Goal: Task Accomplishment & Management: Complete application form

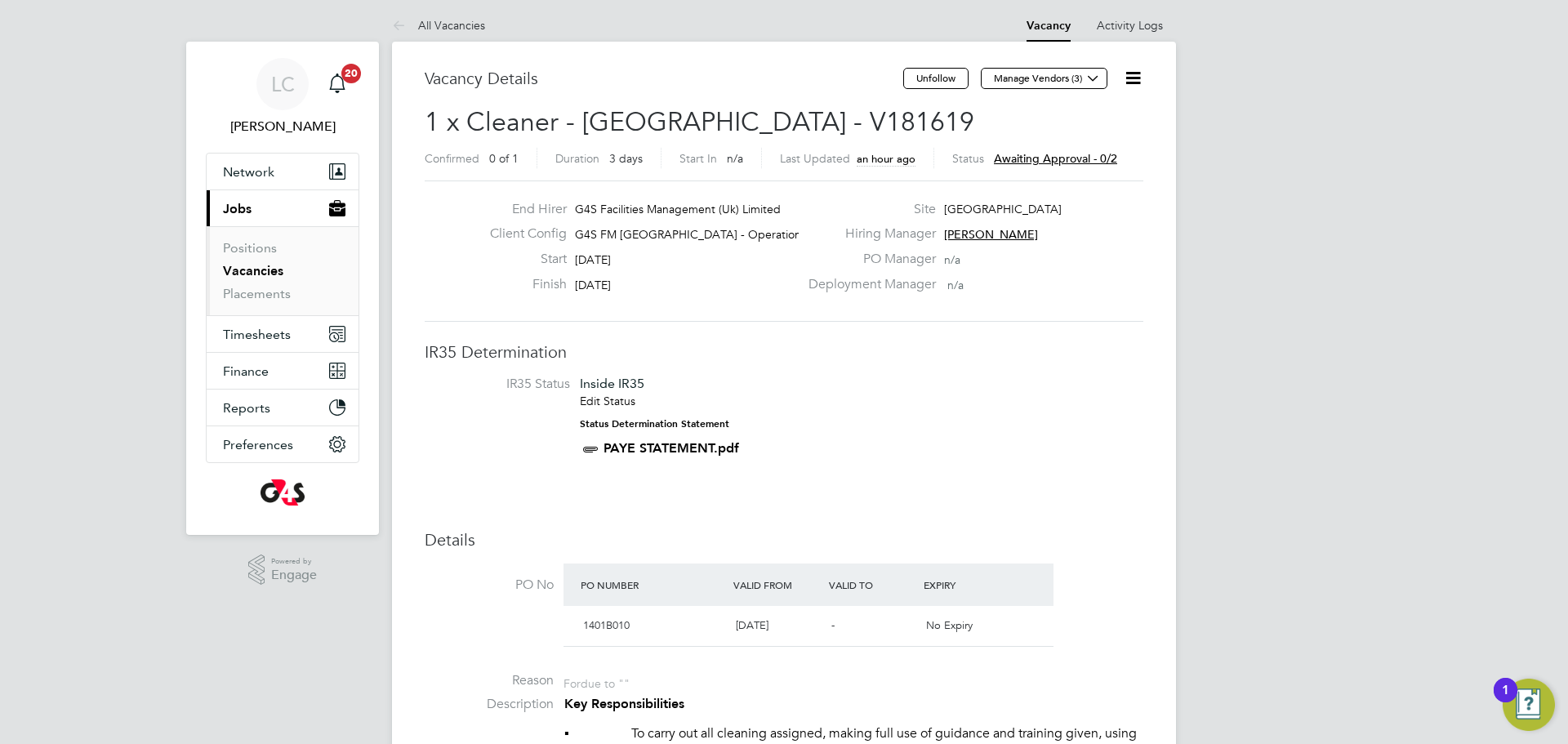
click at [272, 272] on link "Vacancies" at bounding box center [253, 271] width 61 height 16
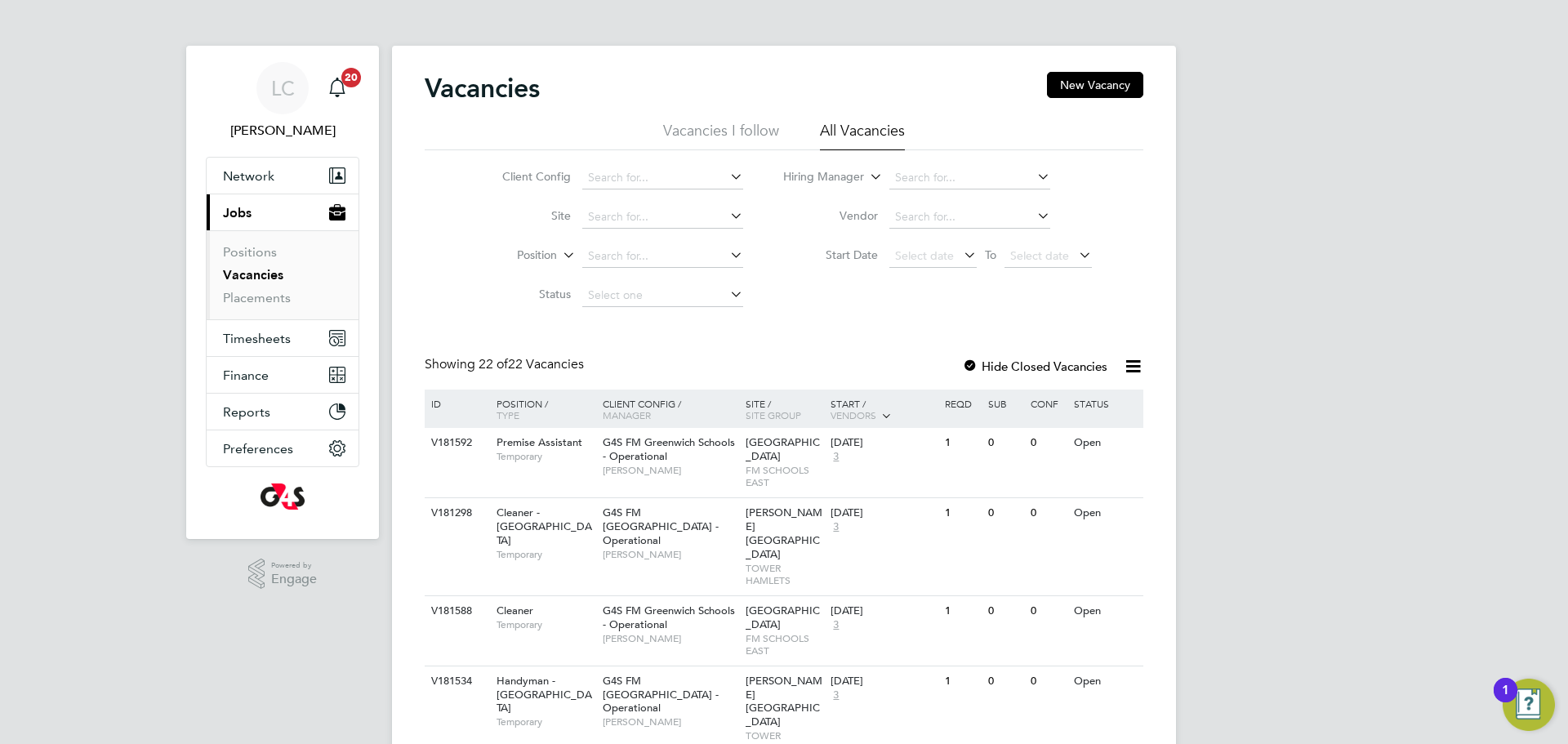
drag, startPoint x: 1103, startPoint y: 83, endPoint x: 1032, endPoint y: 140, distance: 91.0
click at [1102, 89] on button "New Vacancy" at bounding box center [1095, 84] width 96 height 26
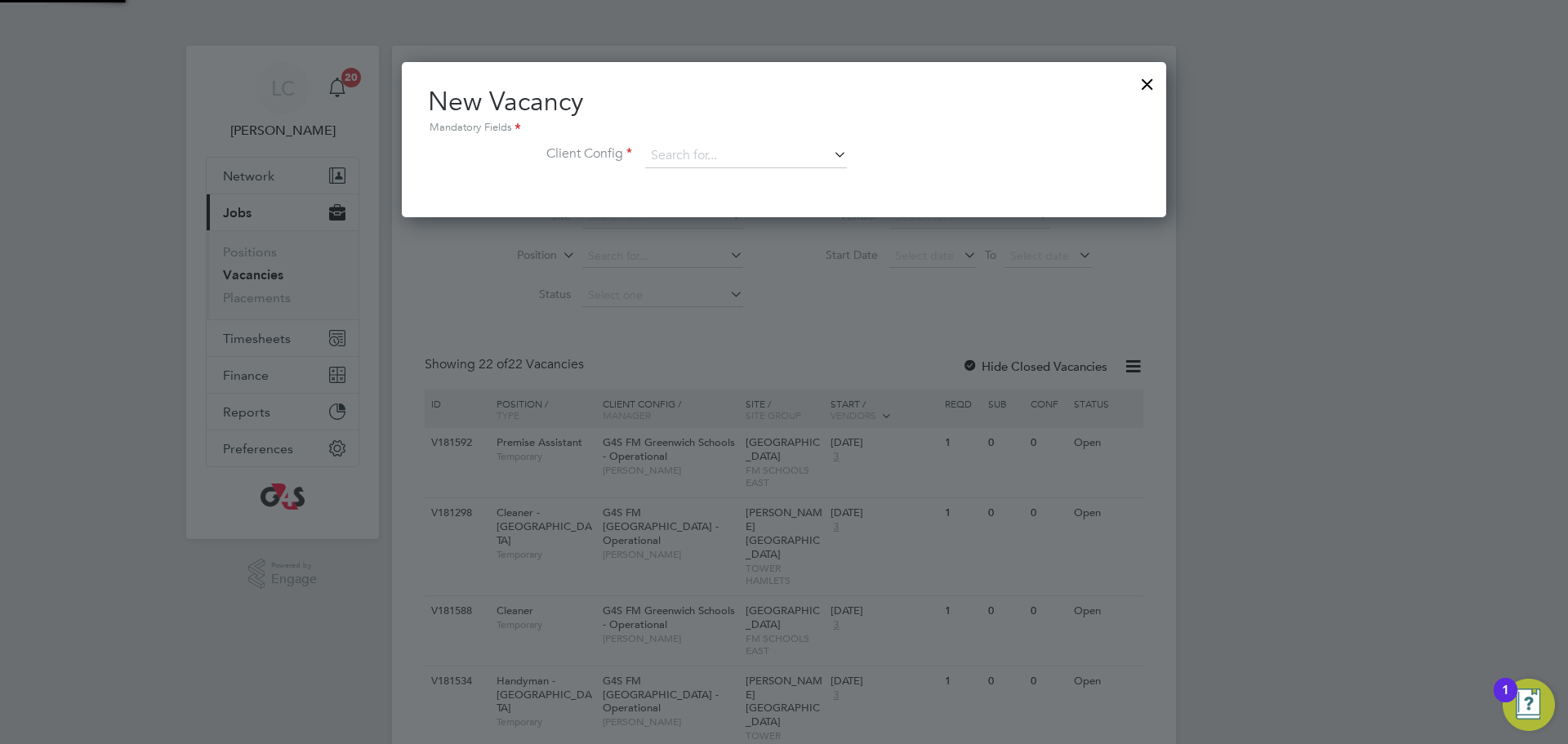
scroll to position [155, 765]
click at [688, 157] on input at bounding box center [746, 156] width 202 height 25
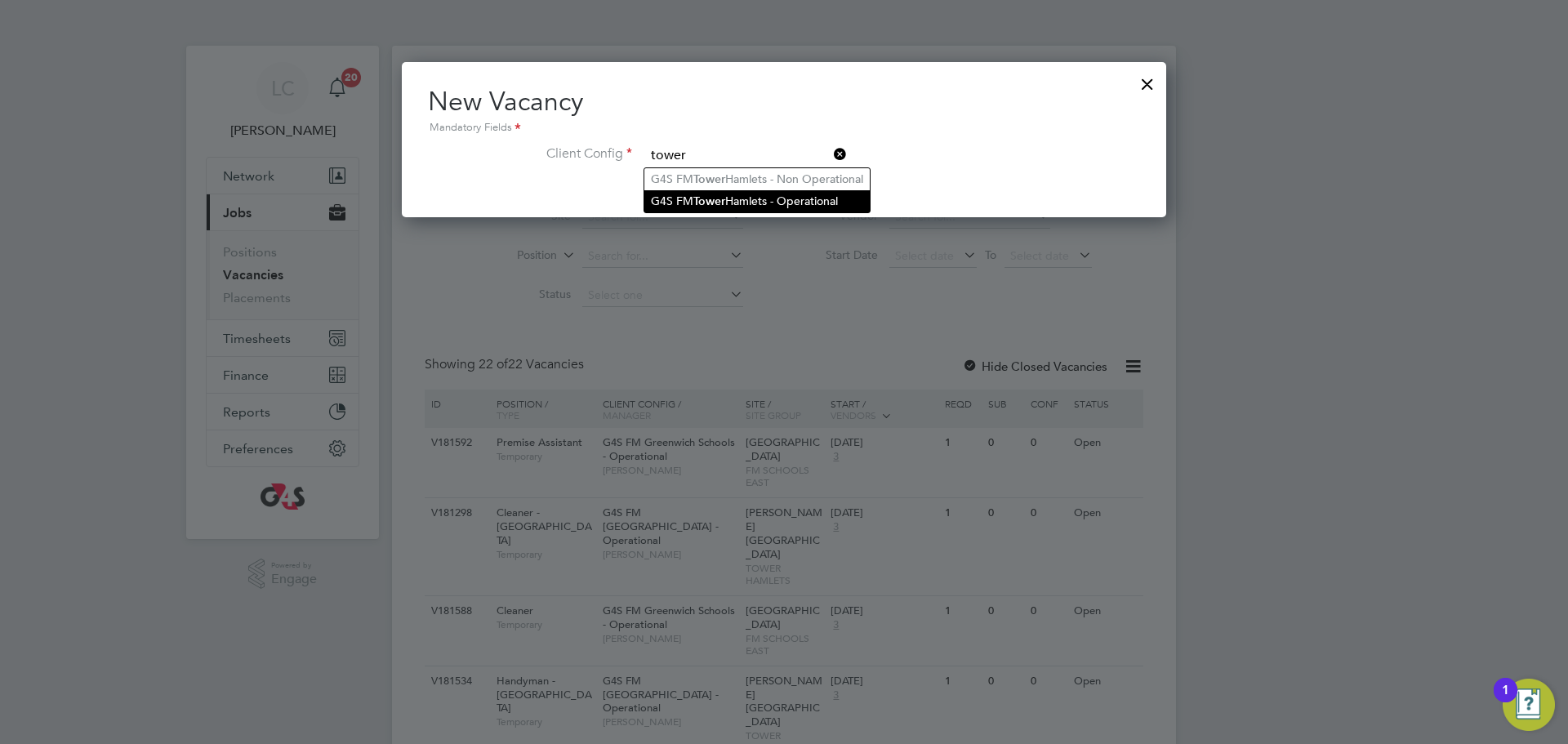
click at [755, 197] on li "G4S FM [GEOGRAPHIC_DATA] - Operational" at bounding box center [757, 201] width 226 height 22
type input "G4S FM [GEOGRAPHIC_DATA] - Operational"
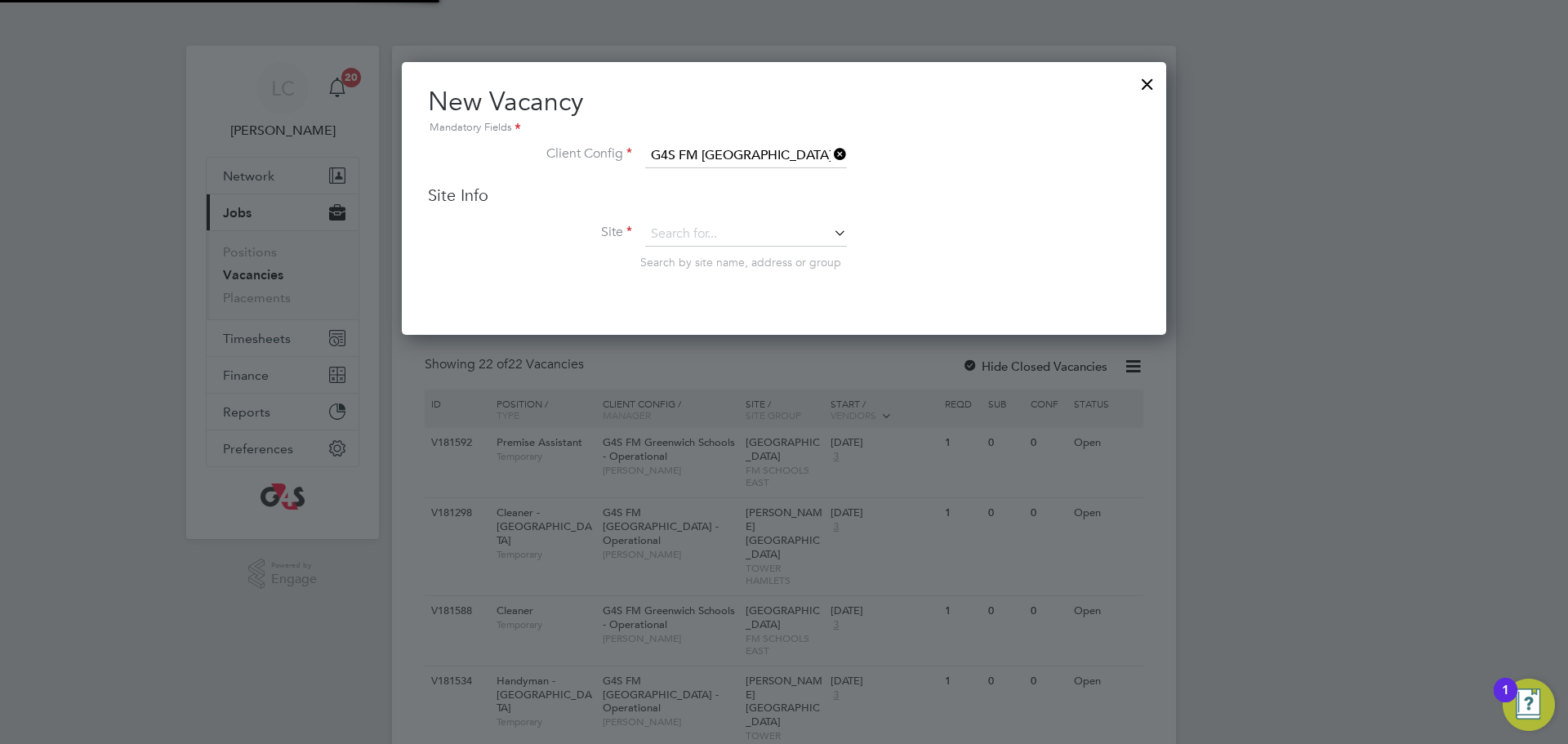
scroll to position [273, 765]
click at [690, 235] on input at bounding box center [746, 234] width 202 height 25
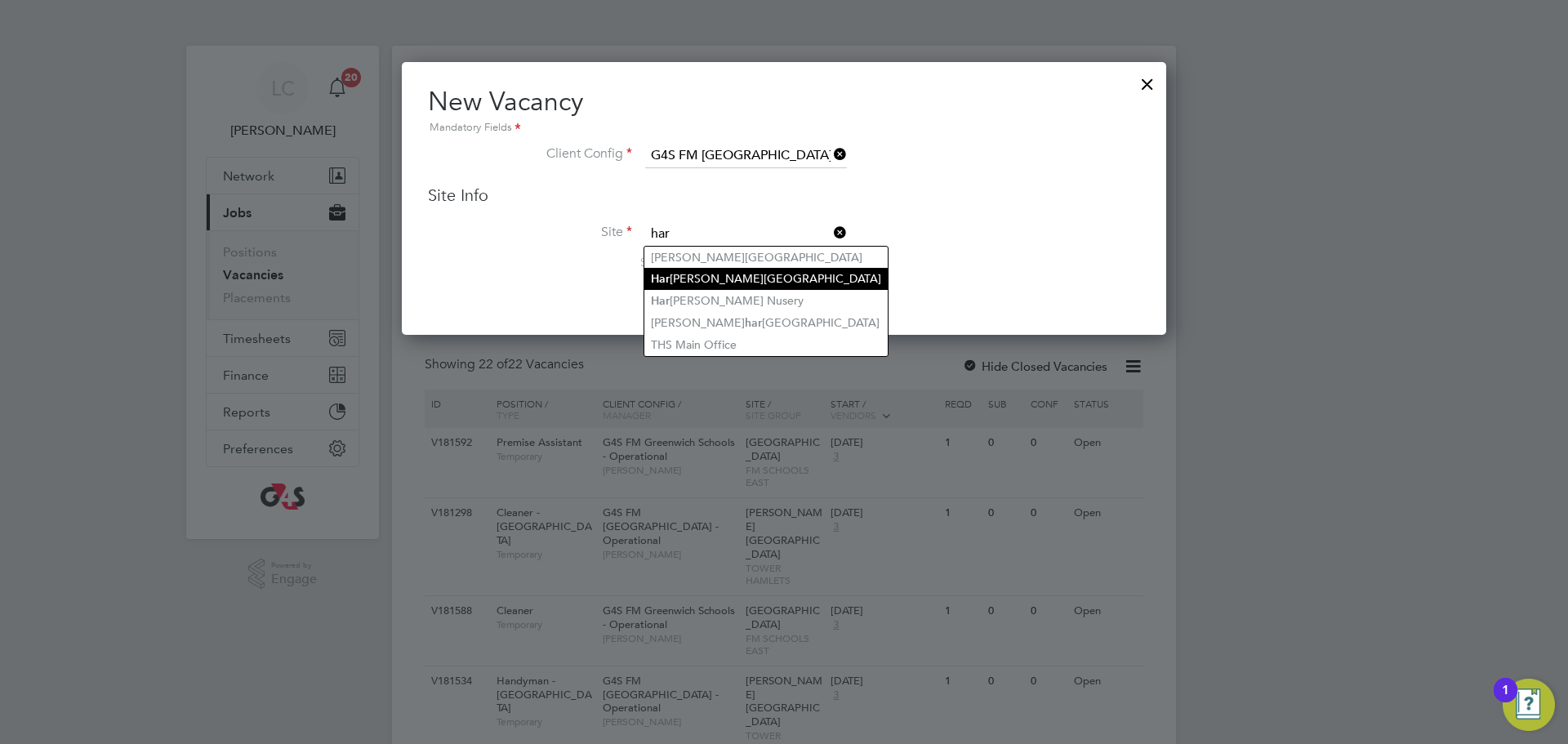
click at [717, 274] on li "[GEOGRAPHIC_DATA][PERSON_NAME]" at bounding box center [765, 279] width 243 height 22
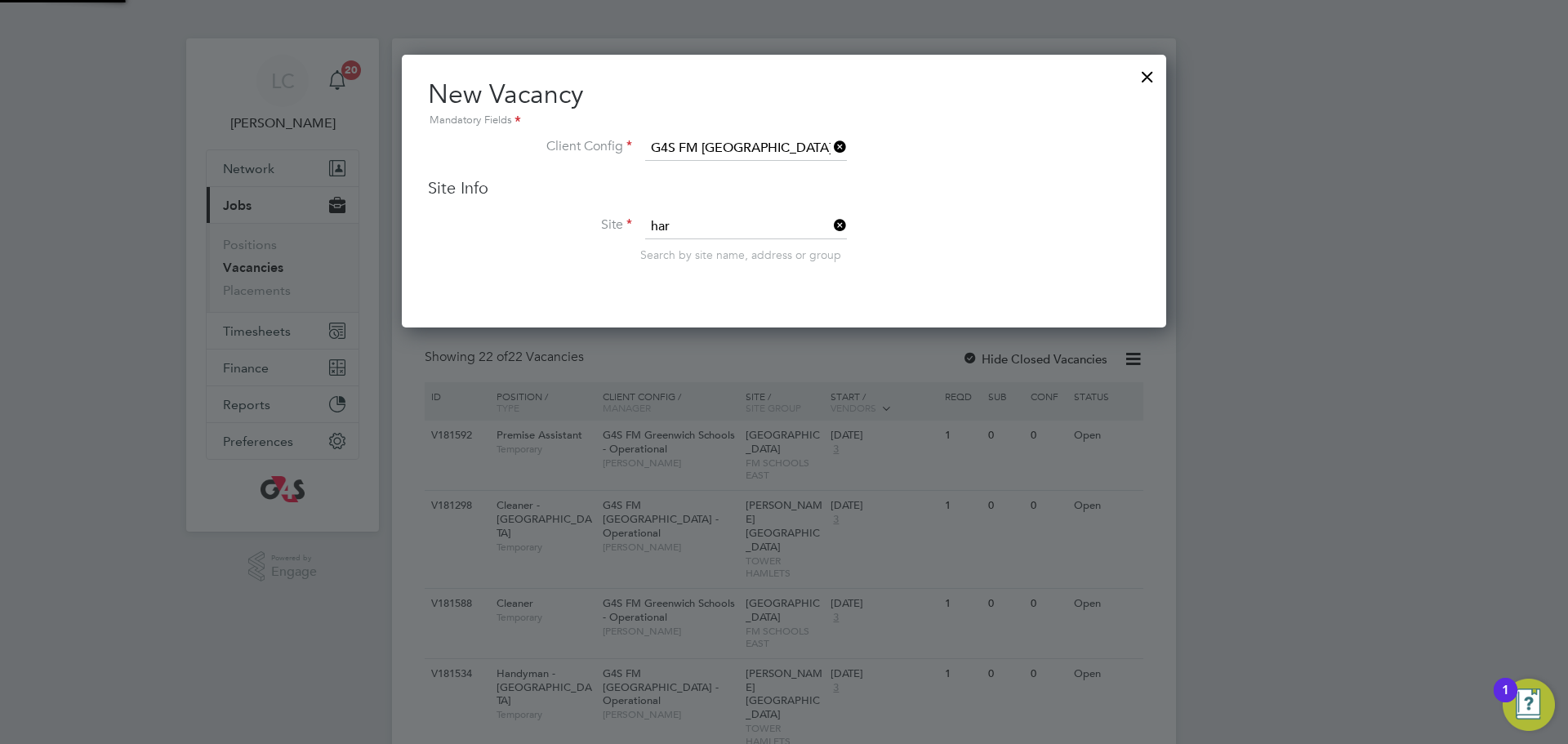
type input "[GEOGRAPHIC_DATA]"
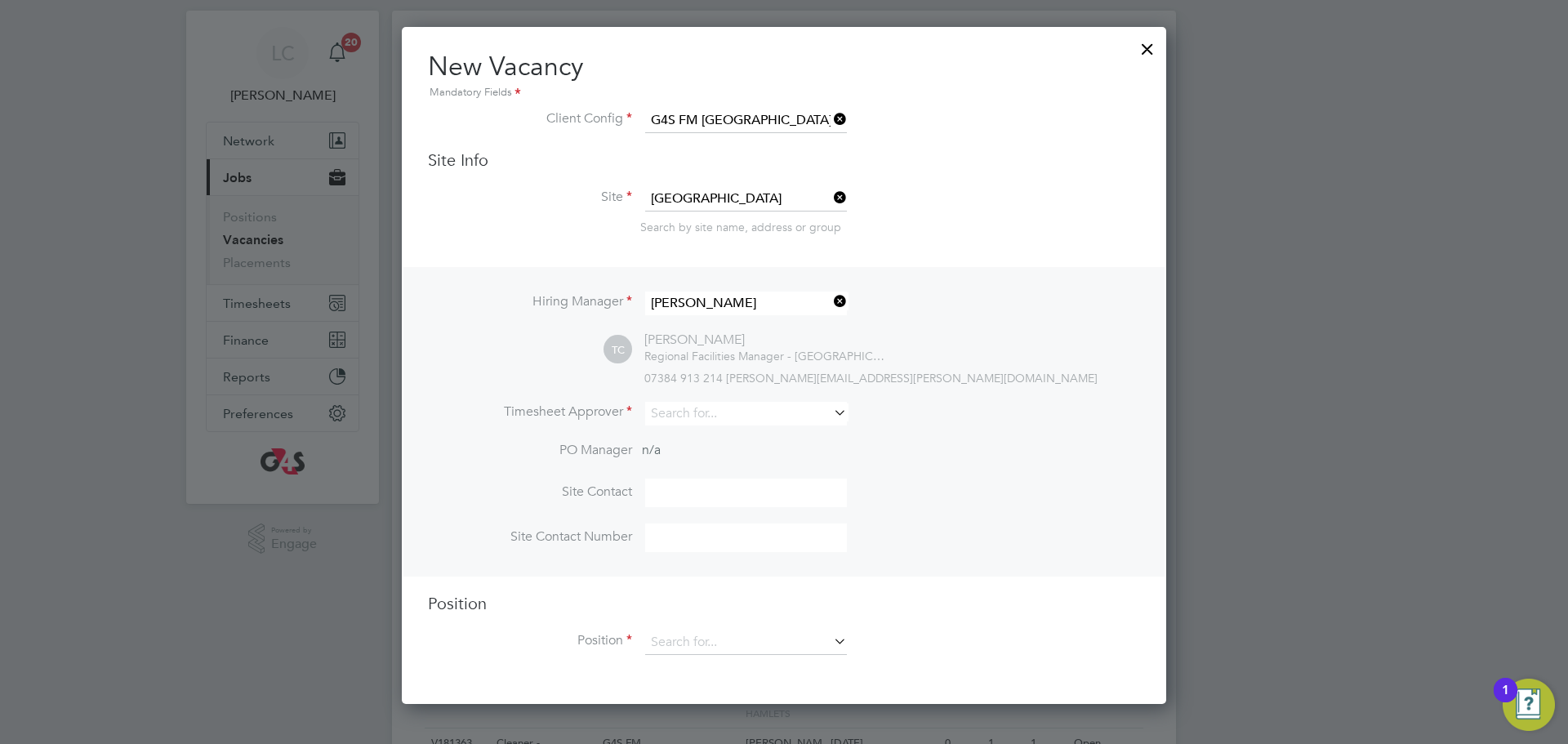
scroll to position [47, 0]
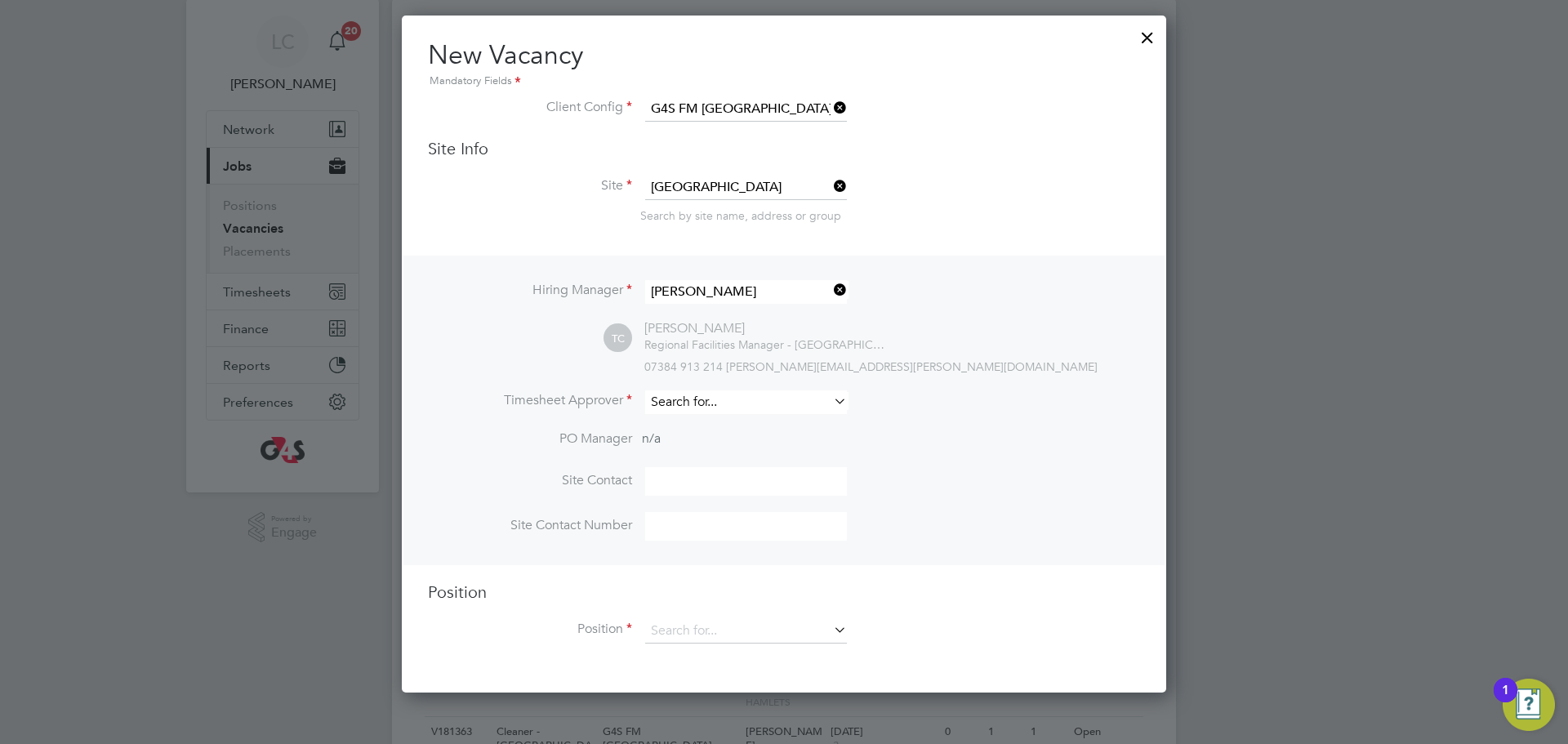
click at [698, 413] on input at bounding box center [746, 403] width 202 height 24
click at [728, 416] on li "[PERSON_NAME]" at bounding box center [746, 427] width 204 height 22
type input "[PERSON_NAME]"
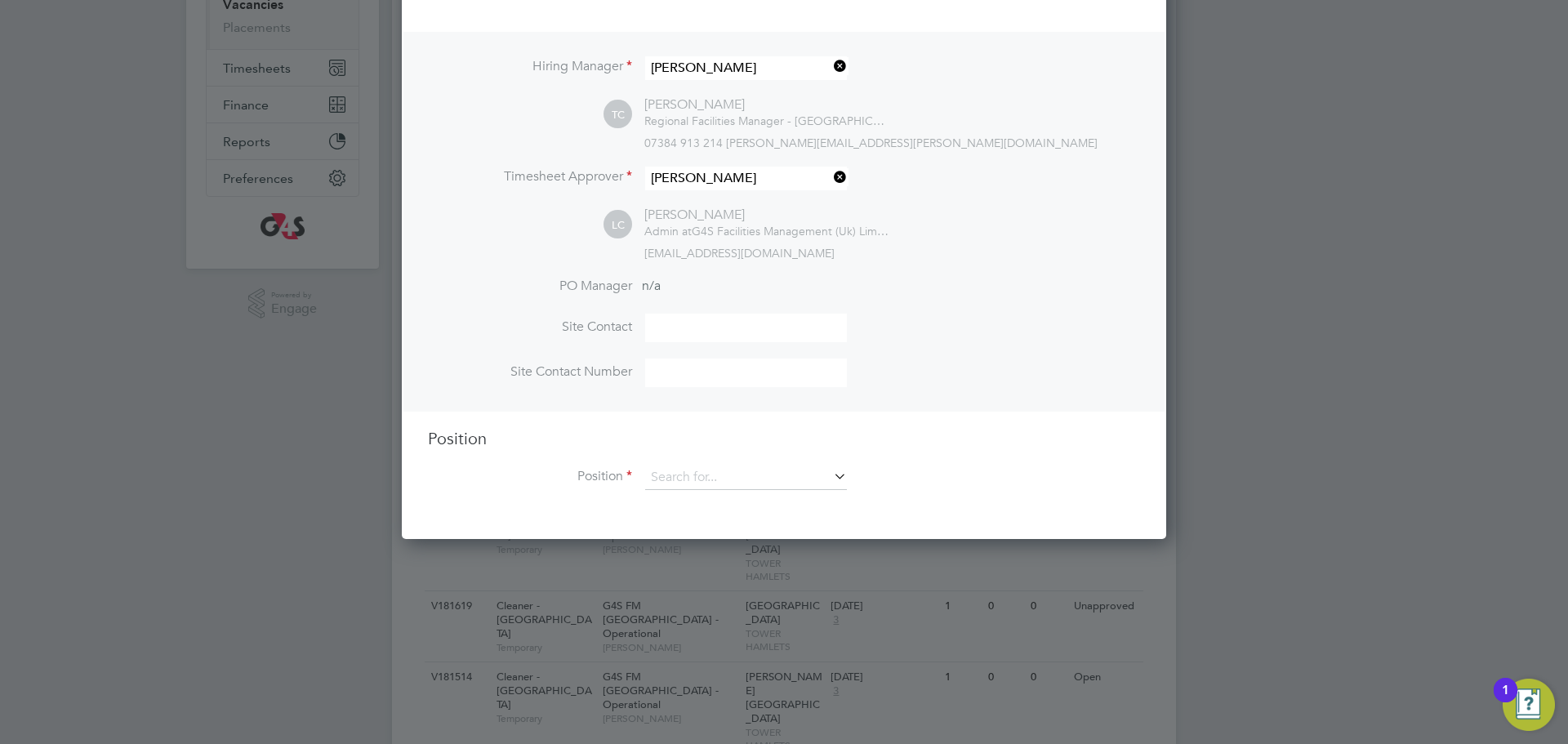
scroll to position [524, 0]
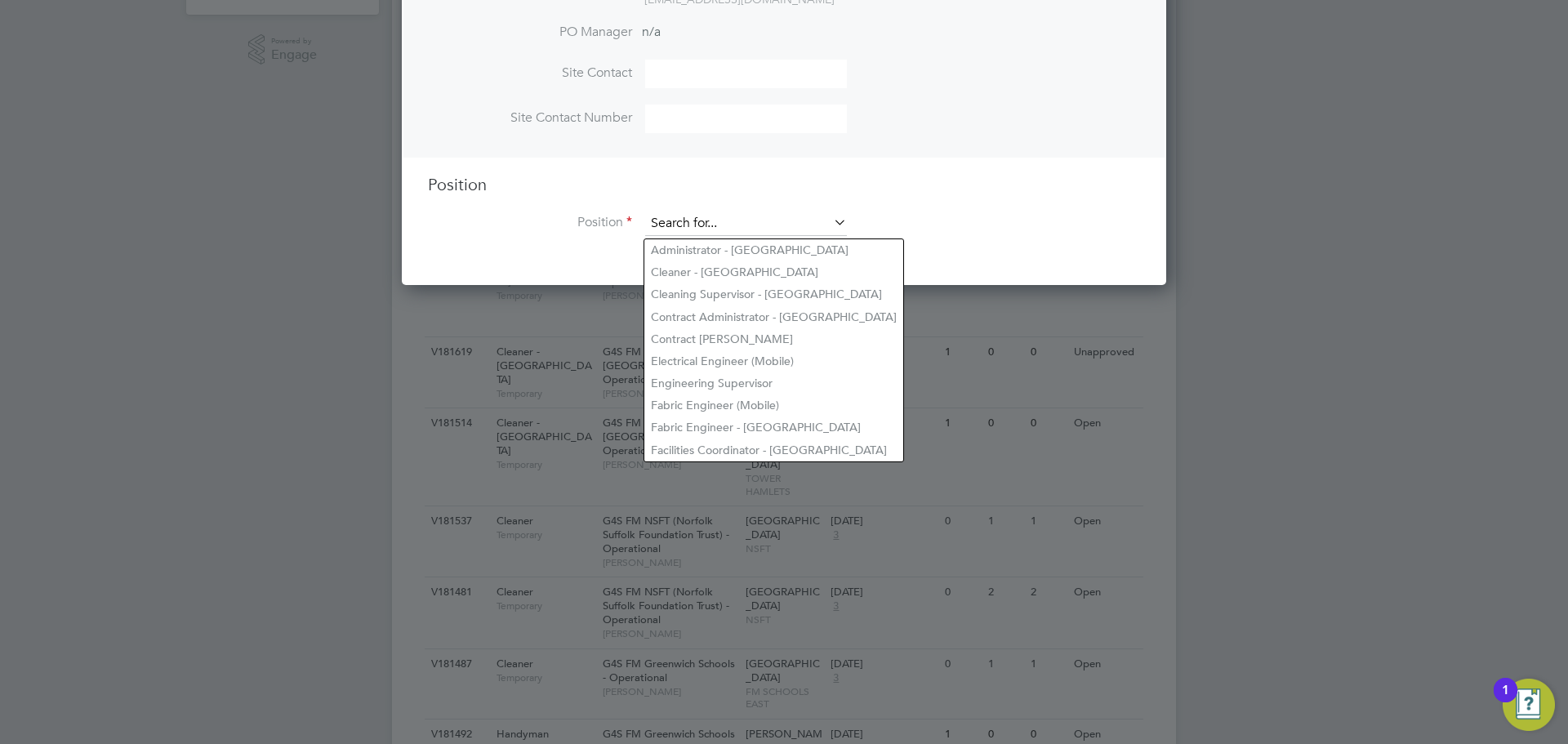
click at [676, 215] on input at bounding box center [746, 224] width 202 height 25
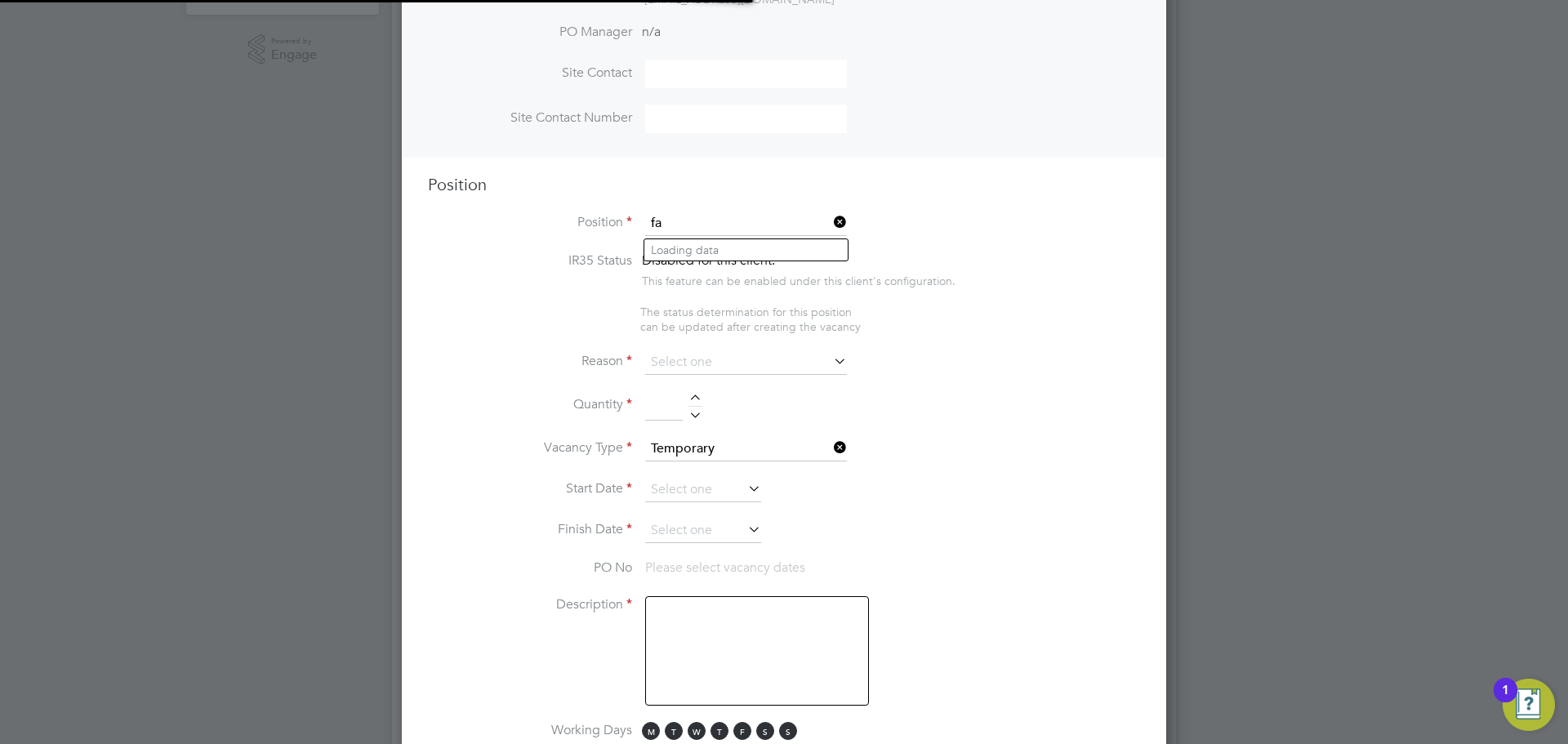
scroll to position [2546, 765]
click at [716, 247] on li "Fac ilities Coordinator - [GEOGRAPHIC_DATA]" at bounding box center [769, 250] width 250 height 22
type input "Facilities Coordinator - [GEOGRAPHIC_DATA]"
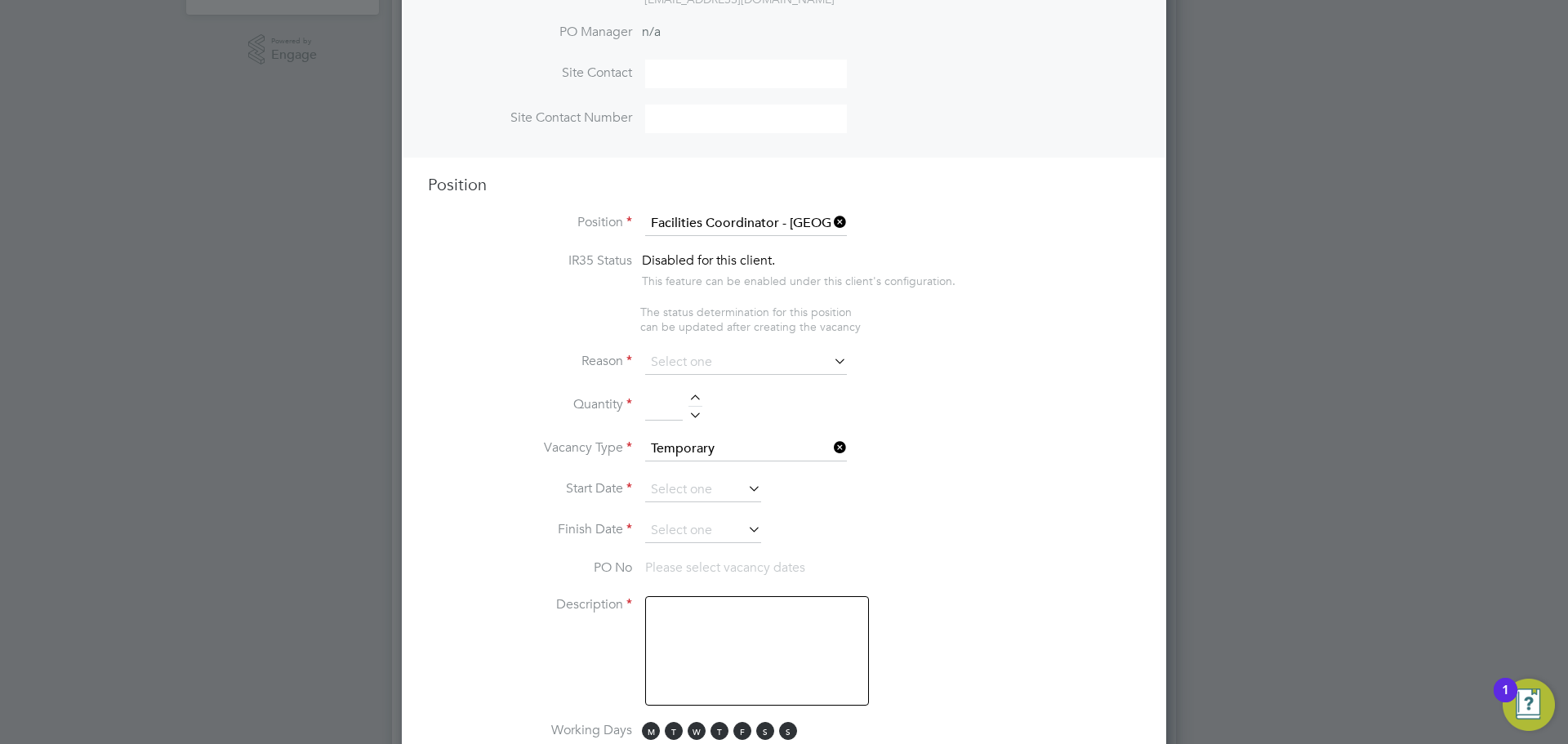
type textarea "**Lor Ipsumdo:** Sit Ametconsec Adipiscinge (SE) doei te inci ut lab E2D Magnaa…"
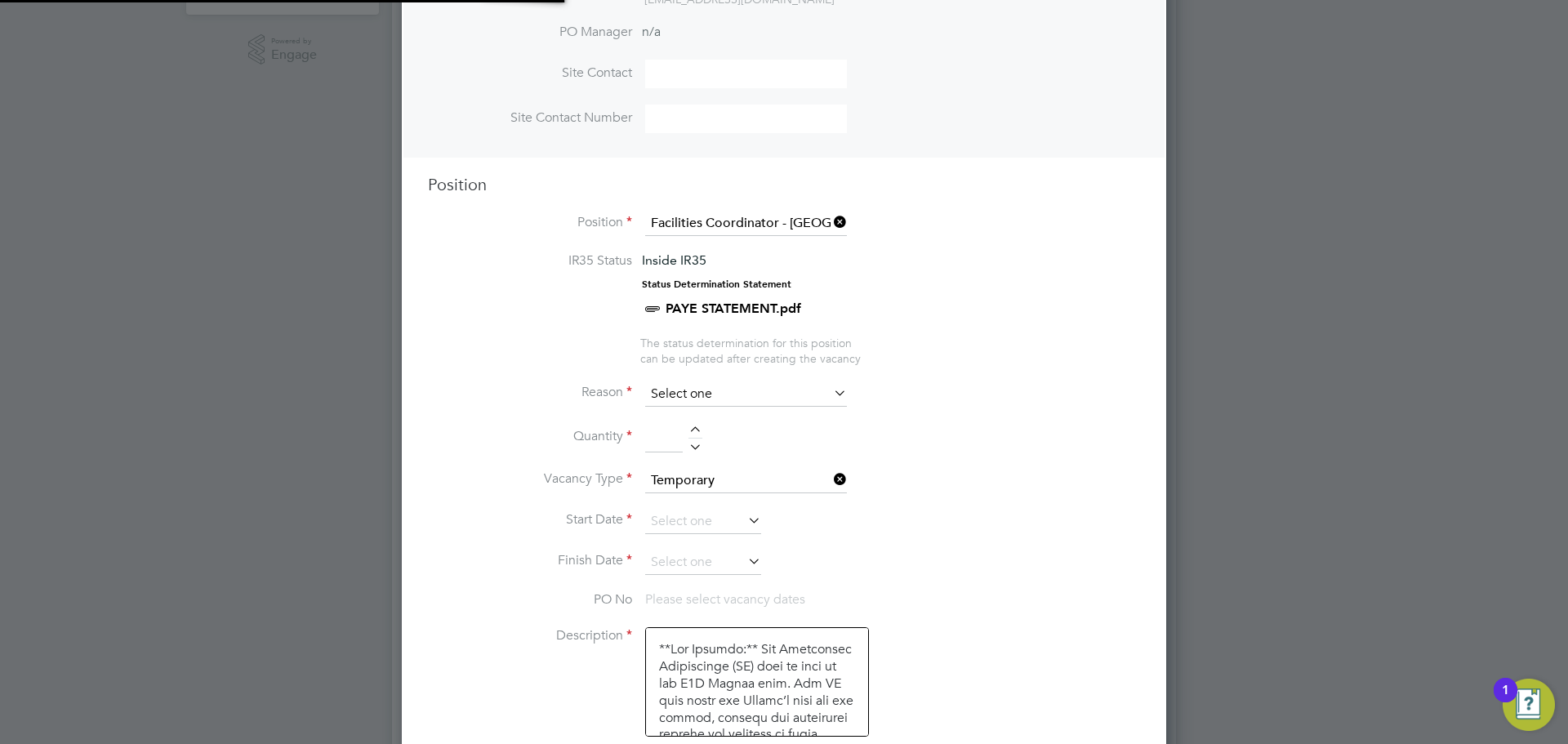
scroll to position [49, 85]
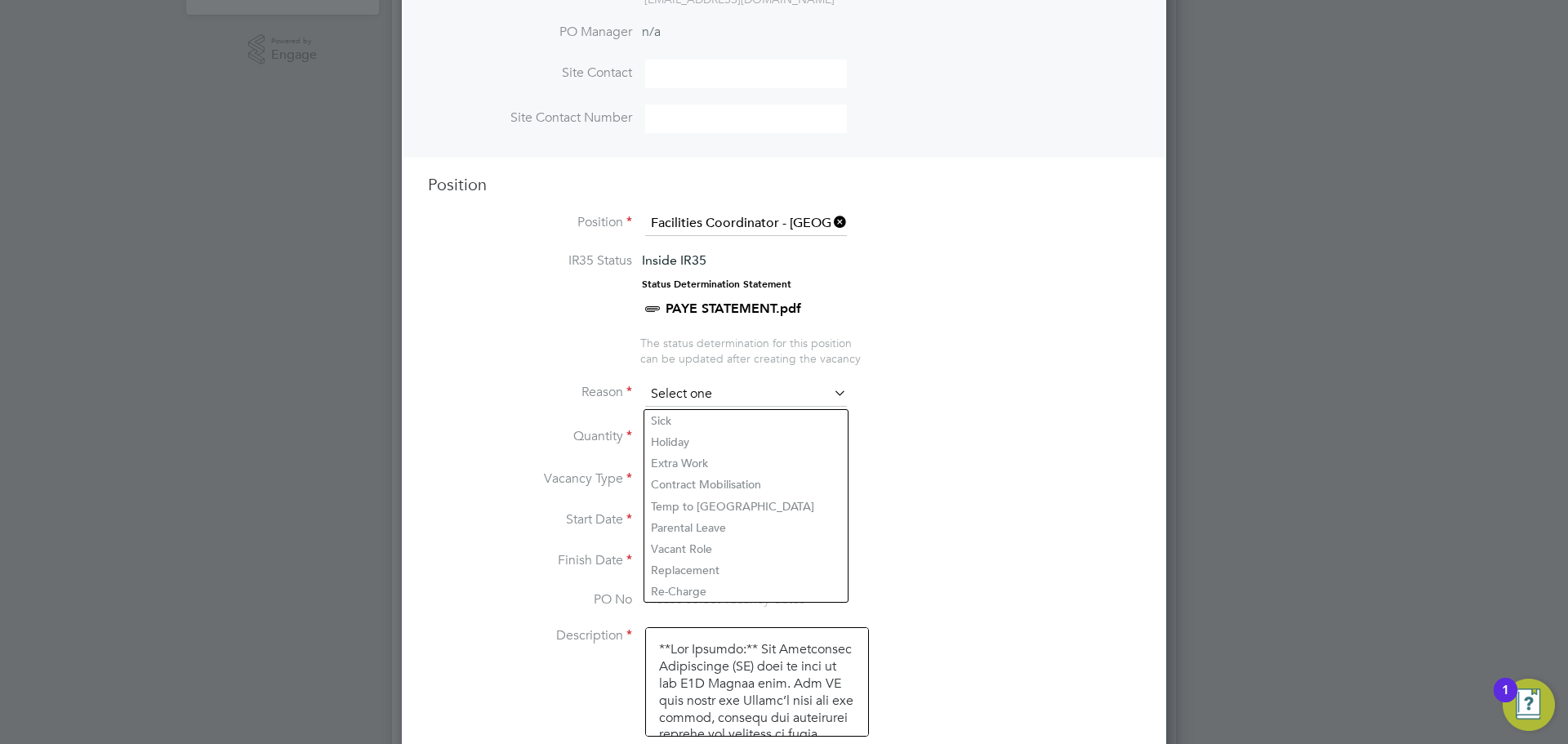
click at [728, 399] on input at bounding box center [746, 394] width 202 height 25
drag, startPoint x: 712, startPoint y: 564, endPoint x: 710, endPoint y: 540, distance: 24.1
click at [711, 565] on li "Replacement" at bounding box center [746, 570] width 204 height 21
type input "Replacement"
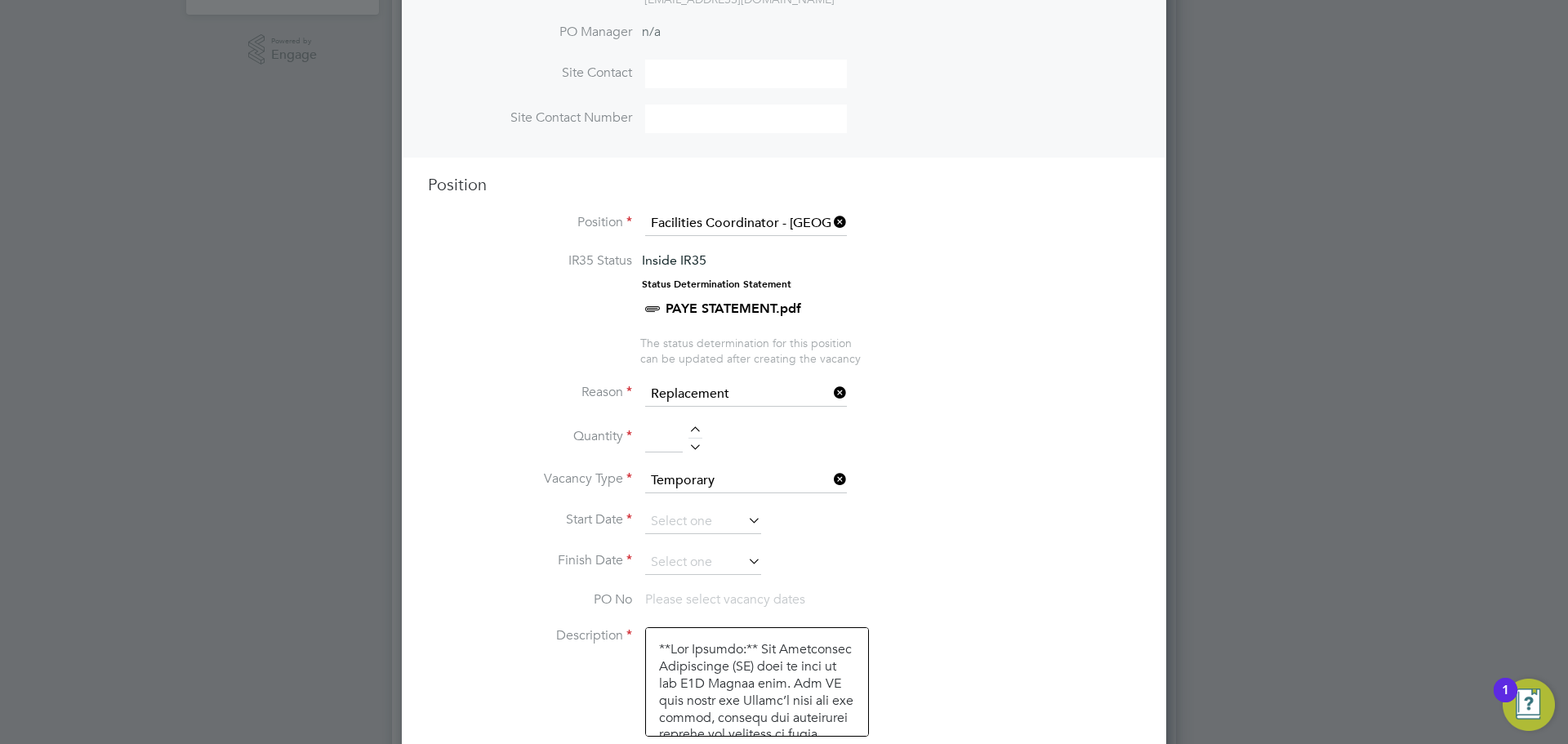
click at [691, 437] on div at bounding box center [695, 432] width 14 height 11
type input "1"
click at [674, 519] on input at bounding box center [703, 521] width 116 height 25
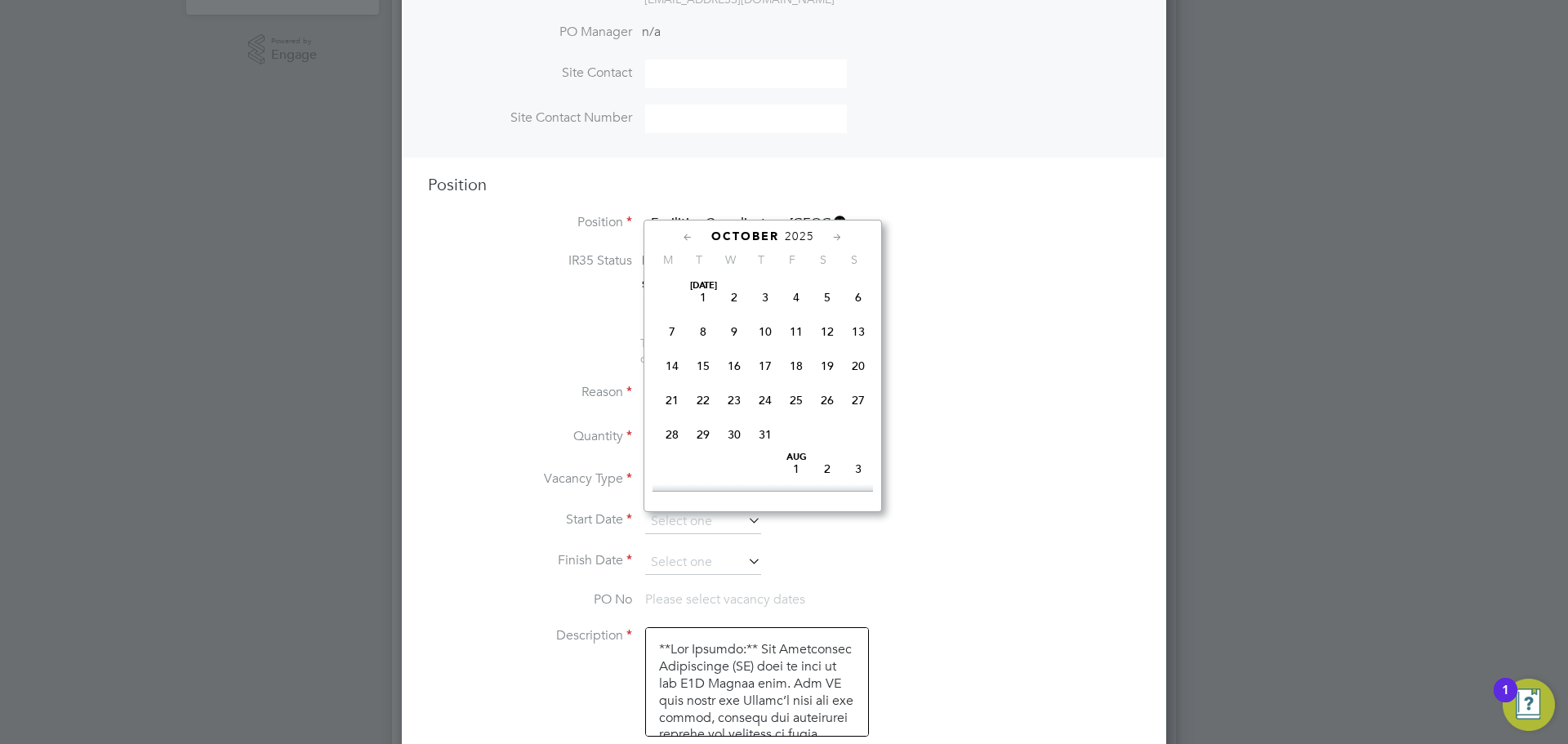
scroll to position [472, 0]
click at [739, 357] on span "[DATE]" at bounding box center [734, 341] width 31 height 31
type input "[DATE]"
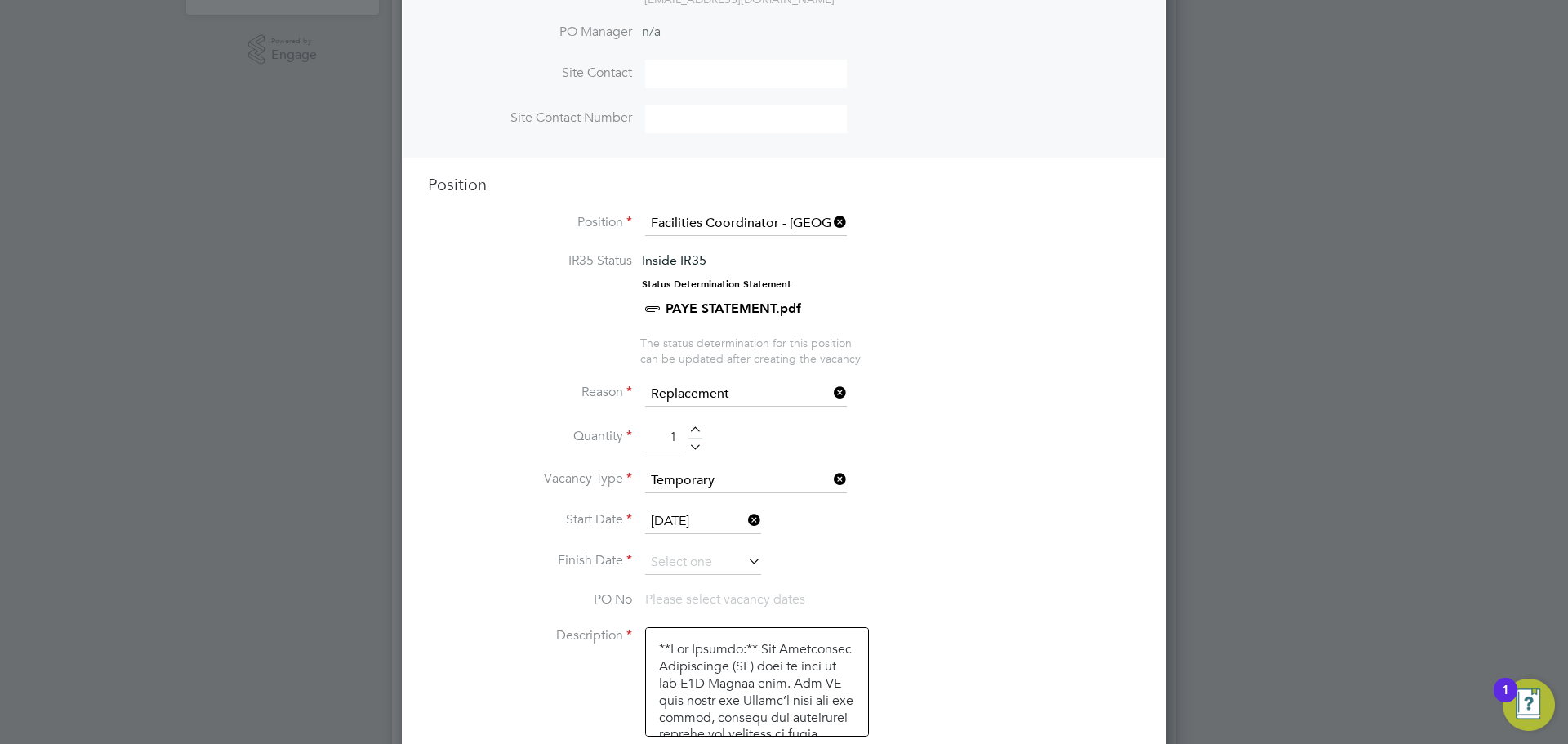
click at [716, 544] on li "Start Date [DATE]" at bounding box center [784, 529] width 712 height 41
drag, startPoint x: 709, startPoint y: 558, endPoint x: 717, endPoint y: 530, distance: 29.1
click at [709, 559] on input at bounding box center [703, 562] width 116 height 25
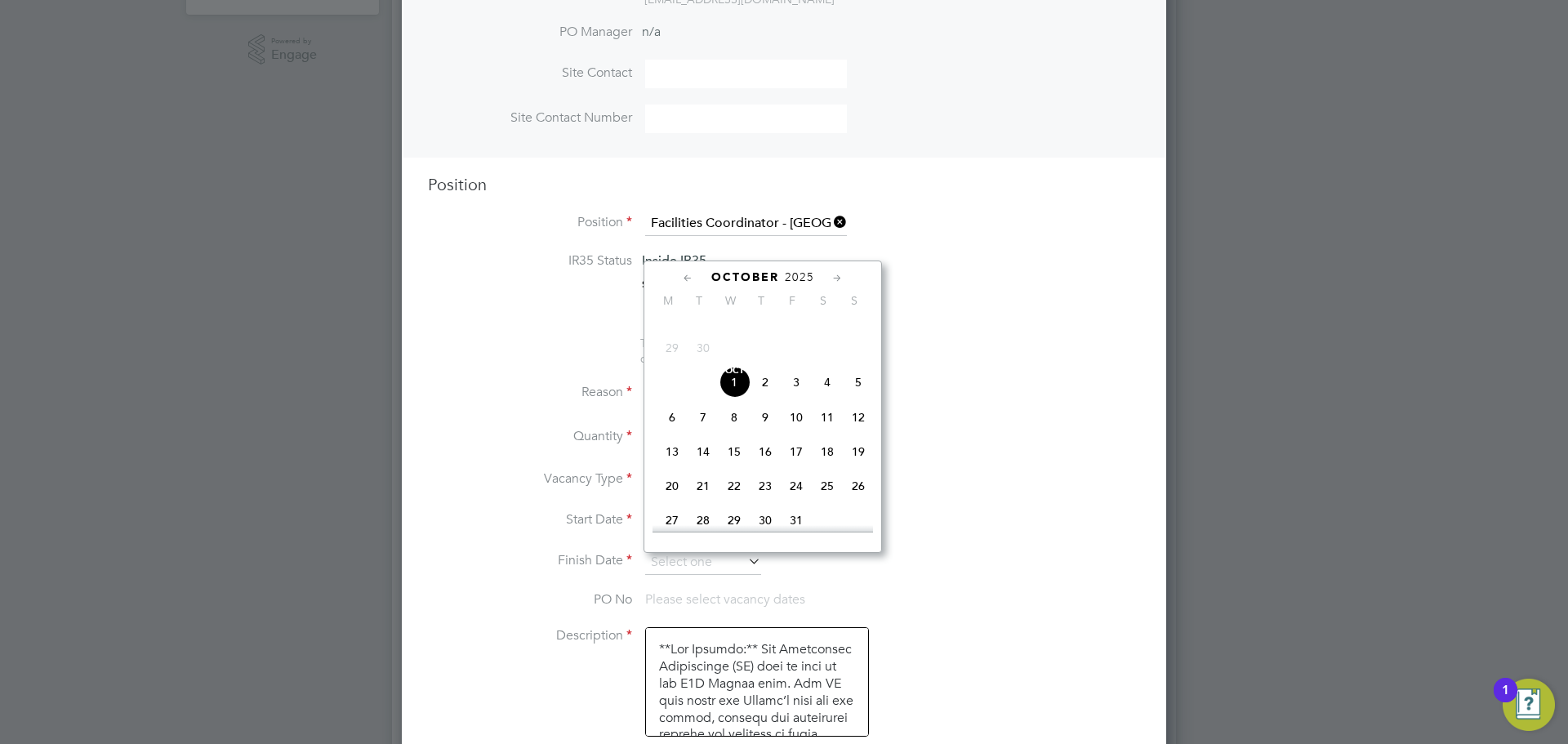
click at [790, 398] on span "3" at bounding box center [796, 383] width 31 height 31
type input "[DATE]"
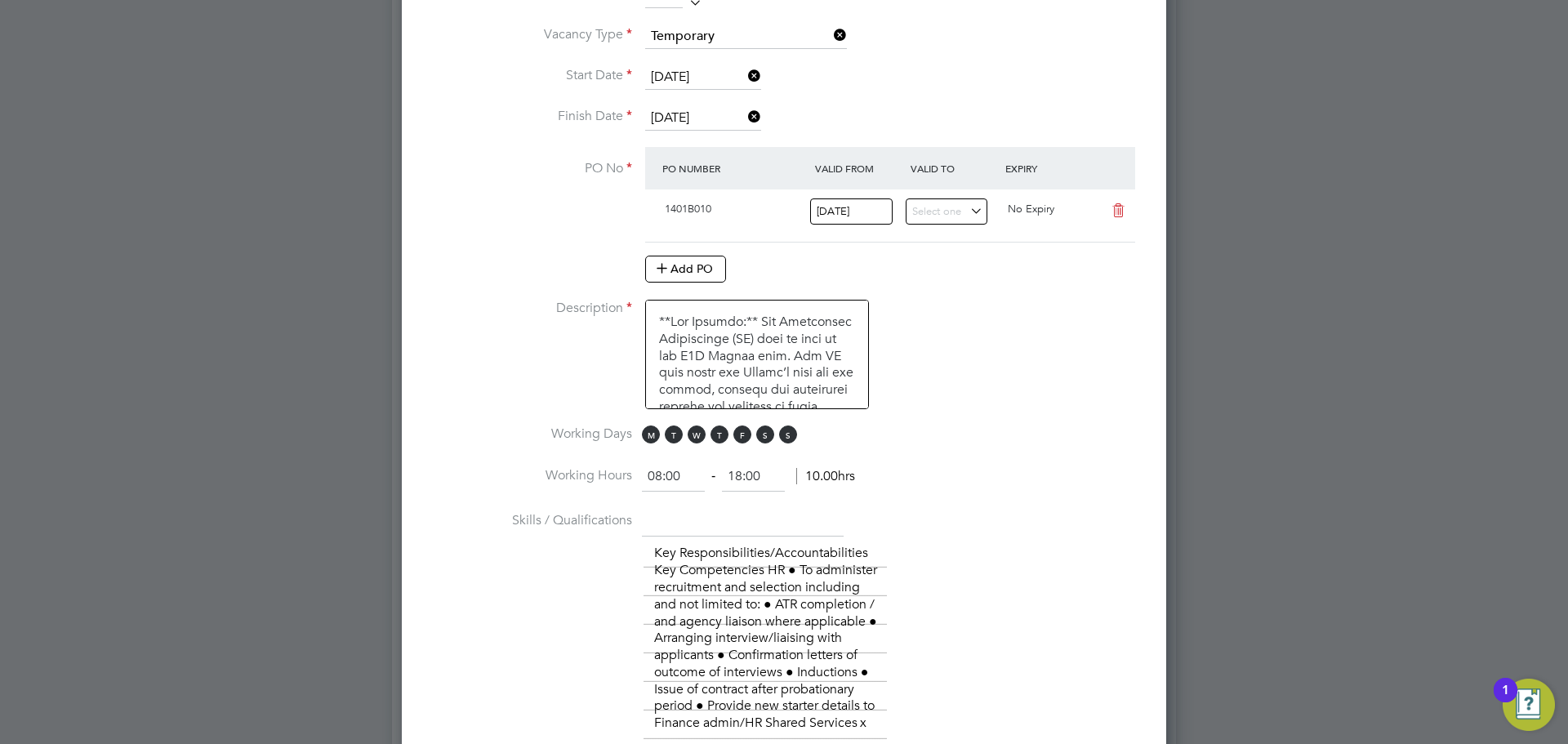
scroll to position [1043, 0]
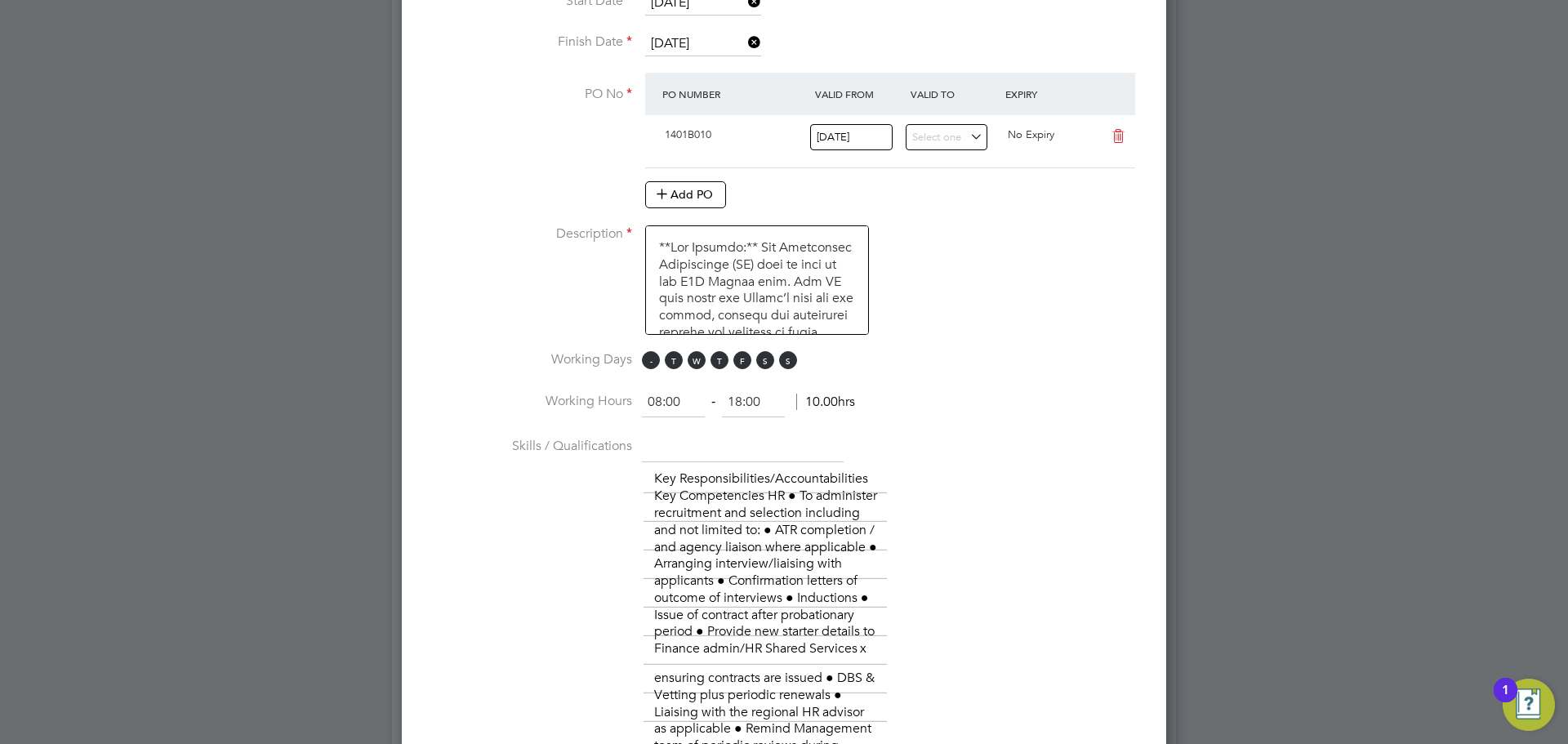
click at [651, 368] on span "M" at bounding box center [651, 361] width 18 height 18
click at [673, 363] on span "T" at bounding box center [674, 361] width 18 height 18
click at [764, 365] on span "S" at bounding box center [765, 361] width 18 height 18
click at [784, 365] on span "S" at bounding box center [788, 361] width 18 height 18
drag, startPoint x: 688, startPoint y: 402, endPoint x: 627, endPoint y: 417, distance: 62.8
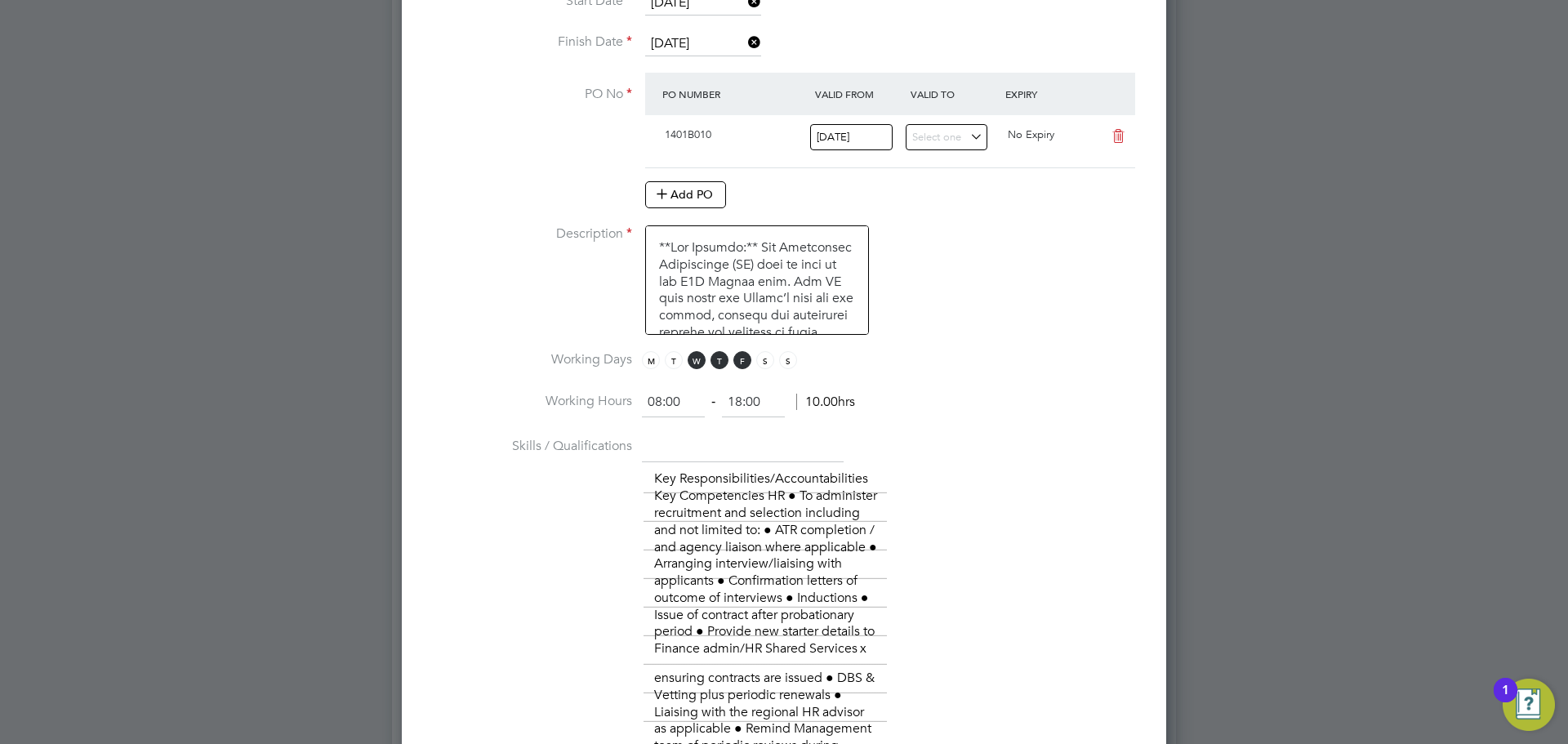
click at [627, 417] on li "Working Hours 08:00 ‐ 18:00 10.00hrs" at bounding box center [784, 411] width 712 height 46
type input "12:00"
type input "18:00"
type input "12:00"
click at [942, 334] on li "Description" at bounding box center [784, 288] width 712 height 126
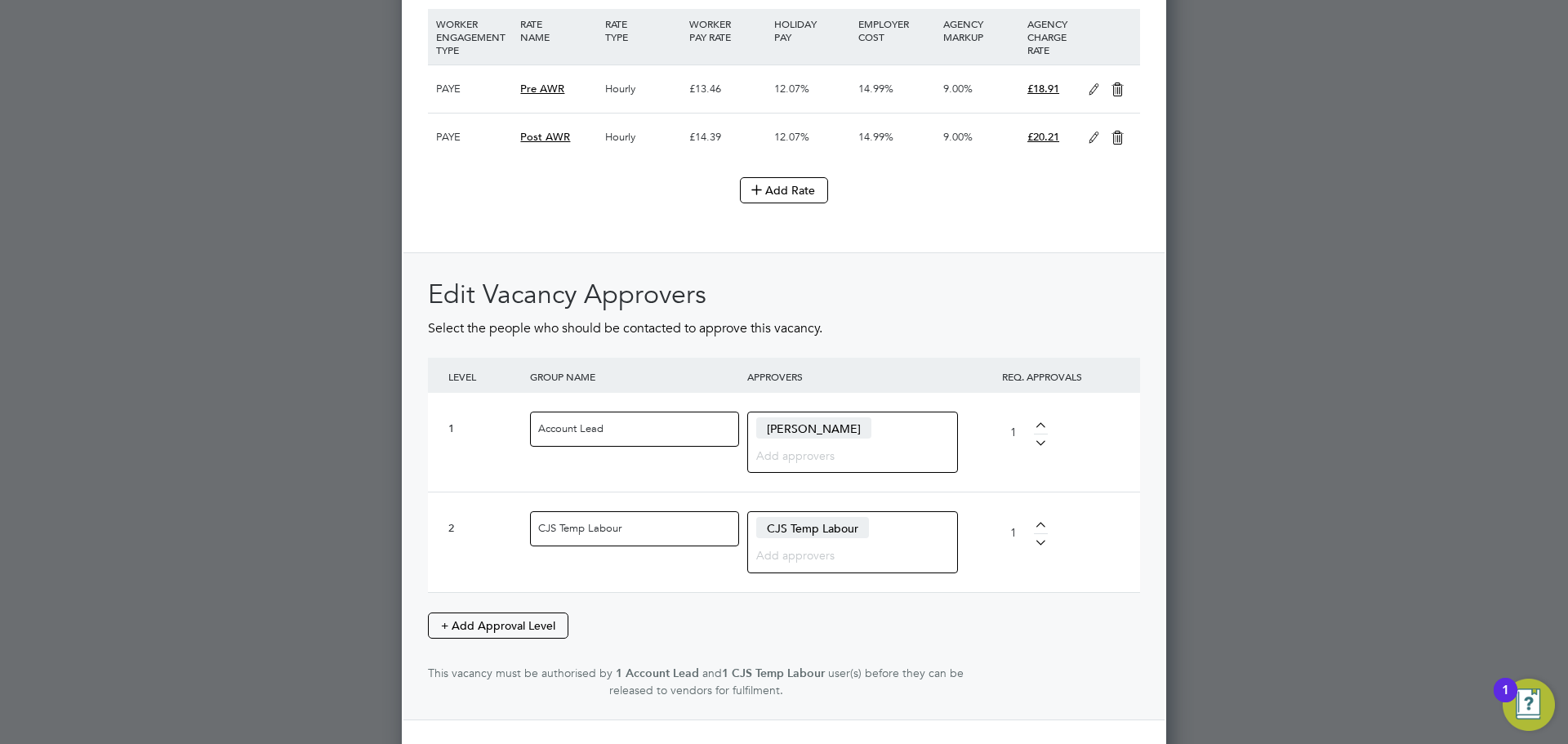
scroll to position [3570, 0]
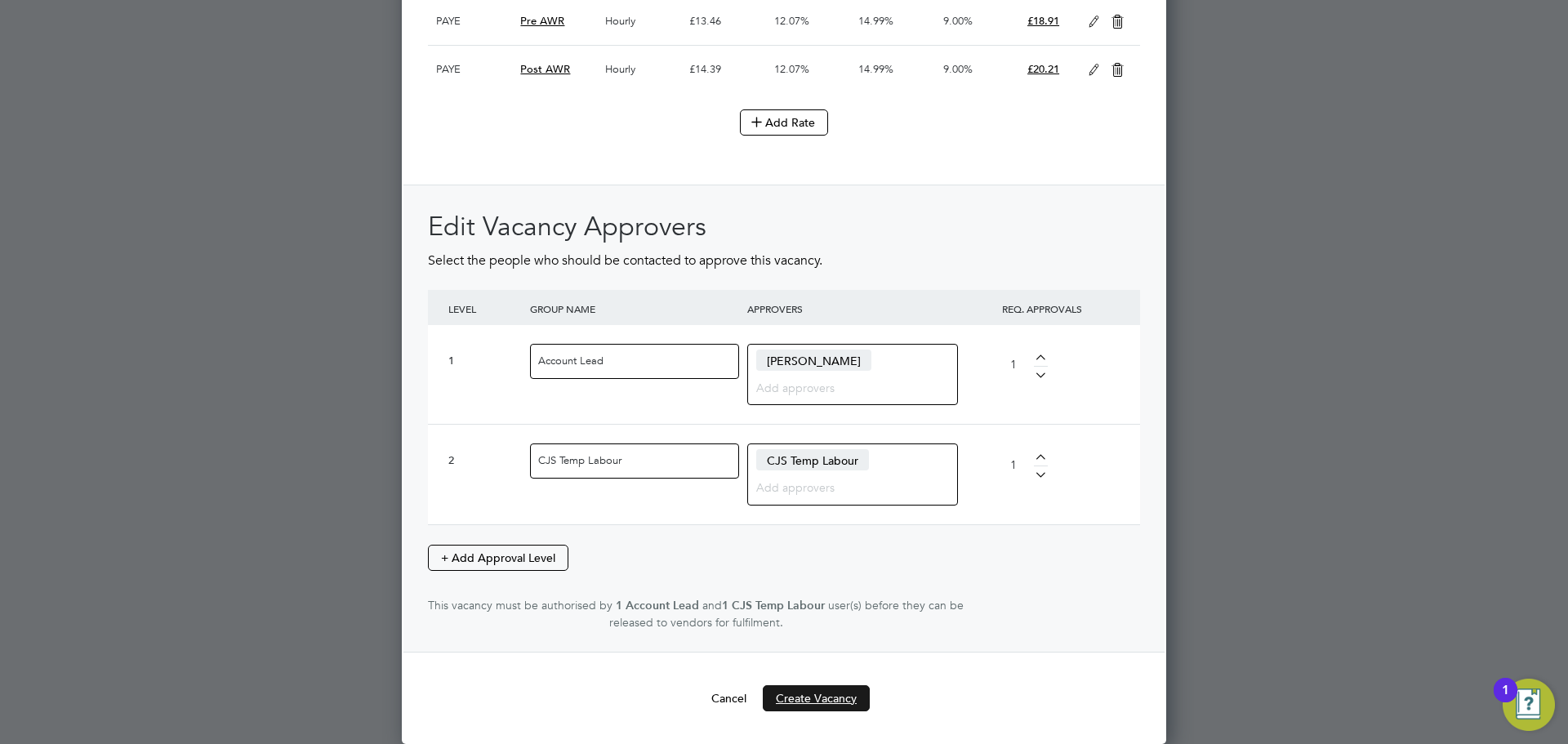
click at [805, 699] on button "Create Vacancy" at bounding box center [816, 698] width 107 height 26
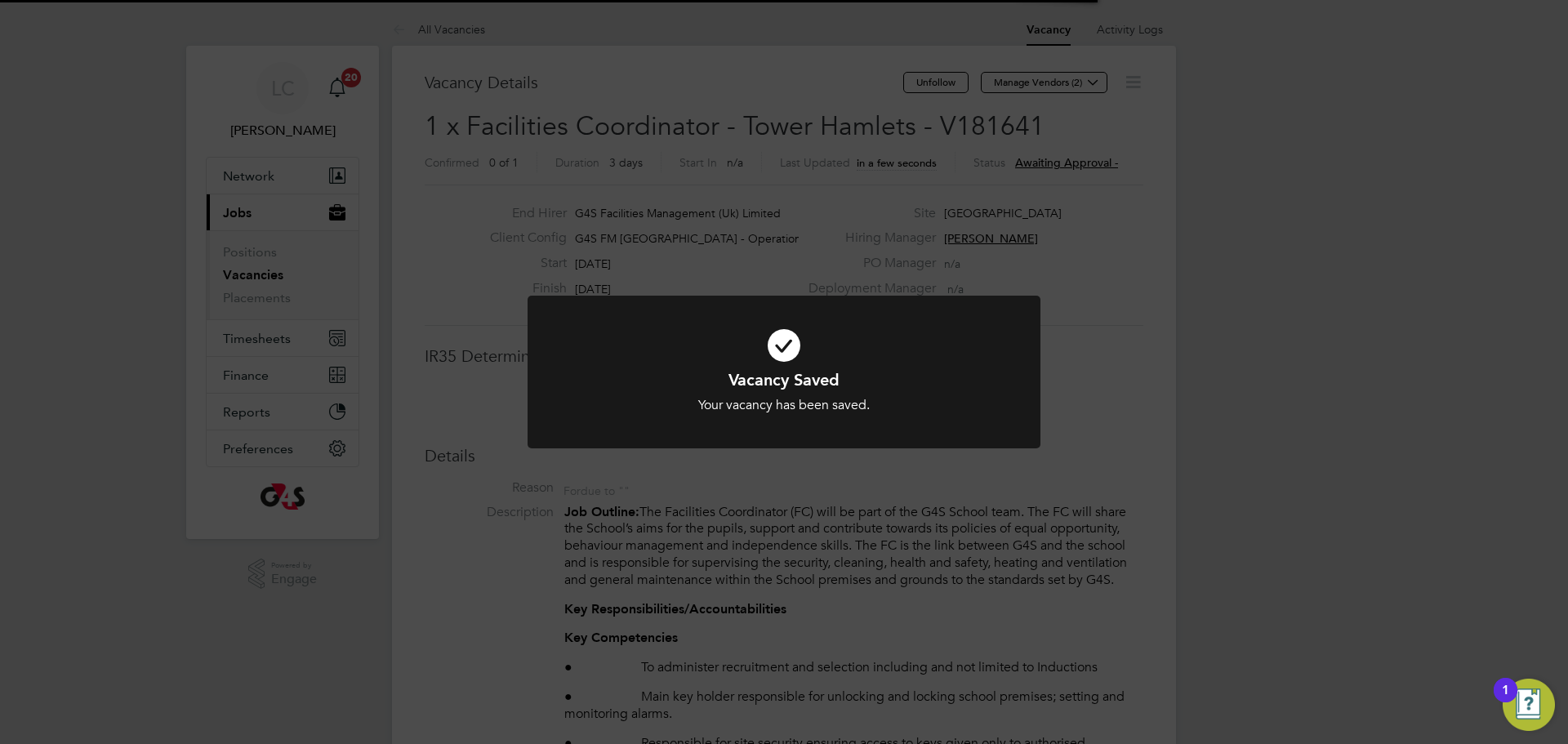
scroll to position [8, 8]
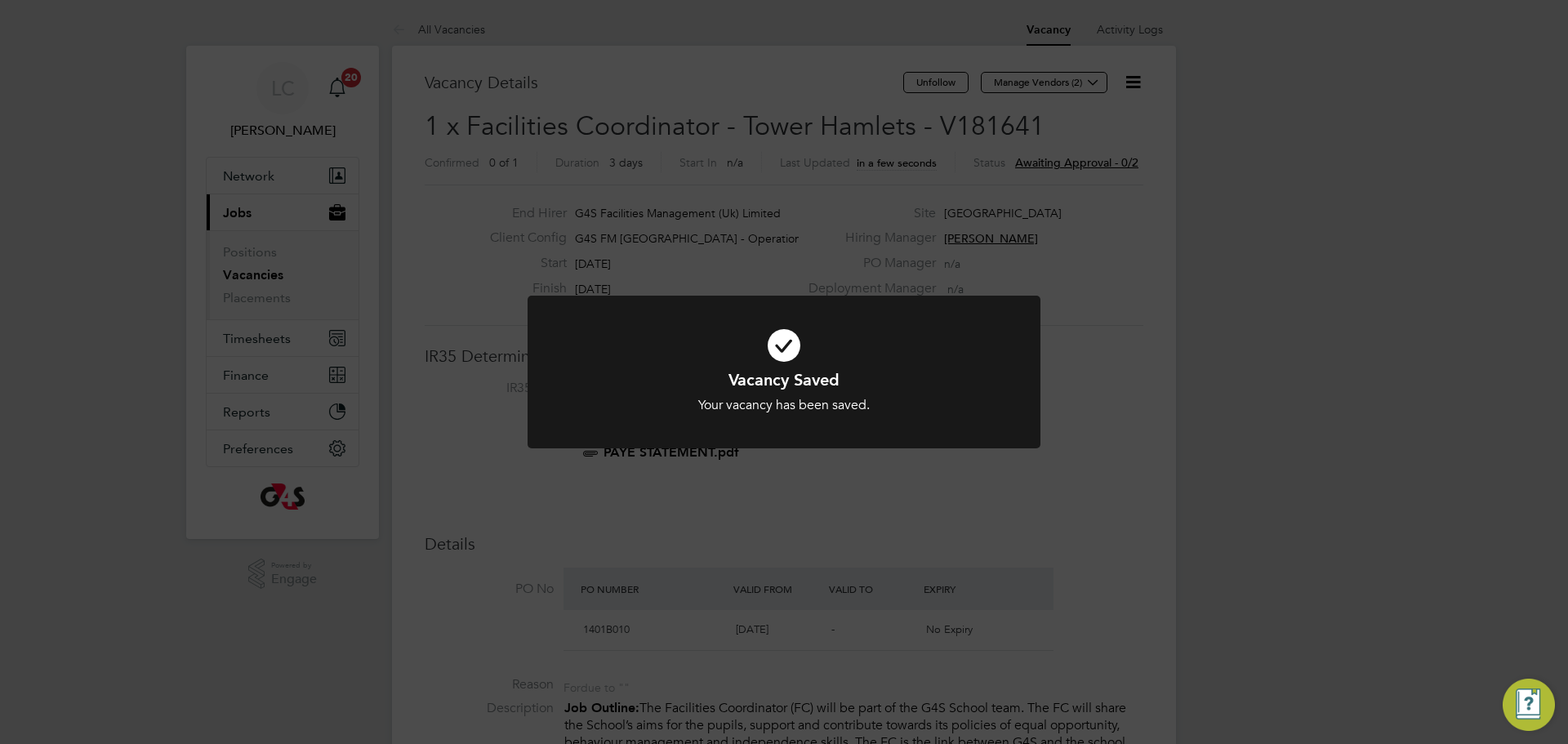
drag, startPoint x: 845, startPoint y: 152, endPoint x: 875, endPoint y: 133, distance: 35.5
click at [845, 150] on div "Vacancy Saved Your vacancy has been saved. Cancel Okay" at bounding box center [784, 372] width 1568 height 744
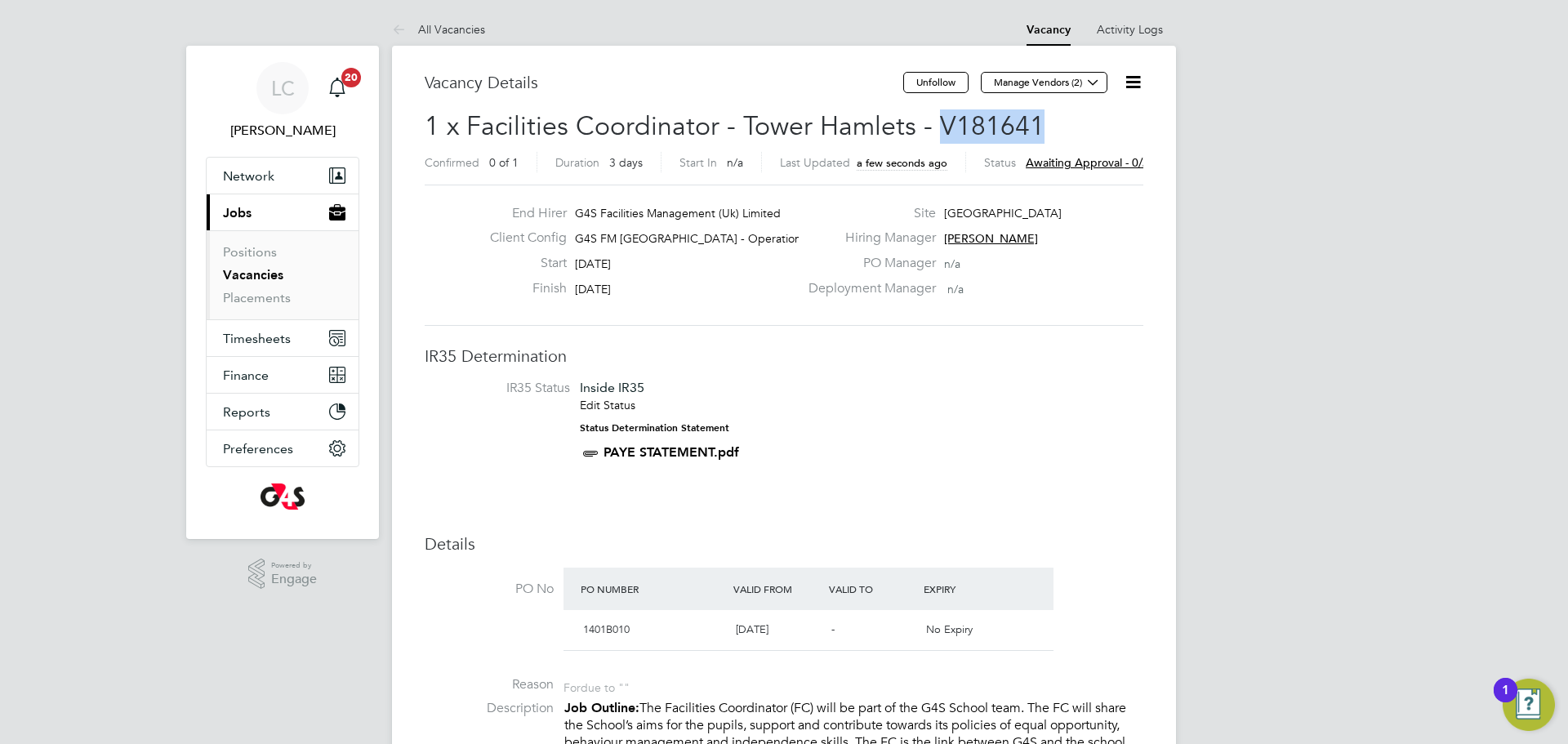
drag, startPoint x: 943, startPoint y: 123, endPoint x: 1034, endPoint y: 122, distance: 91.0
click at [1044, 127] on h2 "1 x Facilities Coordinator - Tower Hamlets - V181641 Confirmed 0 of 1 Duration …" at bounding box center [784, 143] width 718 height 69
copy span "V181641"
click at [1093, 78] on icon at bounding box center [1093, 82] width 12 height 12
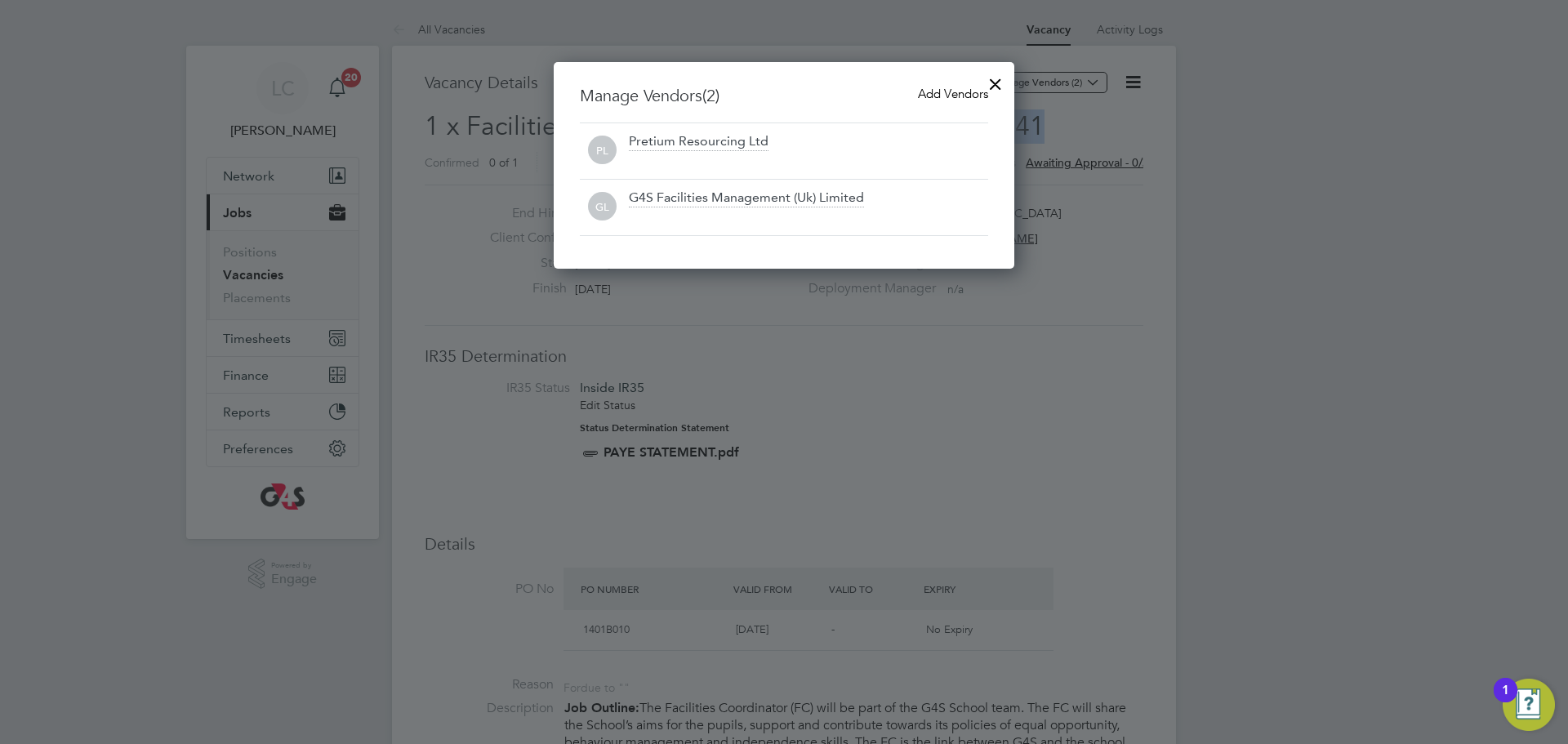
drag, startPoint x: 960, startPoint y: 87, endPoint x: 873, endPoint y: 111, distance: 90.2
click at [953, 87] on span "Add Vendors" at bounding box center [953, 93] width 71 height 16
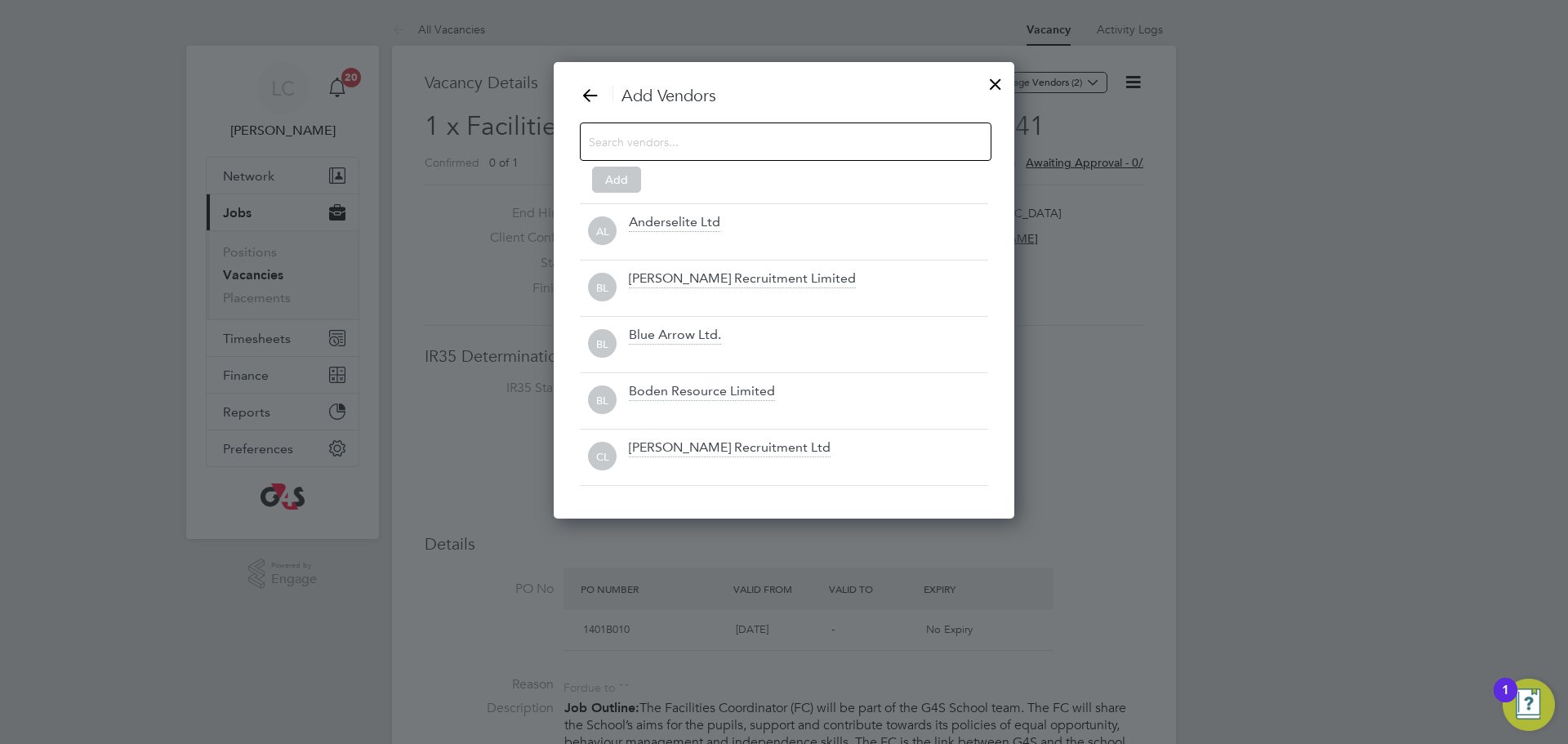
click at [688, 140] on input at bounding box center [773, 140] width 368 height 21
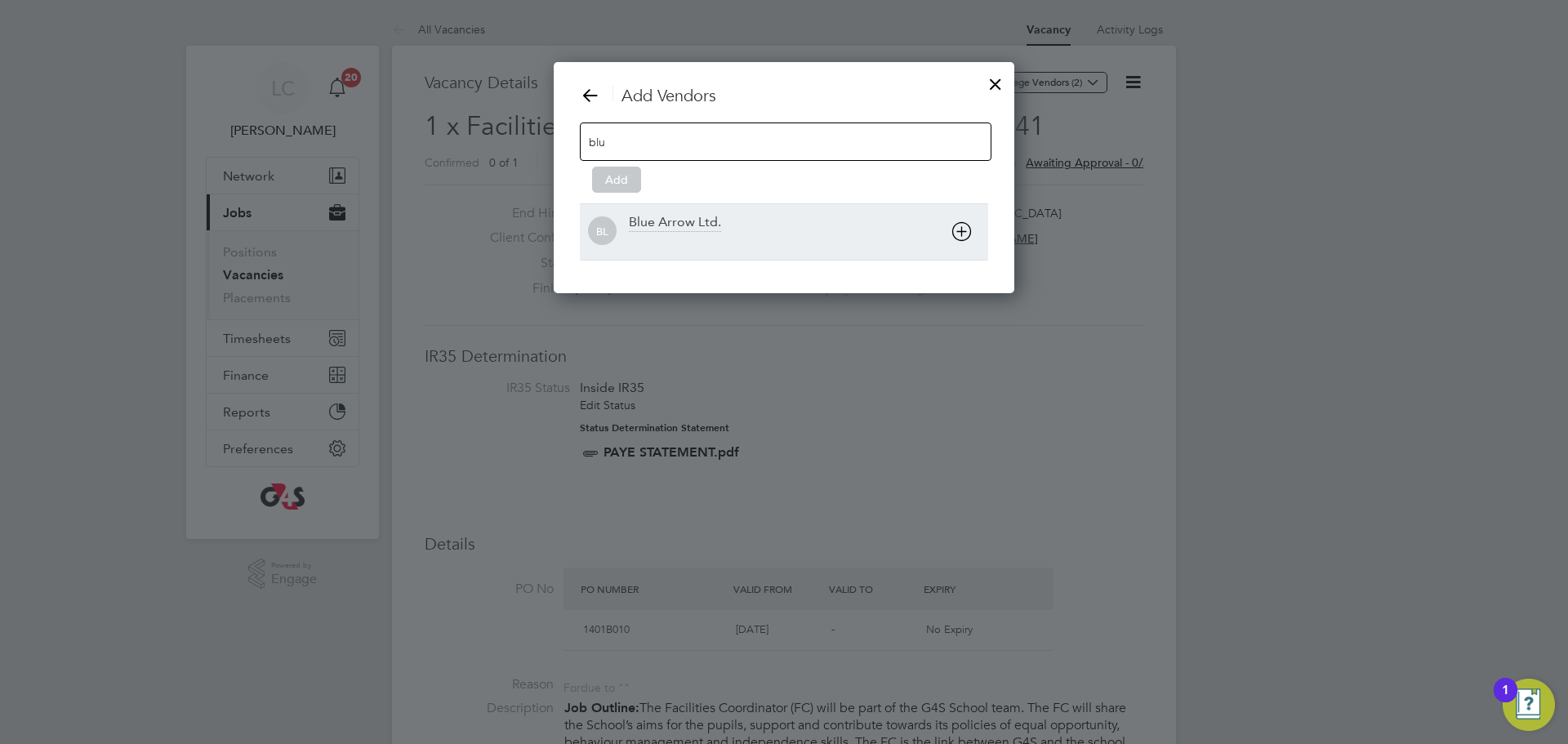
type input "blu"
click at [722, 216] on div "Blue Arrow Ltd." at bounding box center [808, 231] width 360 height 36
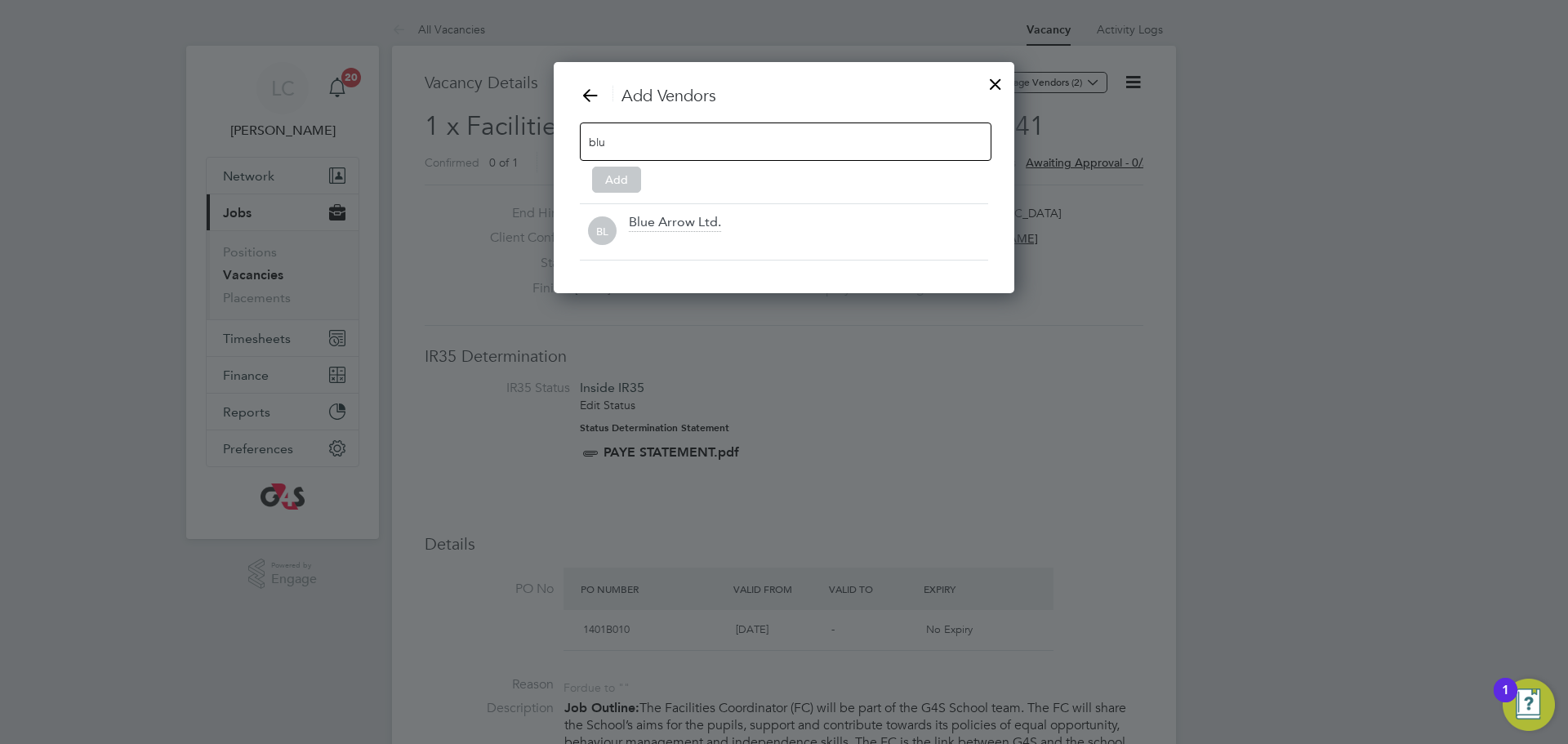
scroll to position [176, 462]
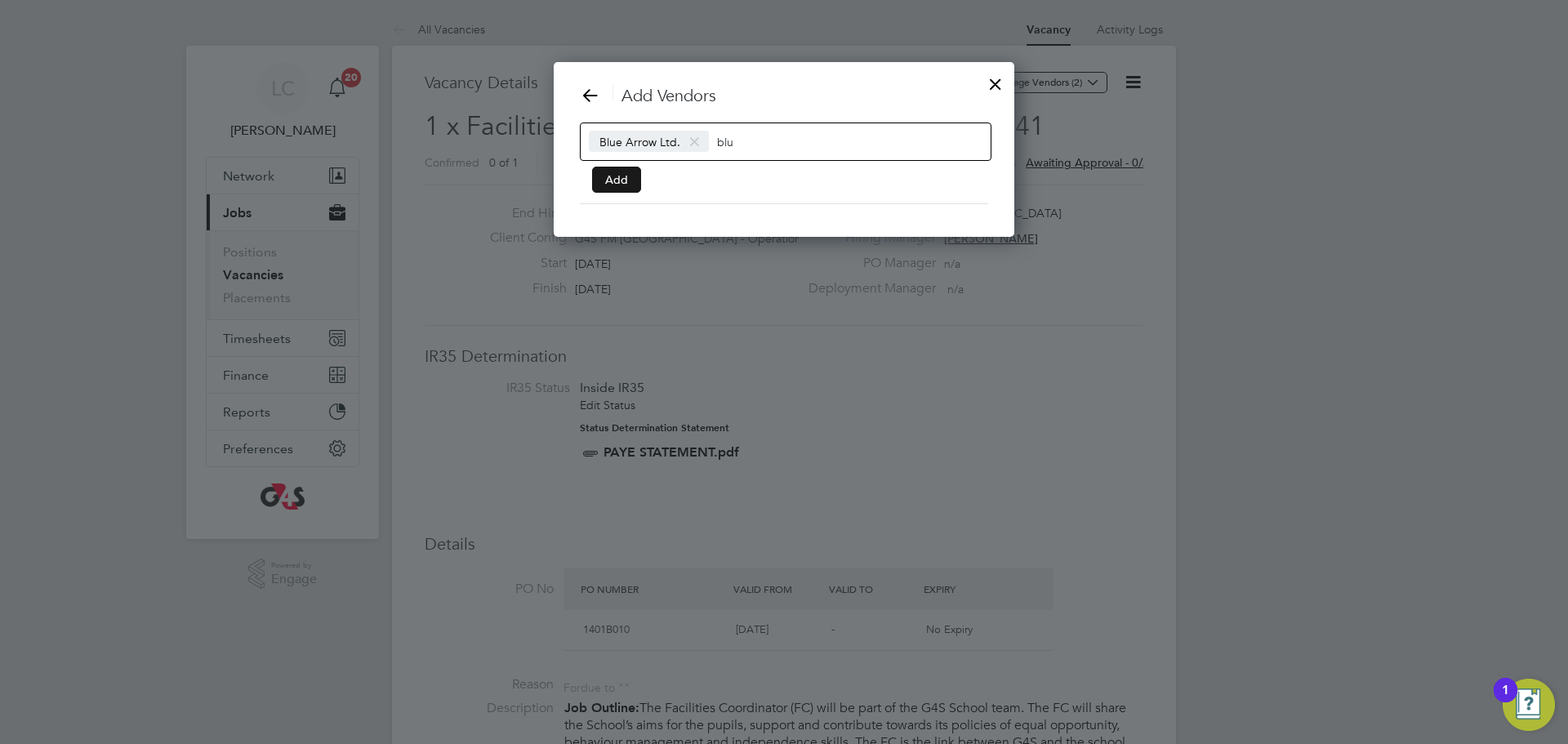
click at [615, 180] on button "Add" at bounding box center [616, 180] width 49 height 26
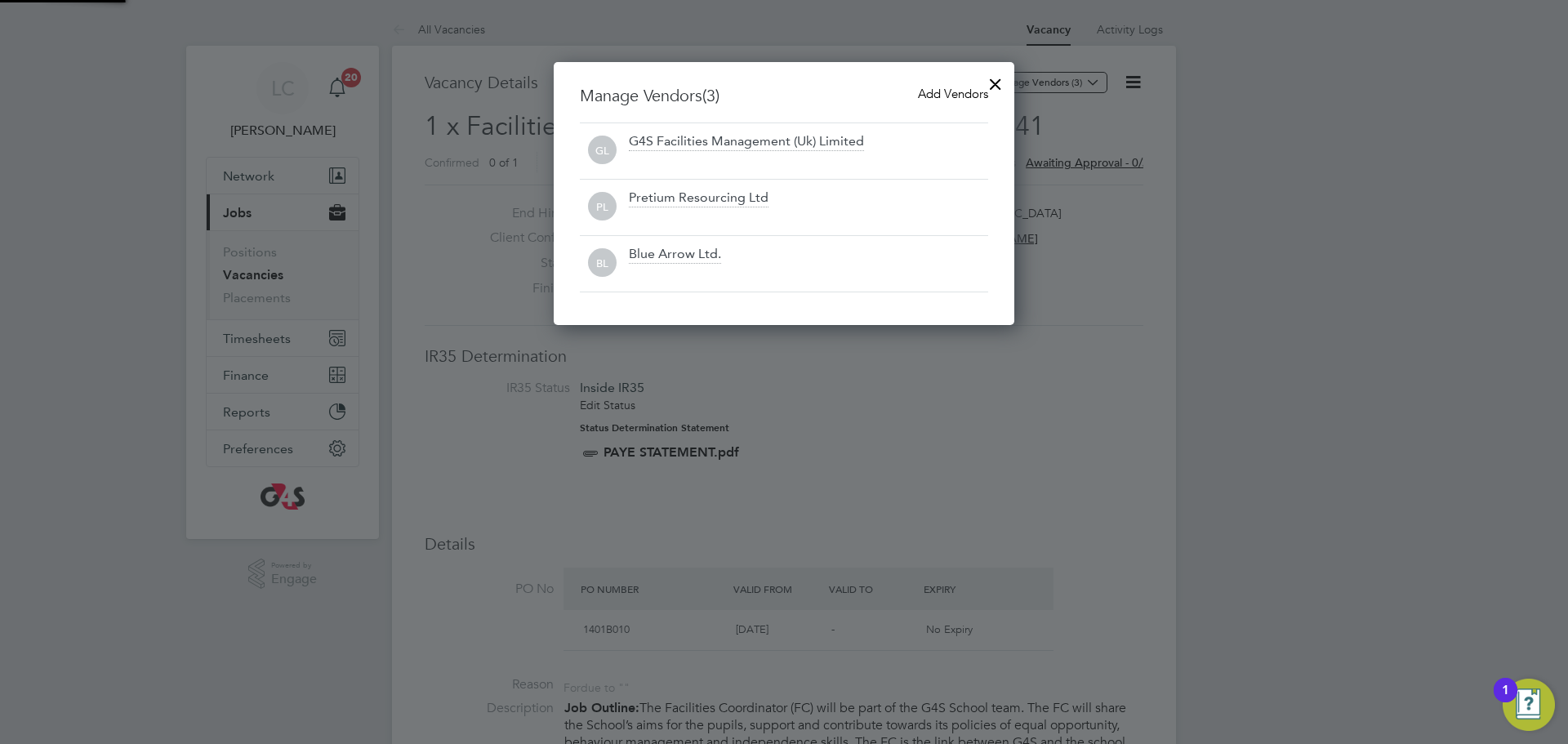
scroll to position [264, 462]
drag, startPoint x: 984, startPoint y: 85, endPoint x: 966, endPoint y: 87, distance: 18.1
click at [985, 85] on div at bounding box center [995, 80] width 29 height 29
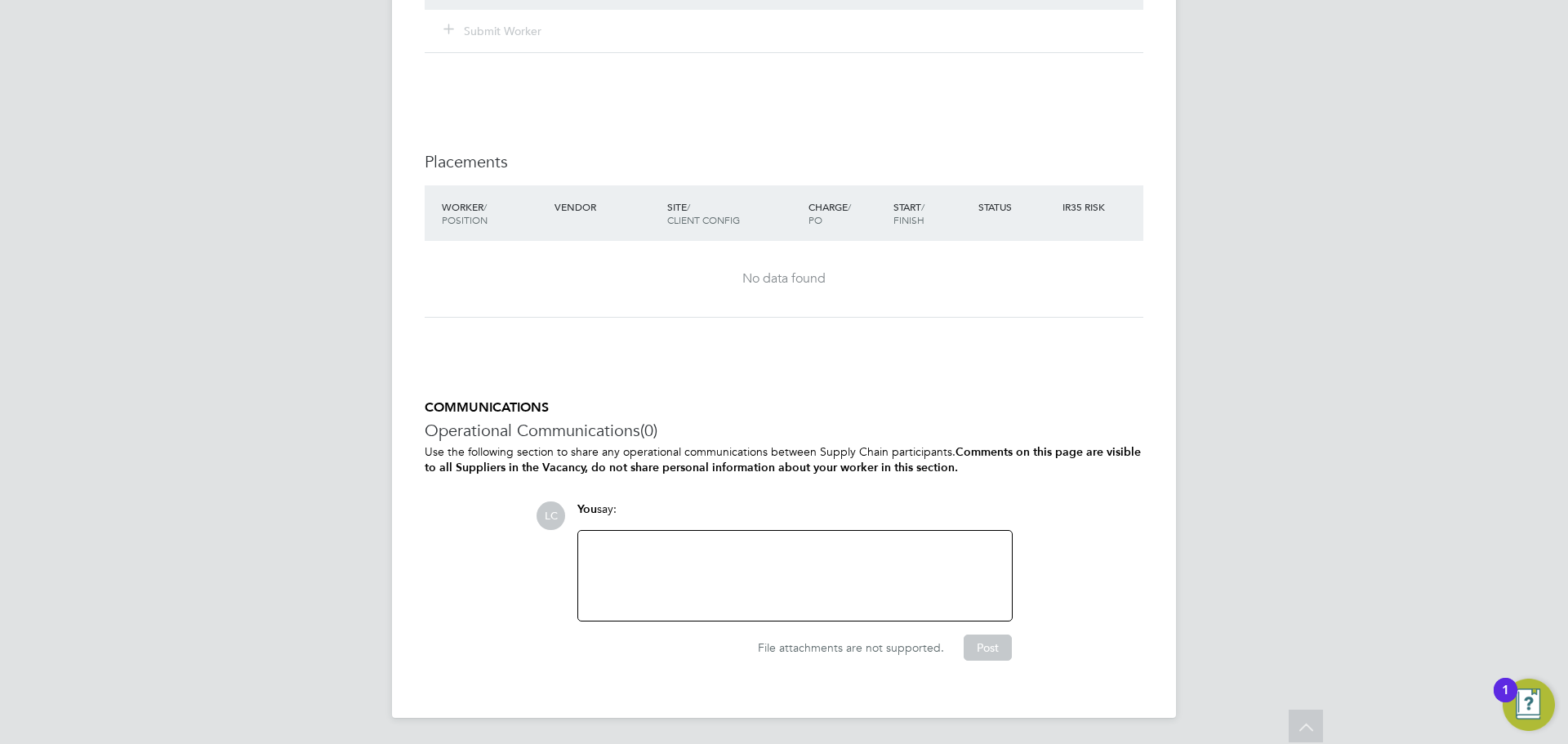
click at [668, 589] on div at bounding box center [795, 575] width 414 height 71
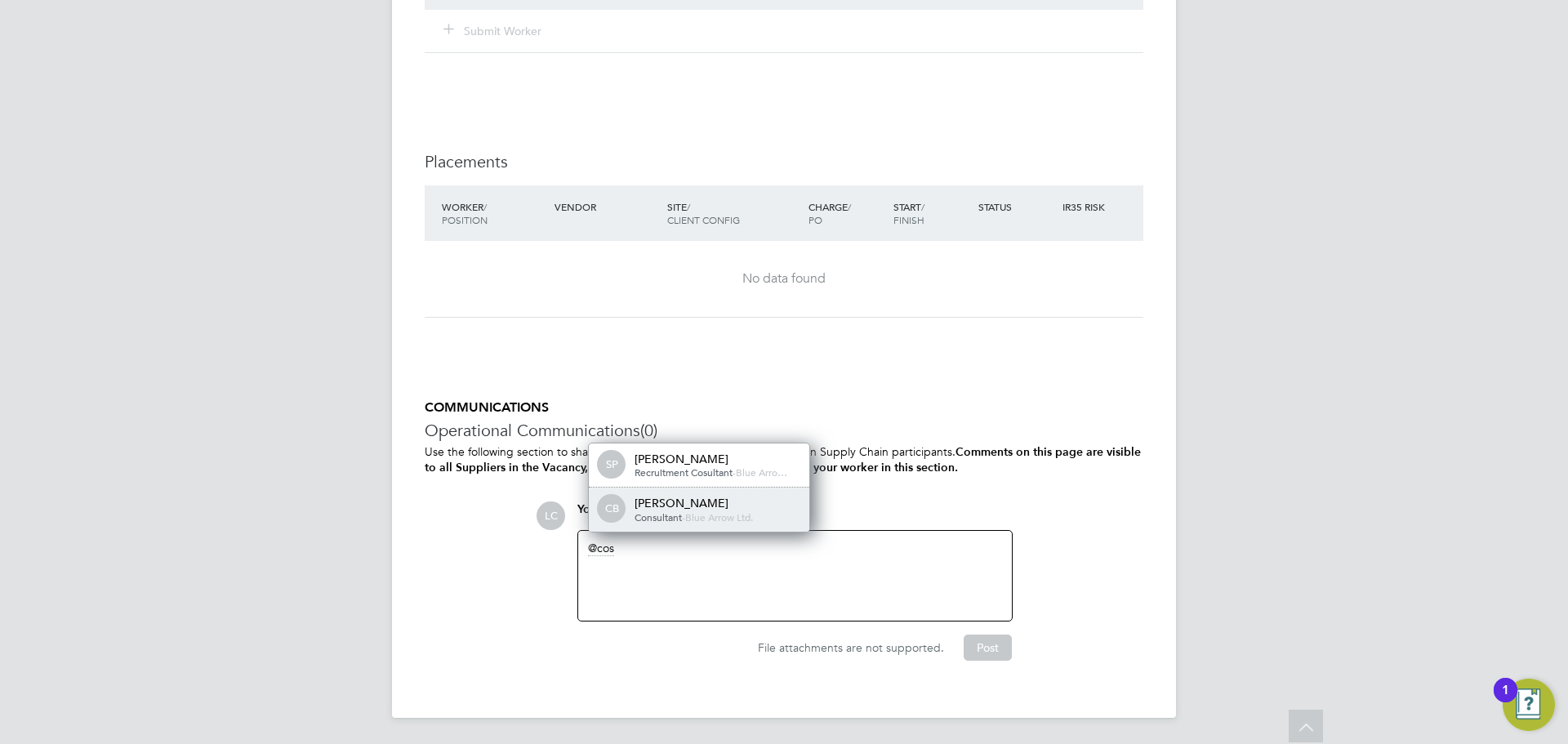
click at [684, 516] on span "-" at bounding box center [684, 516] width 4 height 13
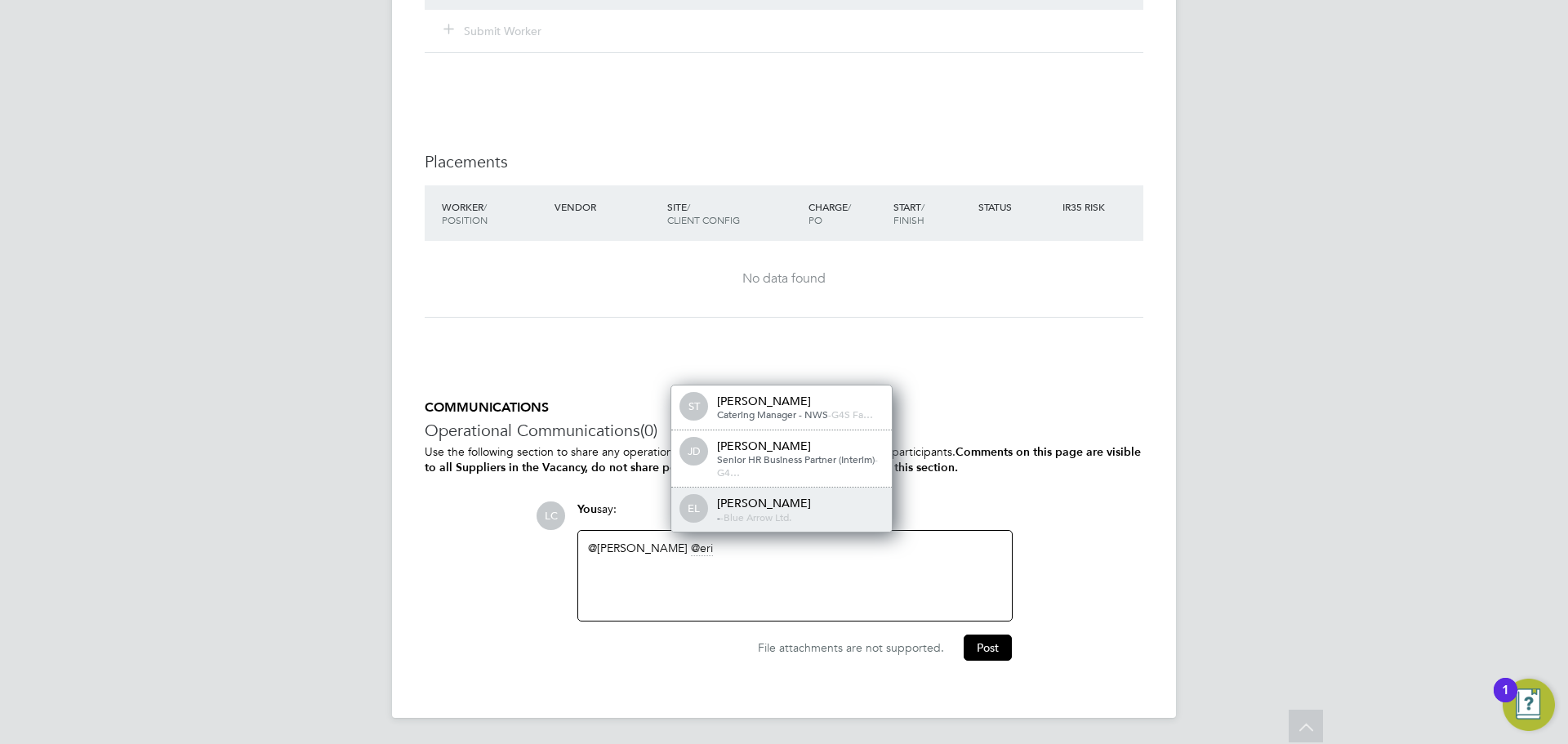
click at [757, 507] on div "[PERSON_NAME]" at bounding box center [799, 503] width 163 height 15
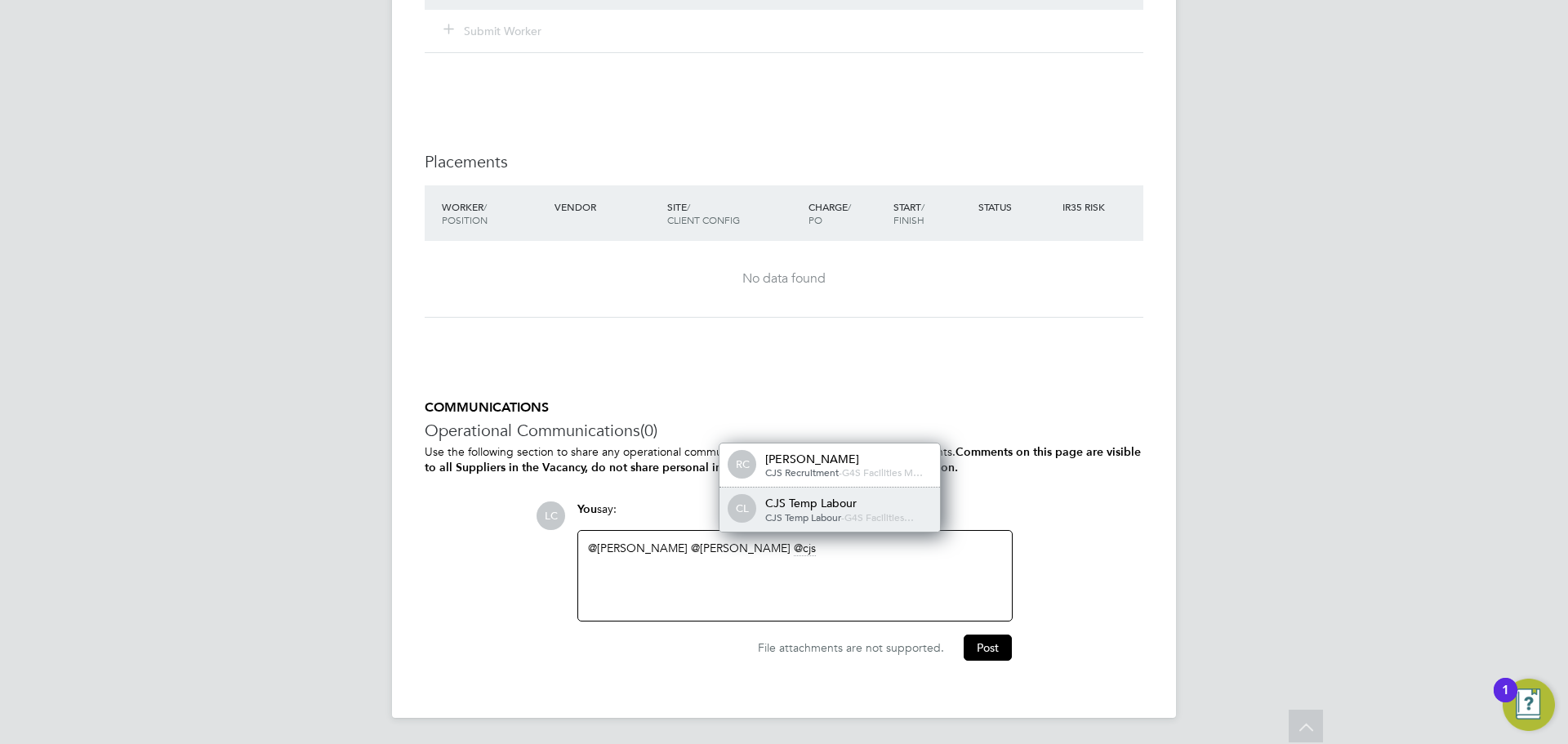
click at [781, 514] on span "CJS Temp Labour" at bounding box center [803, 516] width 76 height 13
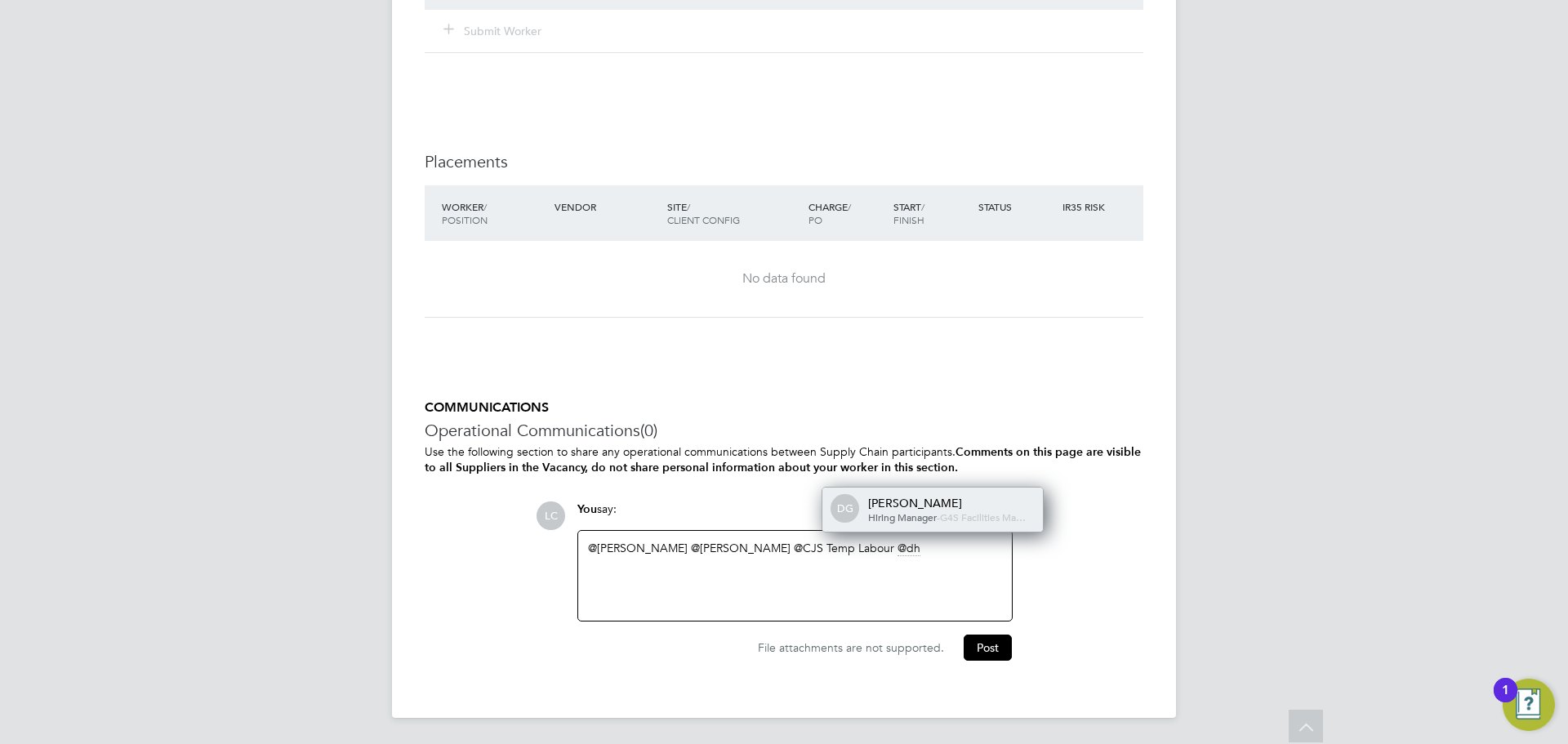
click at [940, 510] on span "G4S Facilities Ma…" at bounding box center [983, 516] width 85 height 13
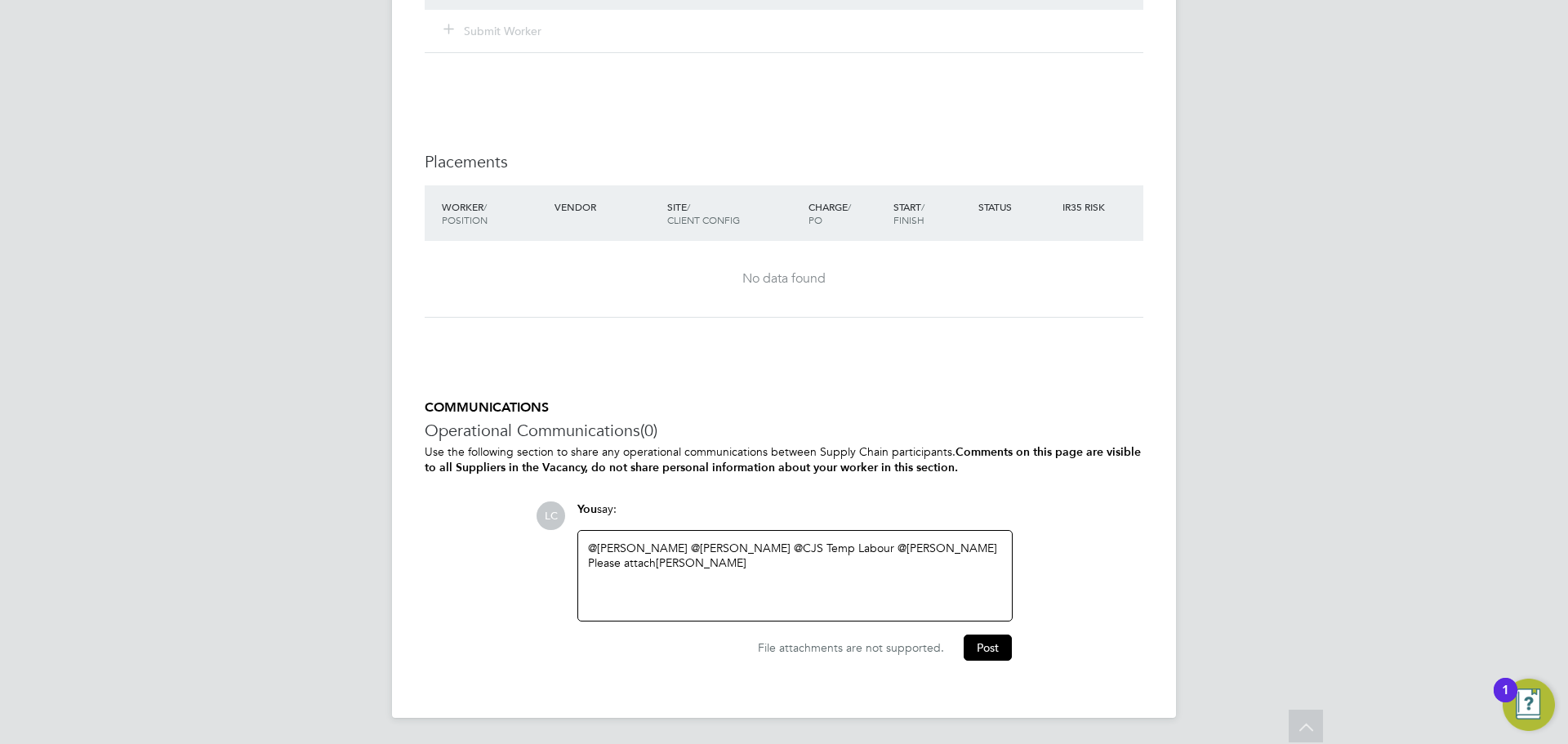
click at [821, 575] on div "@[PERSON_NAME] ​ @[PERSON_NAME] ​ @CJS Temp Labour ​ @[PERSON_NAME] ​ Please at…" at bounding box center [795, 575] width 414 height 71
drag, startPoint x: 840, startPoint y: 584, endPoint x: 848, endPoint y: 579, distance: 9.4
click at [847, 580] on div "@[PERSON_NAME] ​ @[PERSON_NAME] ​ @CJS Temp Labour ​ @[PERSON_NAME] ​ Please at…" at bounding box center [795, 575] width 414 height 71
click at [686, 591] on div "Wed 12:00 - 18:00 Thurs - Fri 07:00 - 18:00" at bounding box center [795, 593] width 414 height 15
click at [992, 660] on button "Post" at bounding box center [987, 650] width 49 height 26
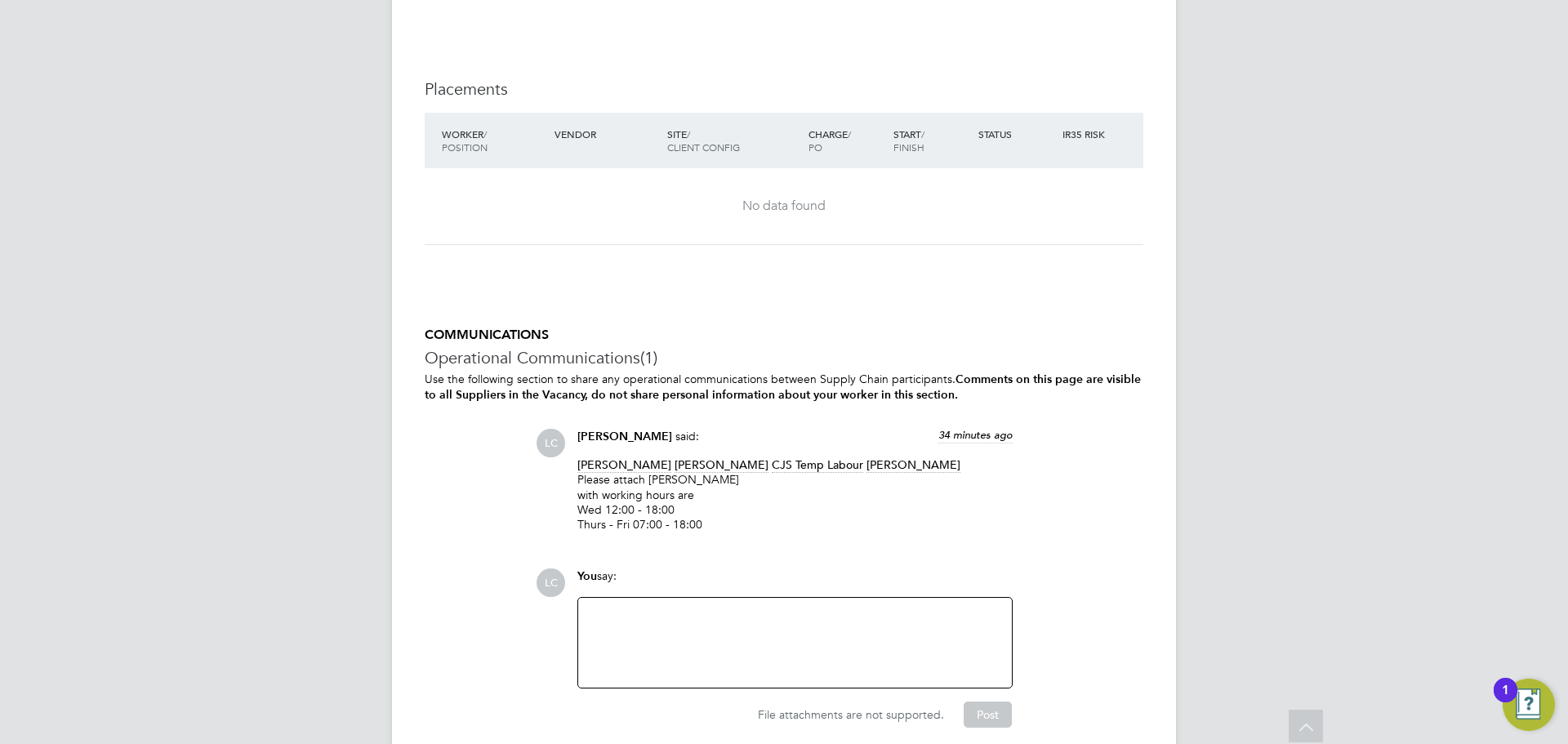
scroll to position [4175, 0]
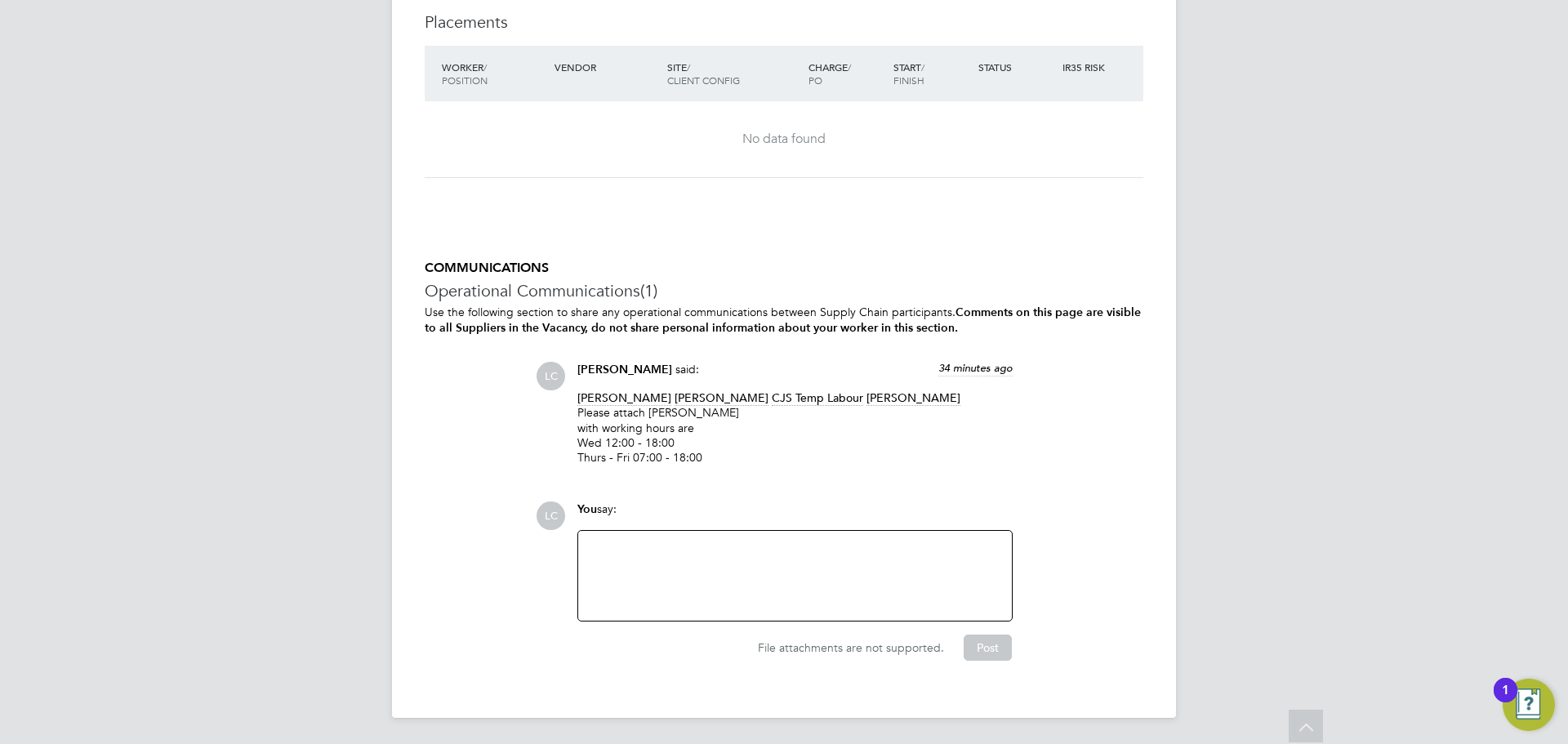
click at [724, 567] on div at bounding box center [795, 575] width 414 height 71
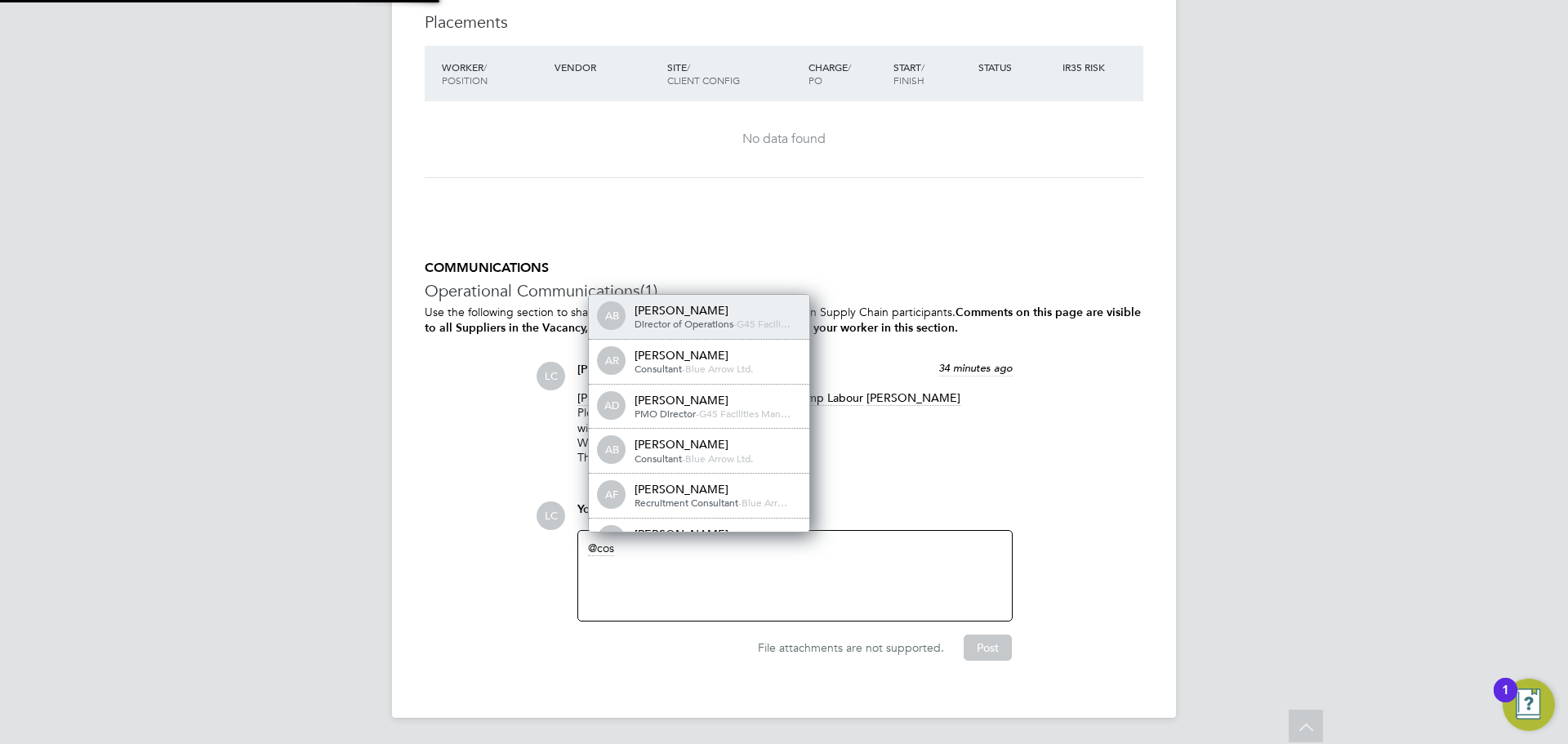
scroll to position [13, 164]
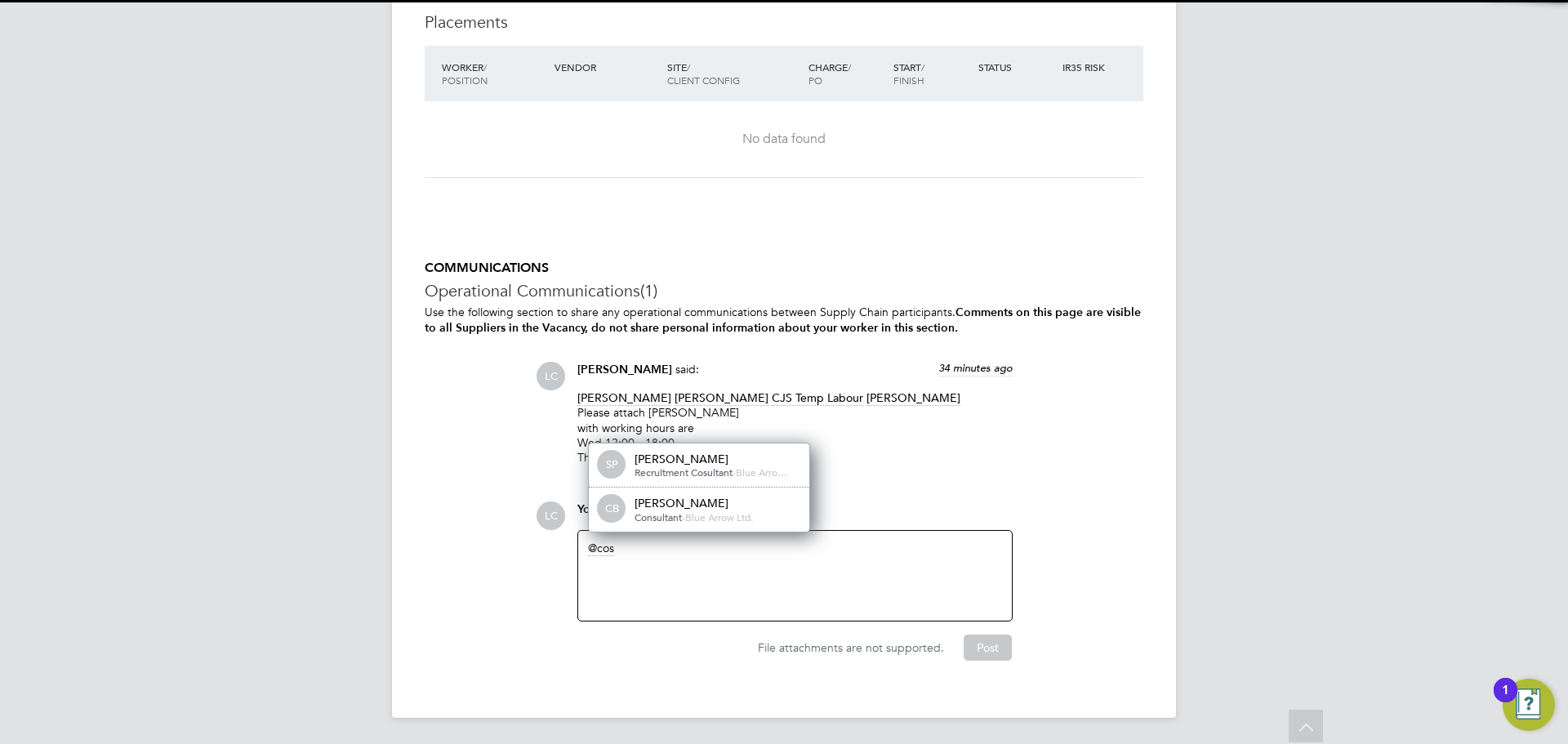
click at [754, 509] on div "[PERSON_NAME]" at bounding box center [717, 503] width 163 height 15
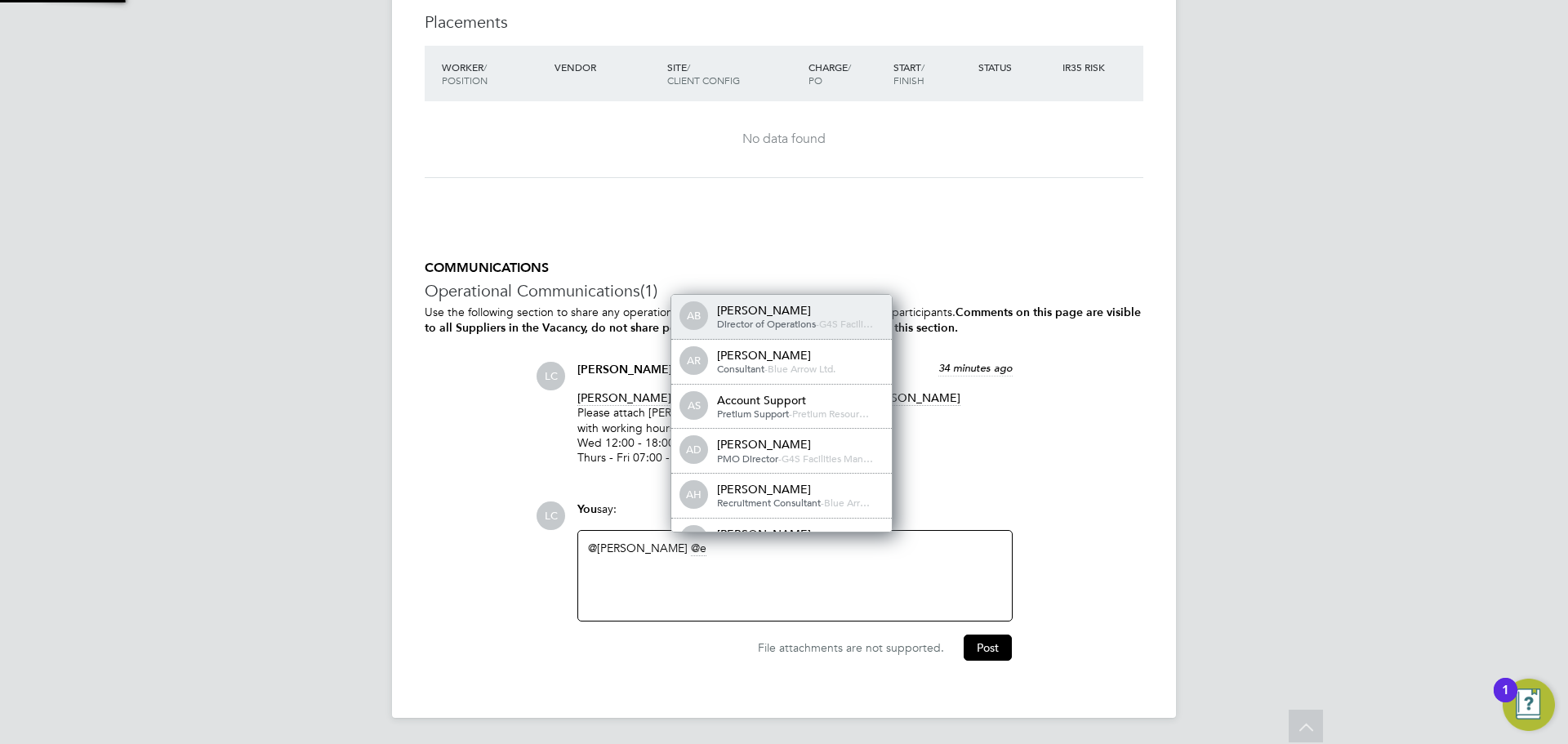
scroll to position [8, 8]
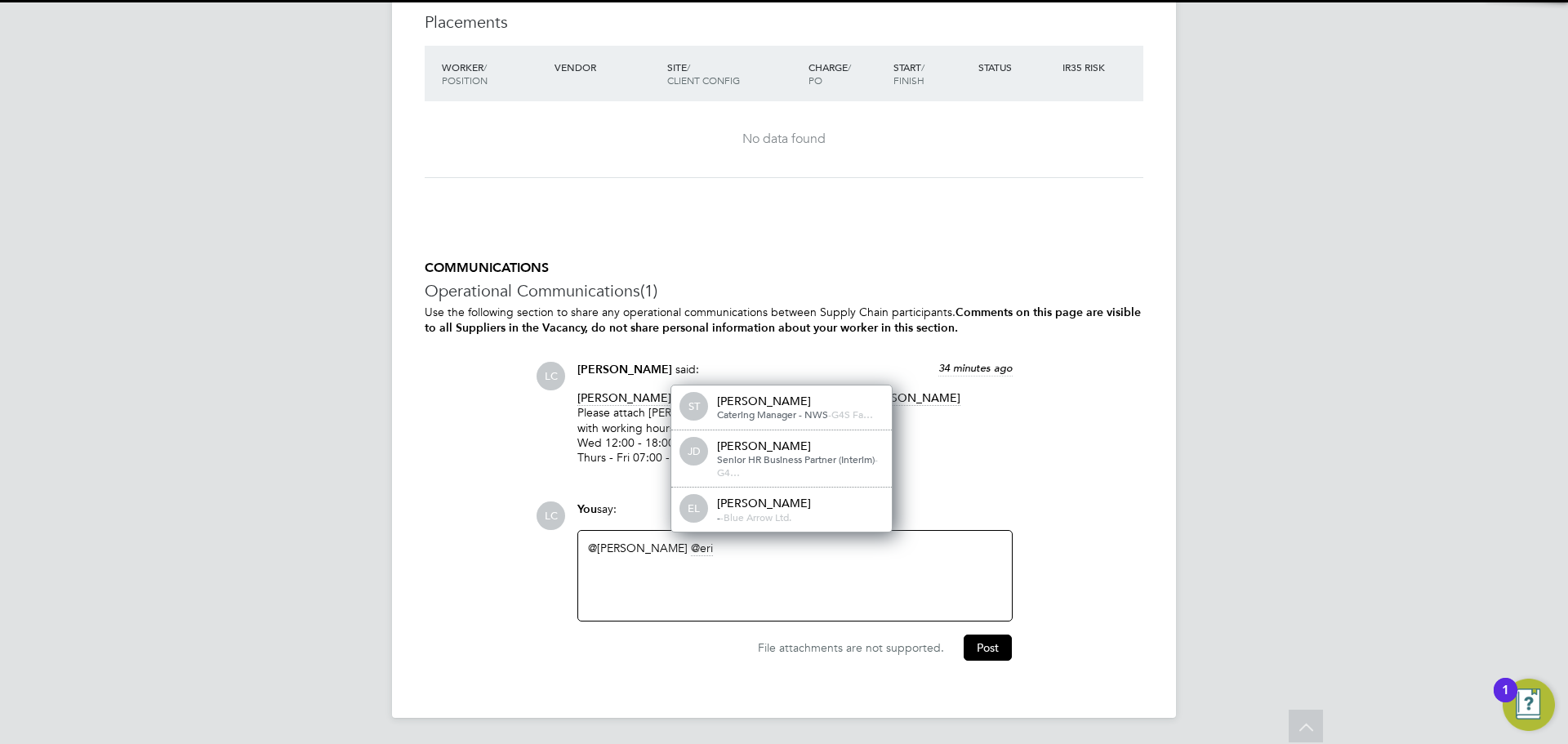
drag, startPoint x: 751, startPoint y: 503, endPoint x: 754, endPoint y: 514, distance: 11.4
click at [751, 508] on div "[PERSON_NAME]" at bounding box center [799, 503] width 163 height 15
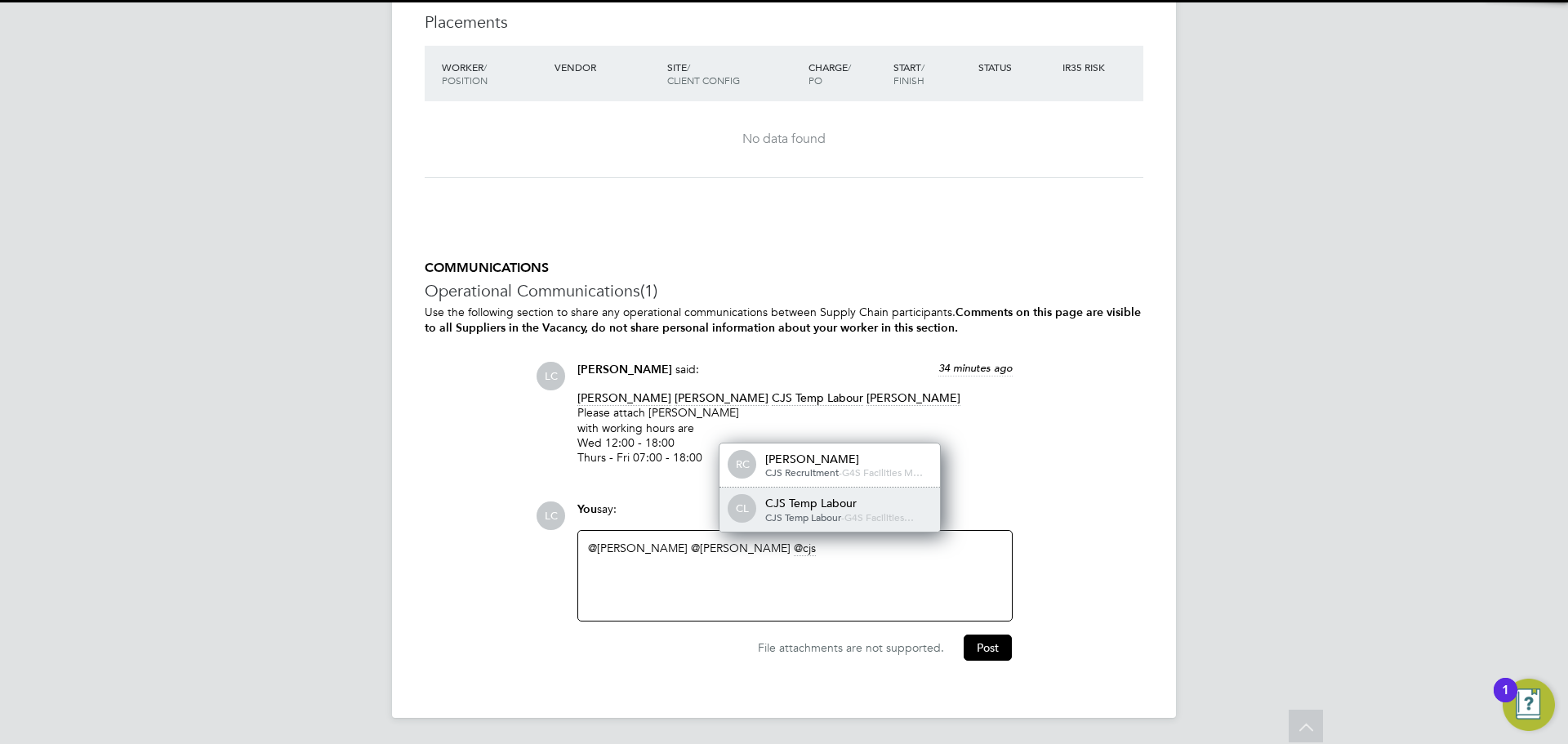
click at [814, 516] on span "CJS Temp Labour" at bounding box center [803, 516] width 76 height 13
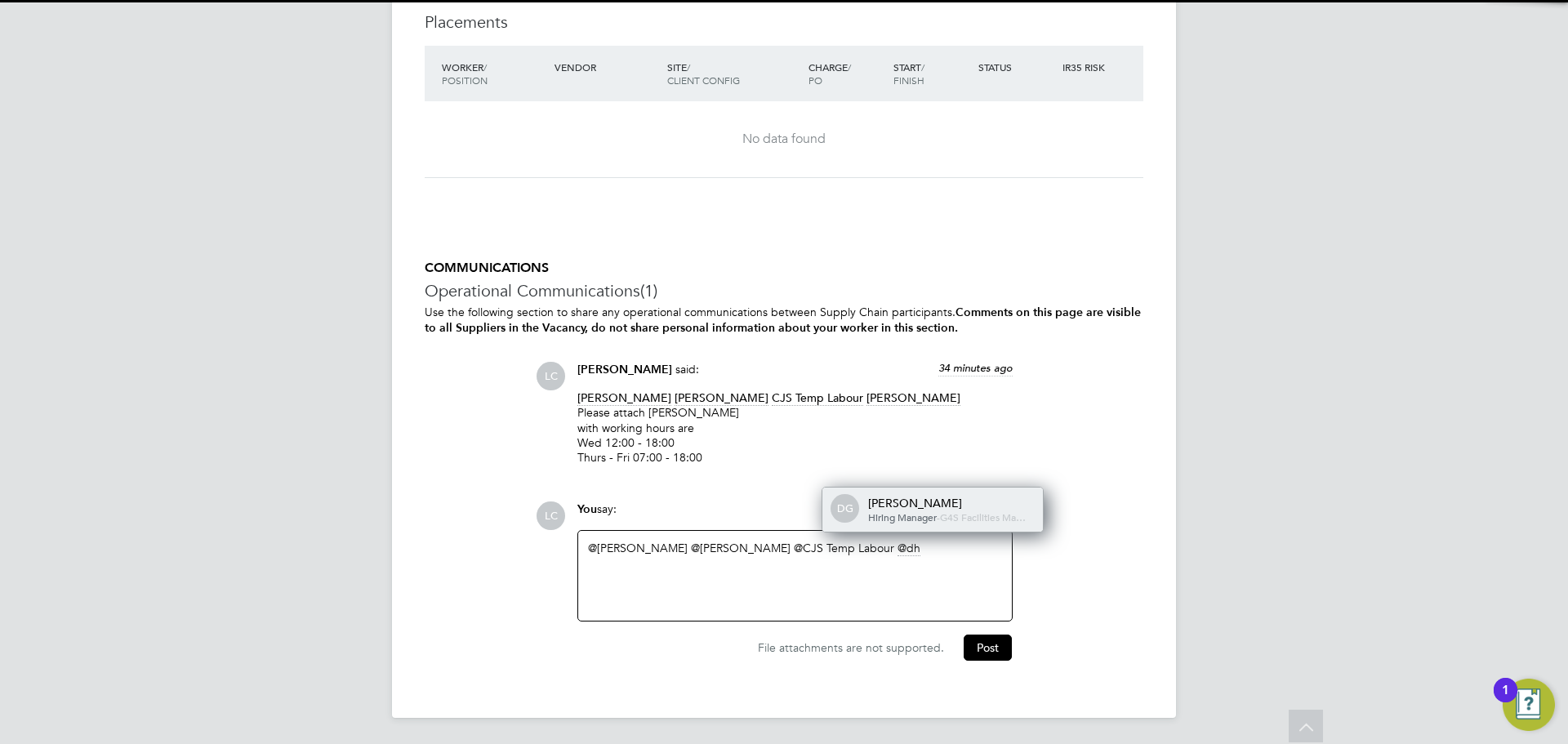
click at [940, 518] on span "G4S Facilities Ma…" at bounding box center [983, 516] width 85 height 13
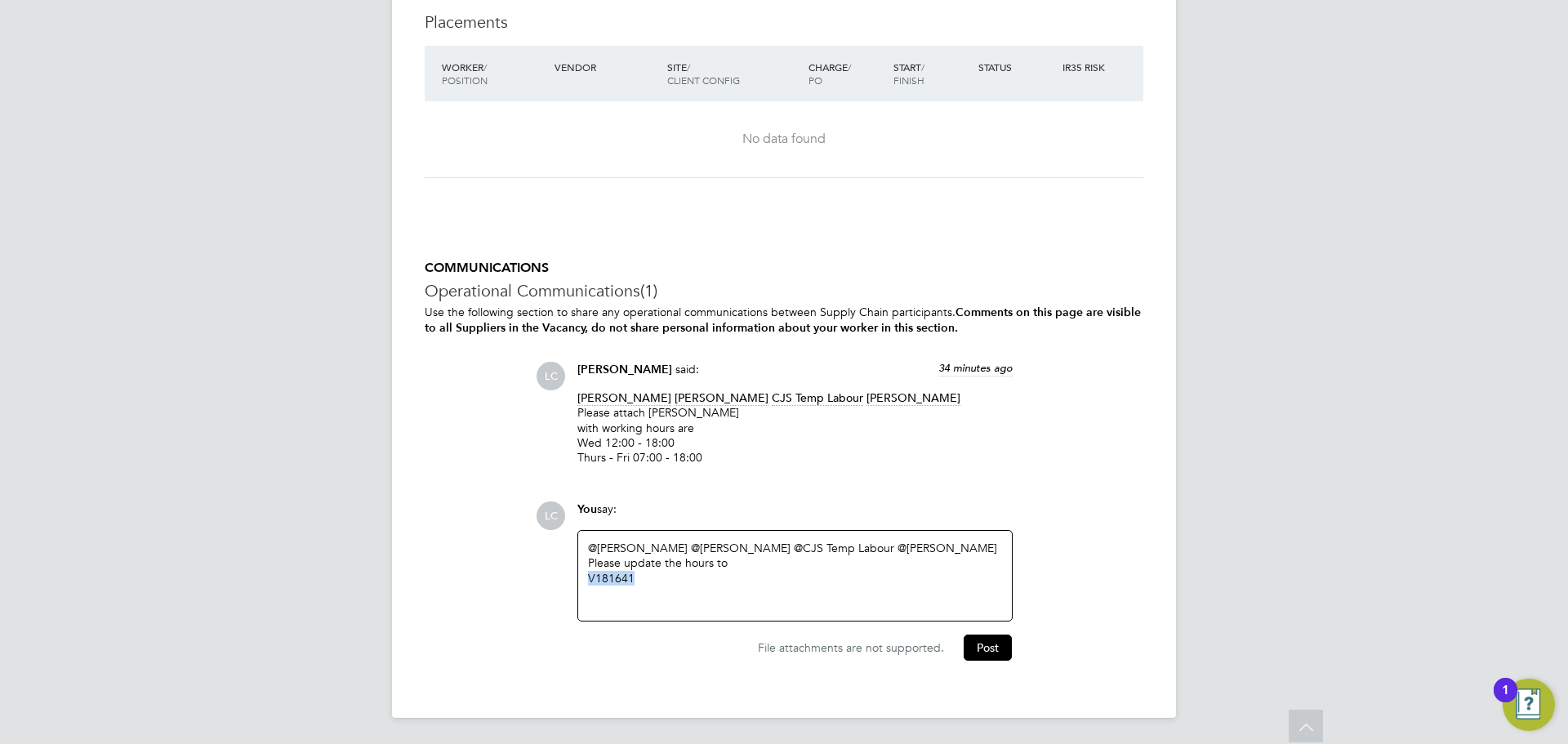
drag, startPoint x: 662, startPoint y: 574, endPoint x: 569, endPoint y: 581, distance: 93.3
click at [569, 583] on div "You say: @[PERSON_NAME] ​ @[PERSON_NAME] ​ @CJS Temp Labour ​ @[PERSON_NAME] ​ …" at bounding box center [795, 561] width 451 height 120
click at [688, 575] on div "Wed 12:00 - 18:30 Thurs - Fri 07:00 - 18:30" at bounding box center [795, 578] width 414 height 15
drag, startPoint x: 992, startPoint y: 648, endPoint x: 951, endPoint y: 633, distance: 43.7
click at [991, 648] on button "Post" at bounding box center [987, 648] width 49 height 26
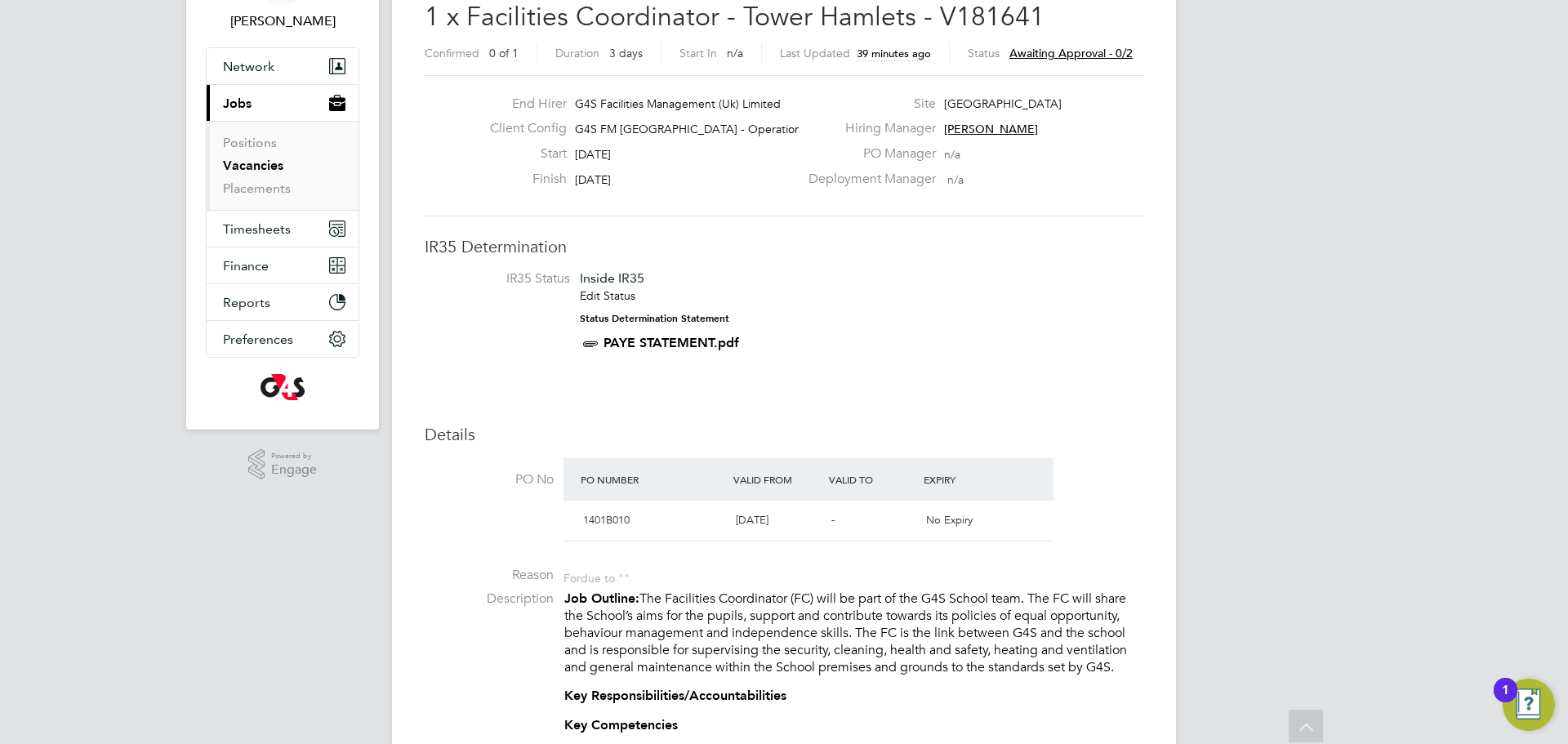
scroll to position [0, 0]
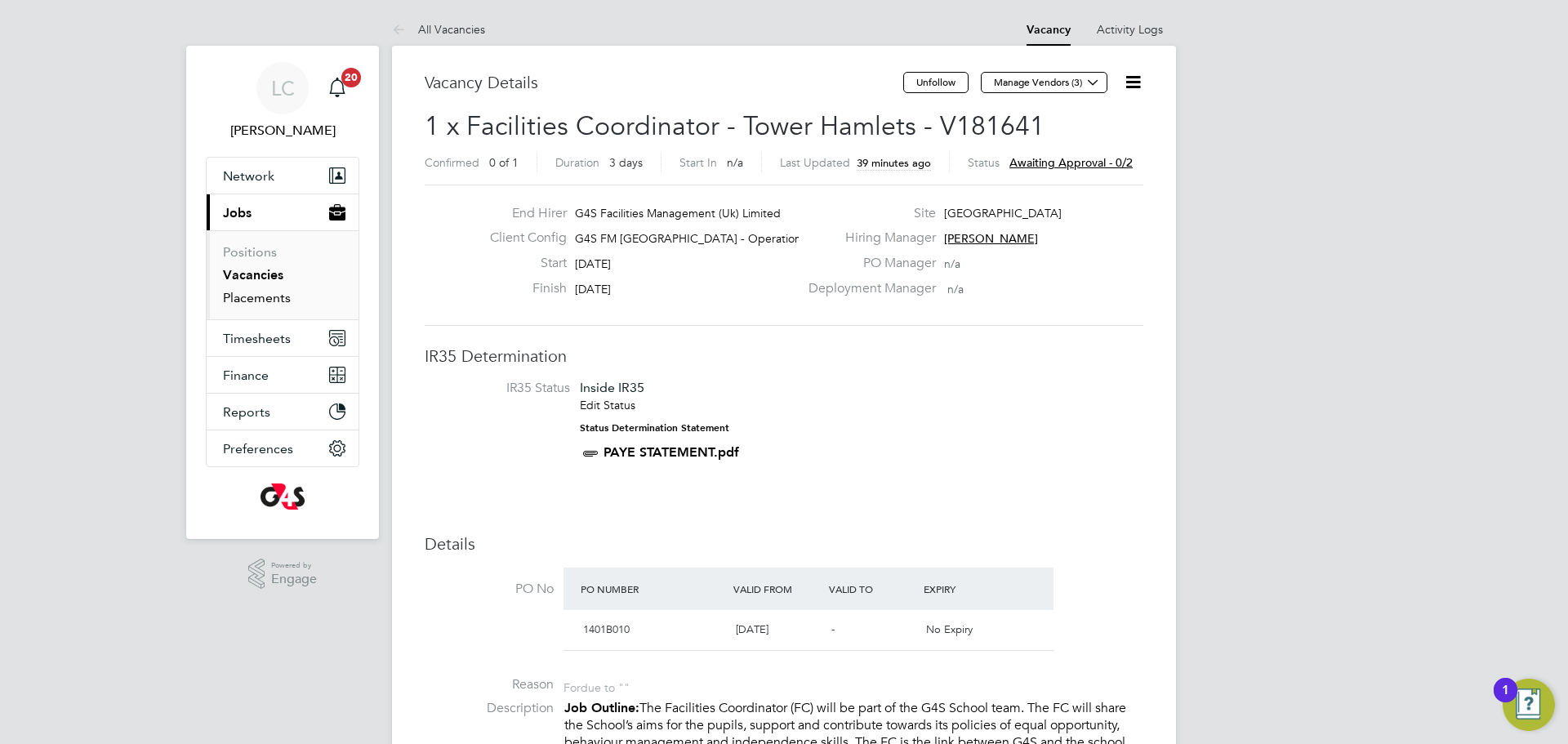
click at [254, 302] on link "Placements" at bounding box center [257, 297] width 68 height 16
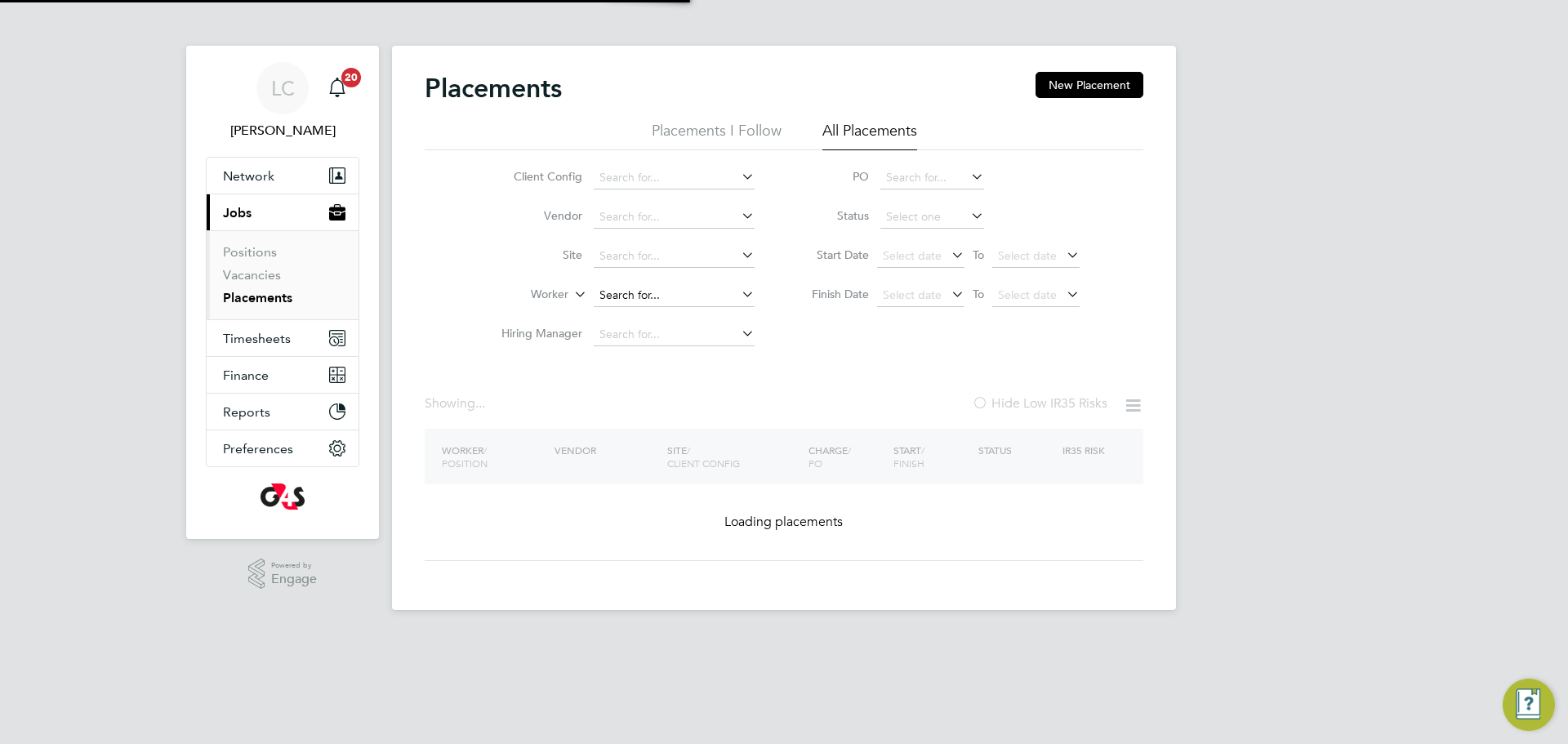
click at [654, 293] on input at bounding box center [673, 295] width 161 height 23
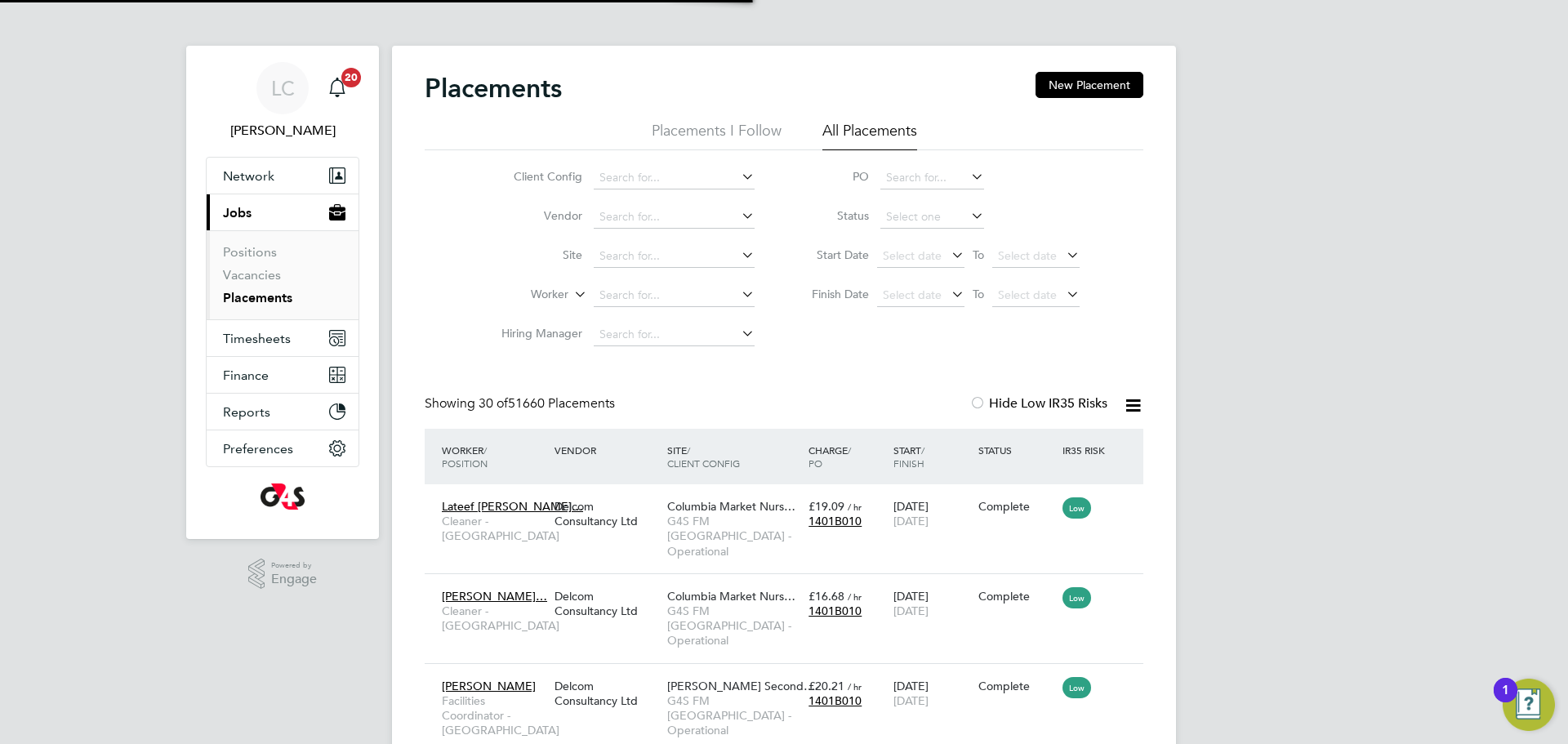
scroll to position [61, 142]
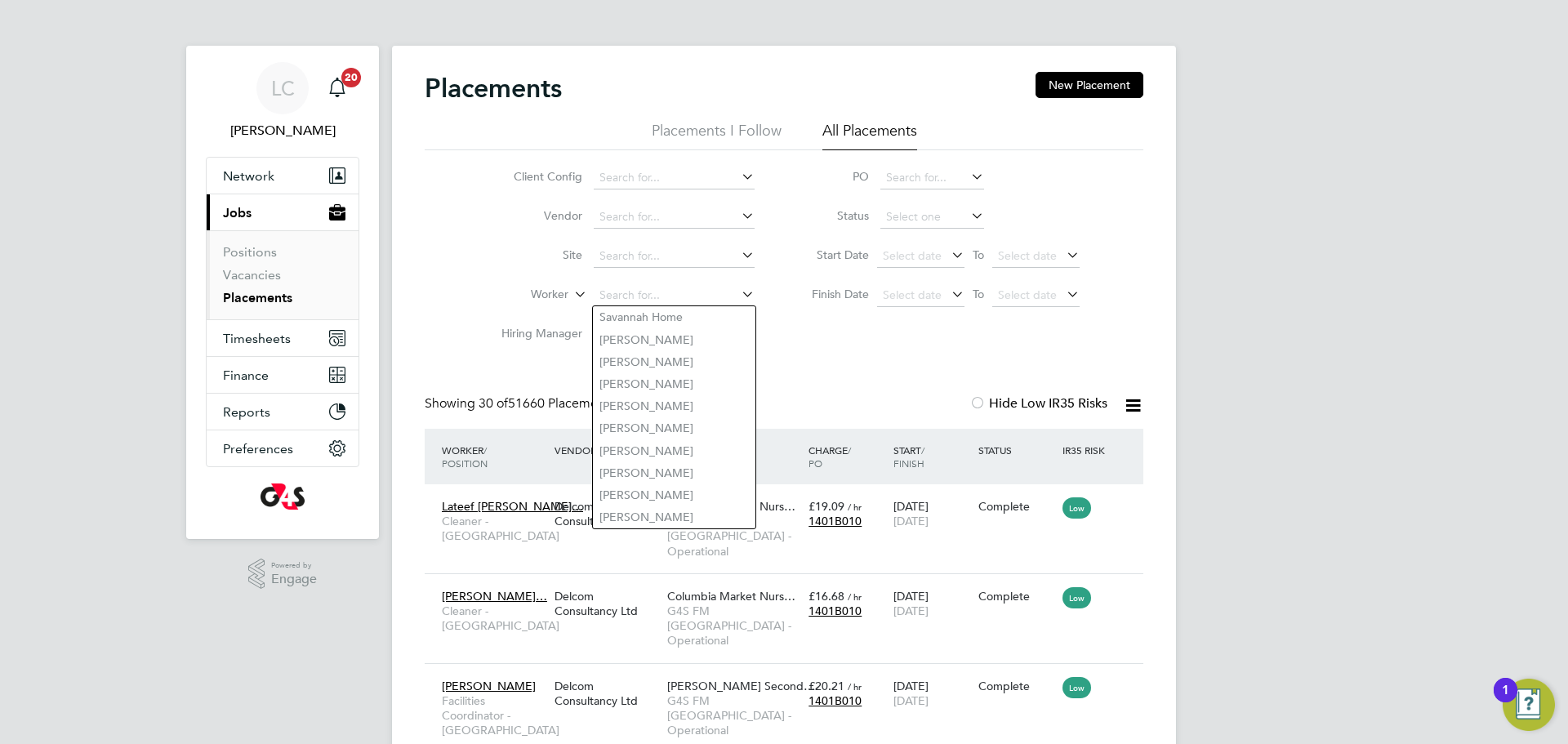
paste input "[PERSON_NAME]"
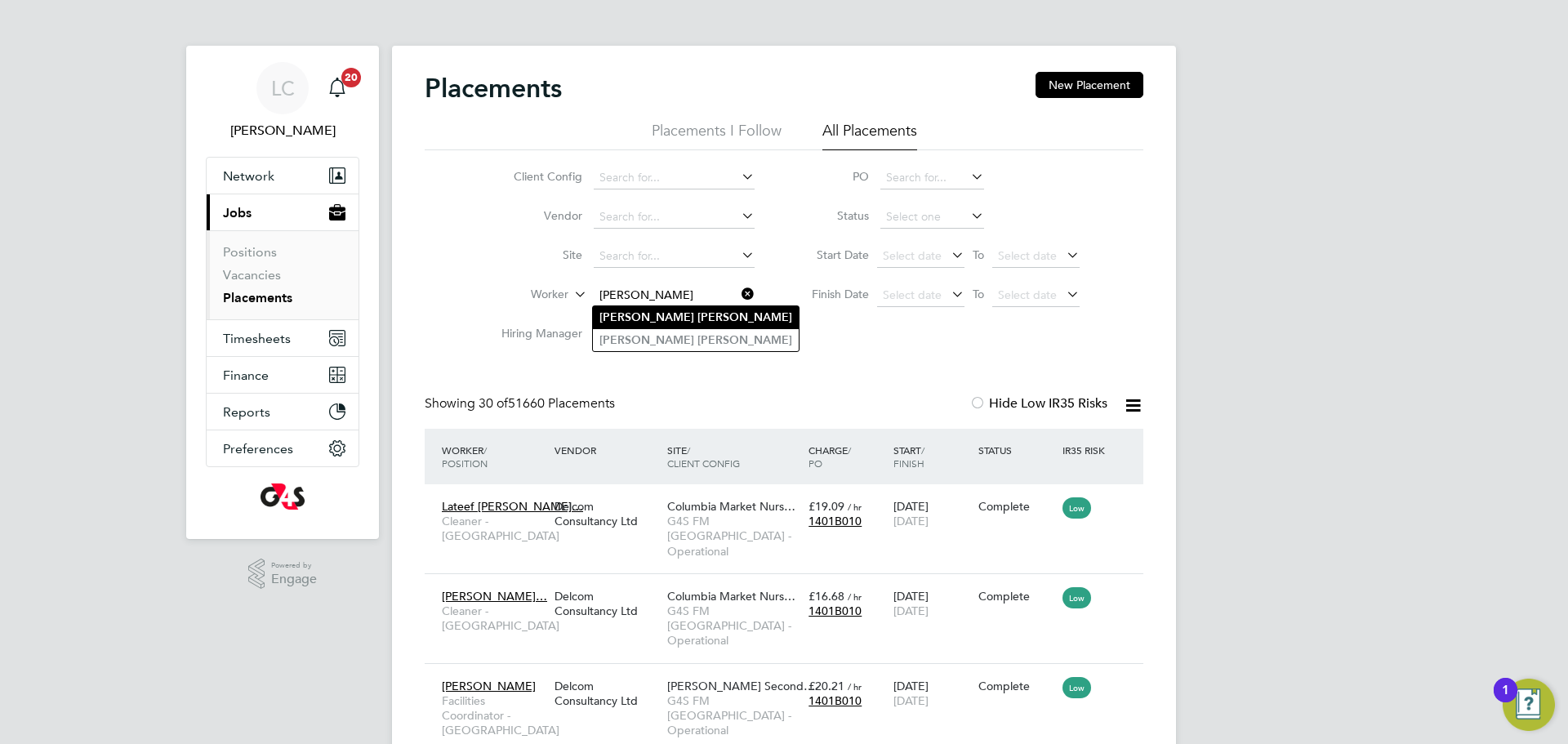
type input "[PERSON_NAME]"
click at [697, 314] on b "[PERSON_NAME]" at bounding box center [744, 316] width 95 height 14
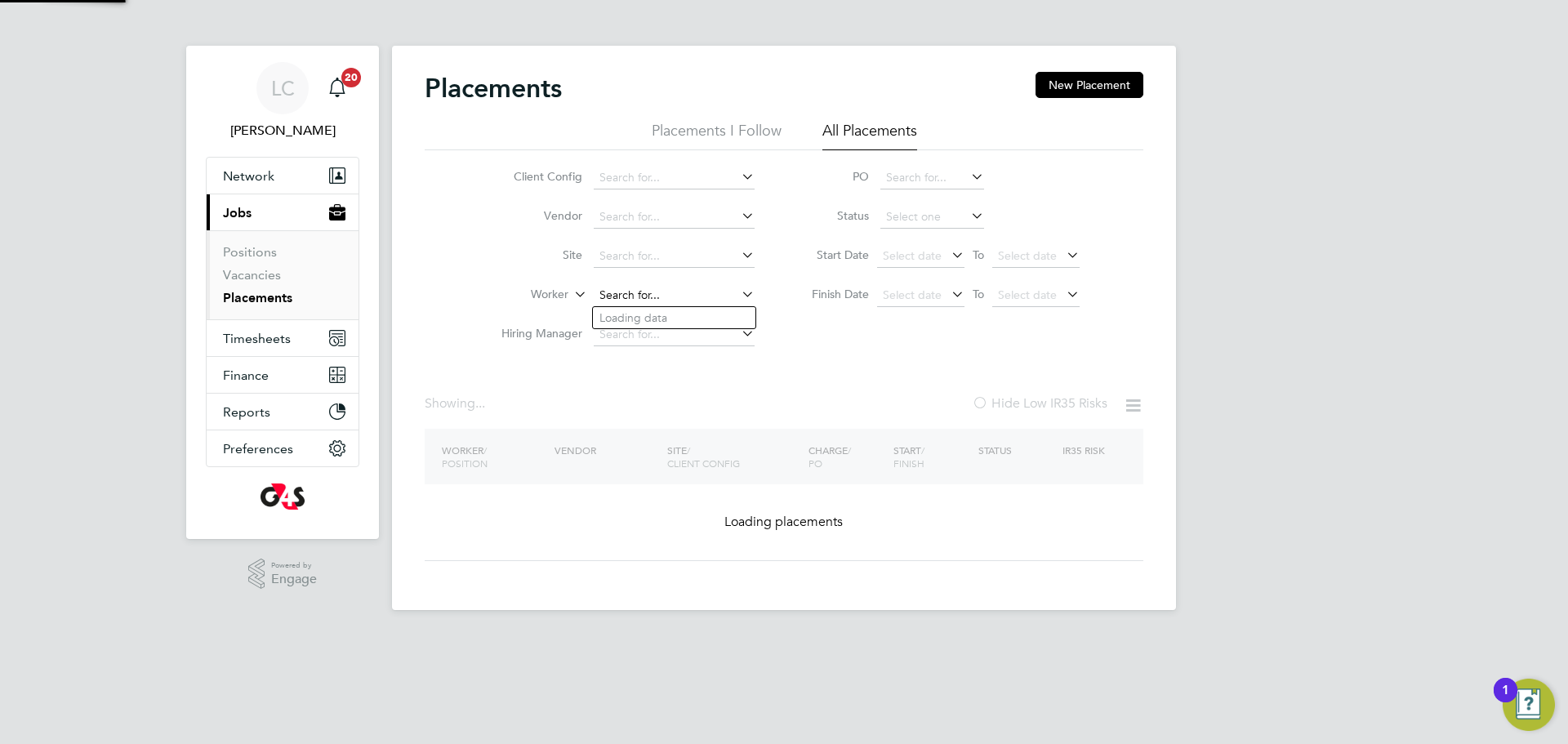
click at [710, 291] on input at bounding box center [673, 295] width 161 height 23
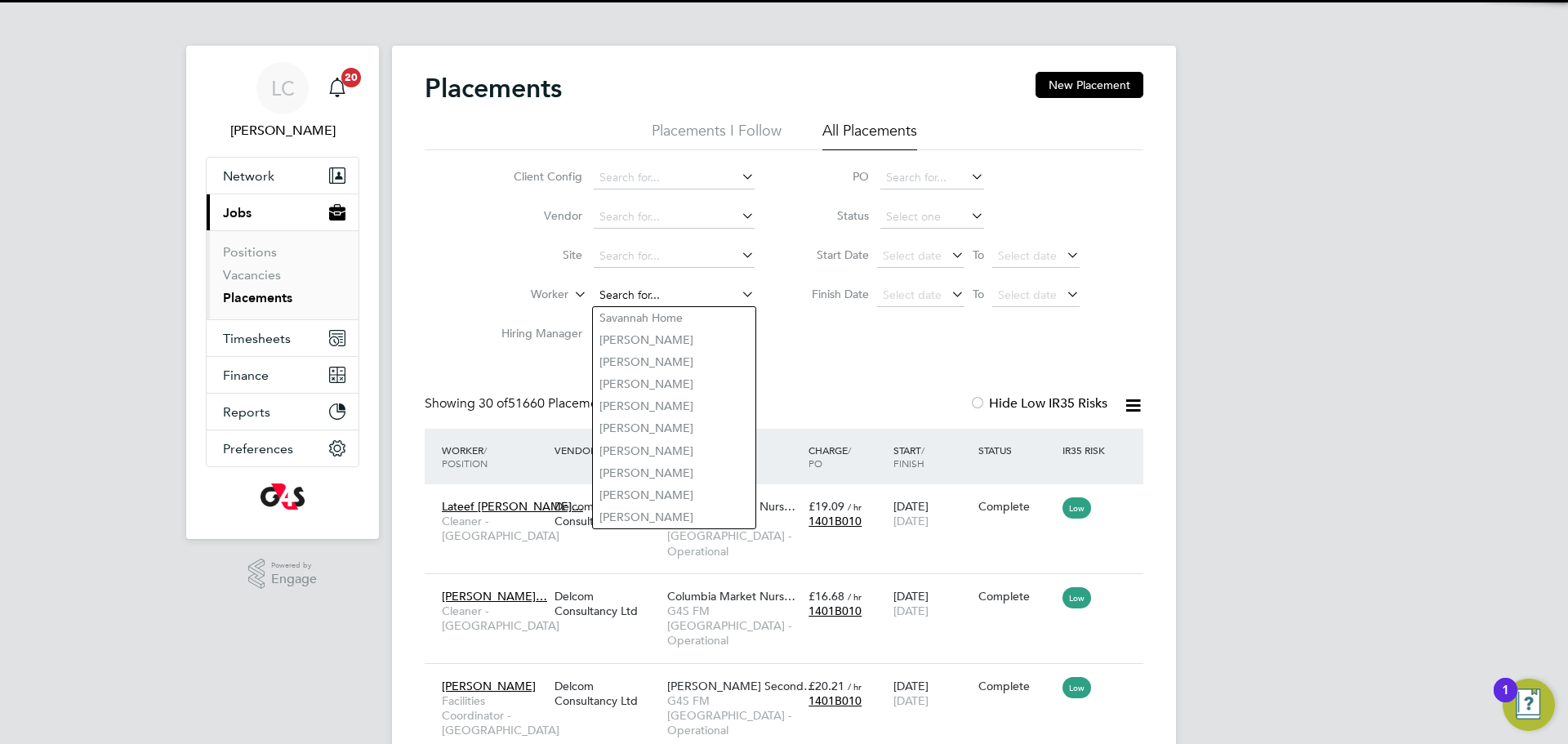
scroll to position [61, 142]
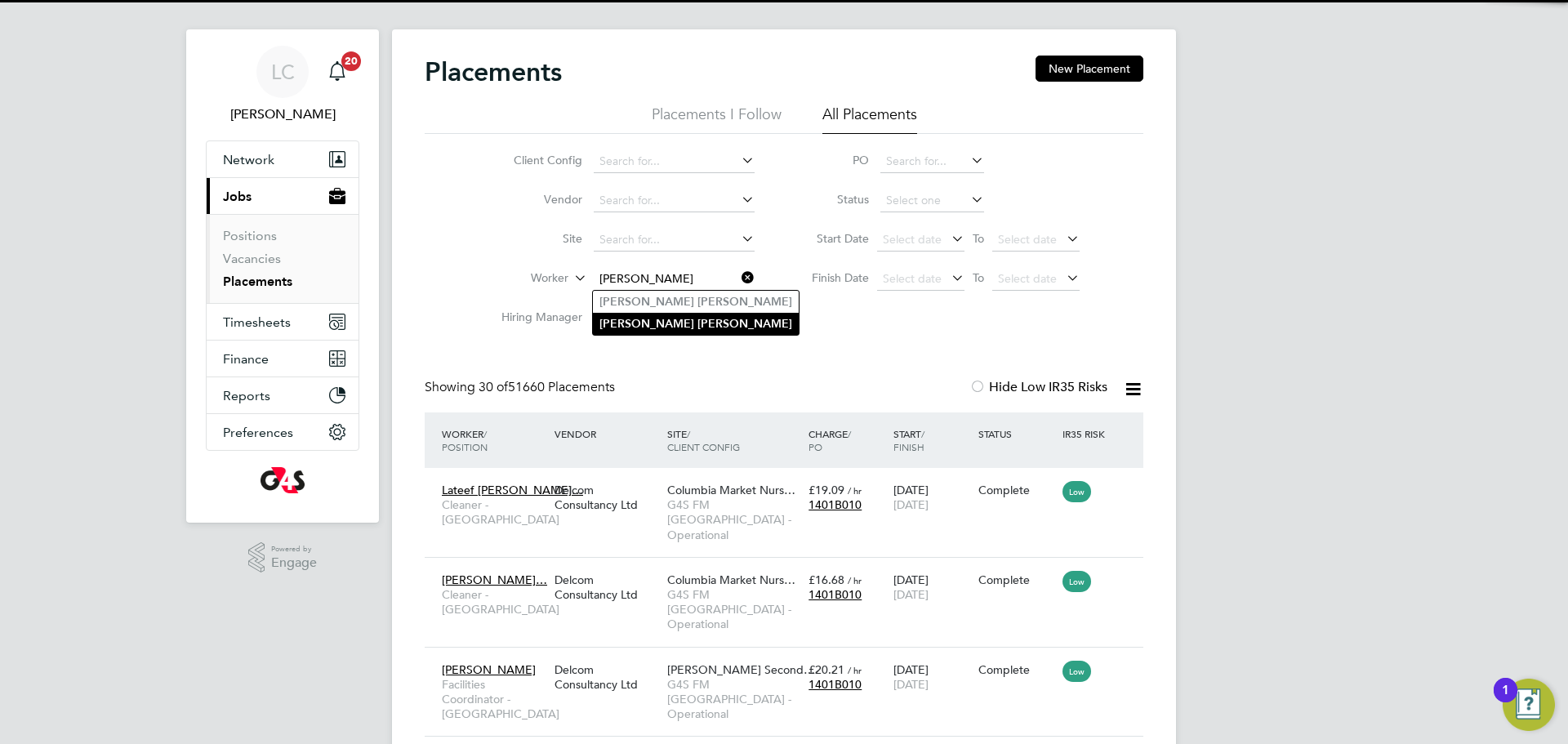
type input "[PERSON_NAME]"
click at [697, 328] on b "[PERSON_NAME]" at bounding box center [744, 323] width 95 height 14
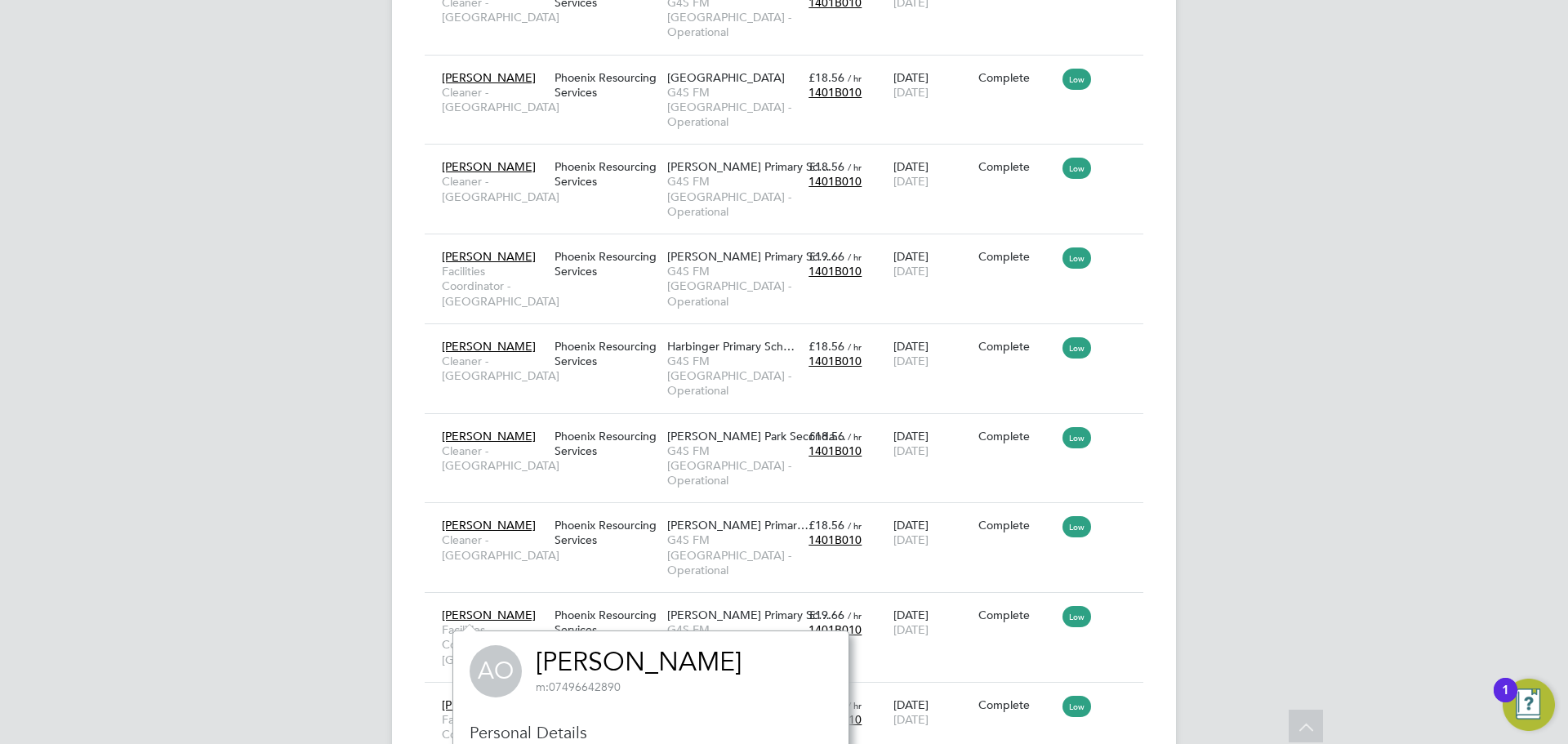
click at [514, 662] on span "AO" at bounding box center [495, 671] width 52 height 52
click at [568, 663] on link "[PERSON_NAME]" at bounding box center [639, 661] width 206 height 32
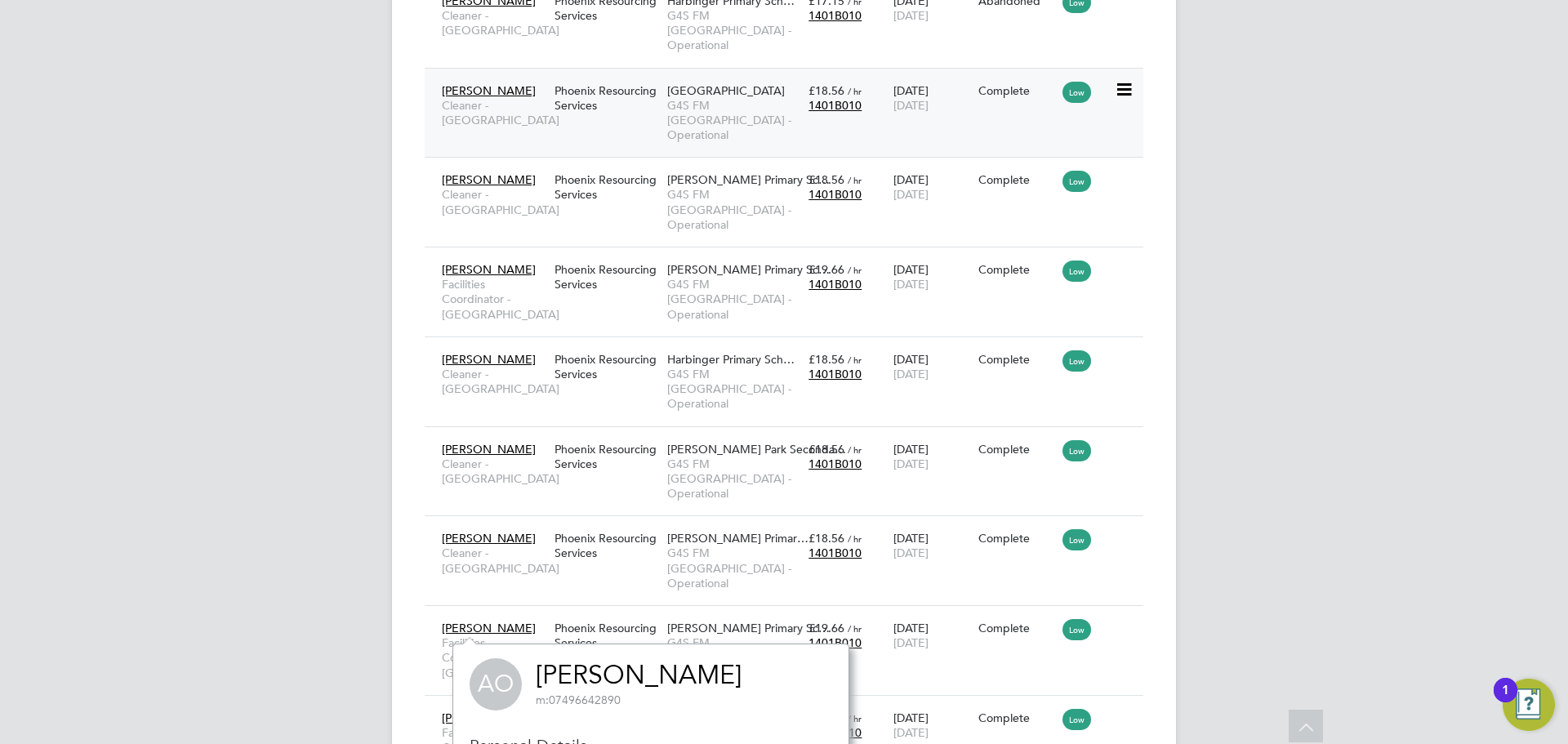
scroll to position [1298, 0]
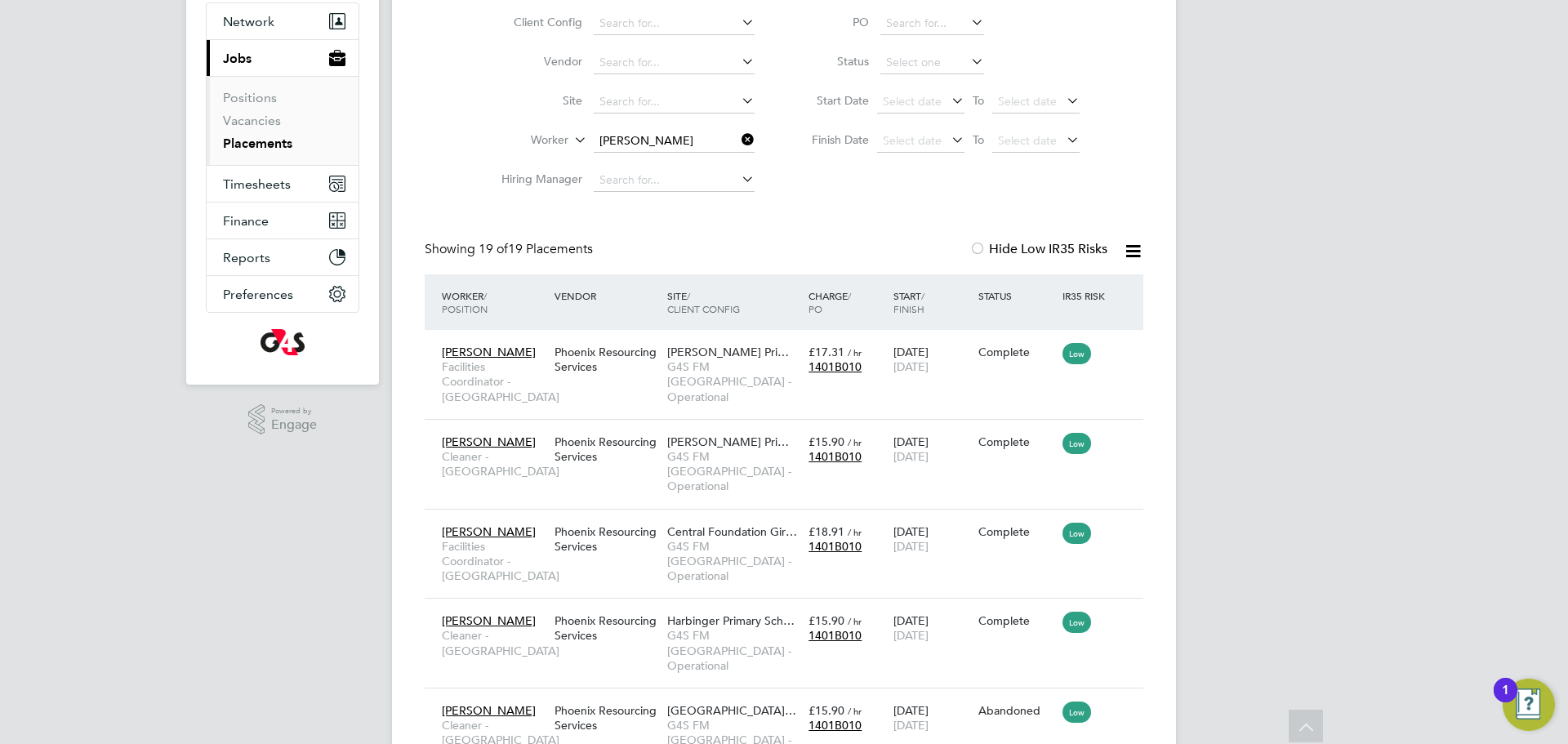
scroll to position [0, 0]
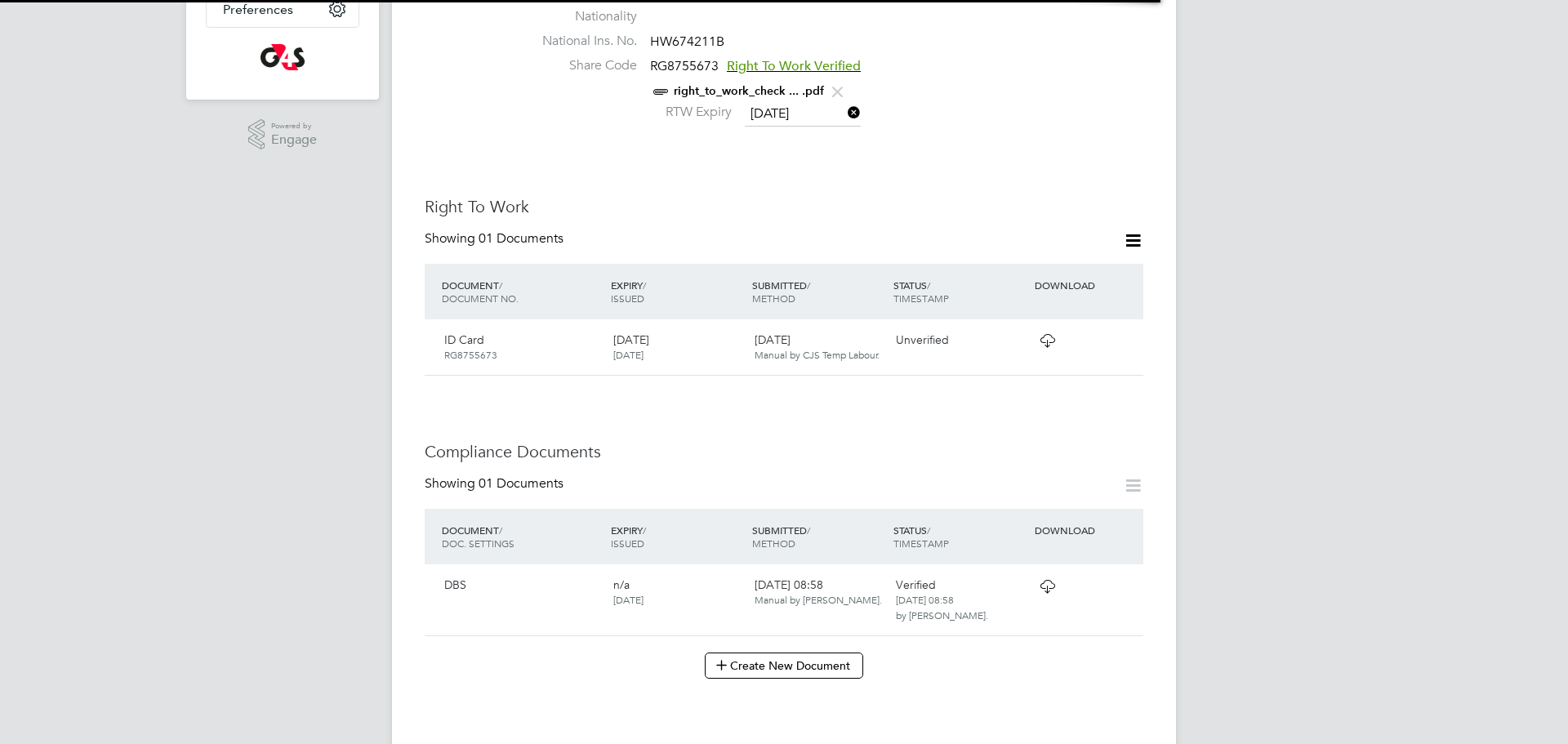
scroll to position [498, 0]
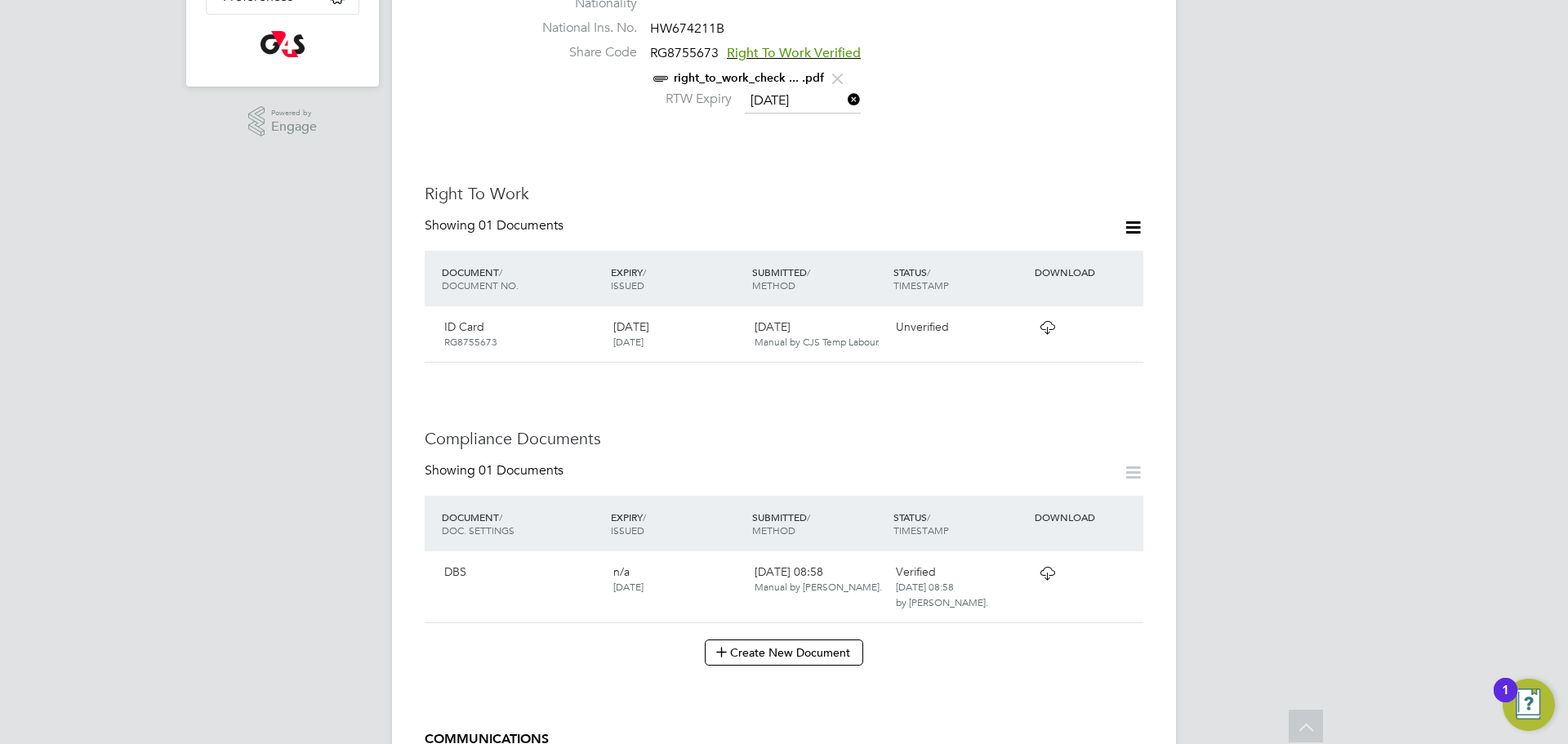
click at [1052, 567] on icon at bounding box center [1048, 573] width 20 height 13
click at [1046, 567] on icon at bounding box center [1048, 573] width 20 height 13
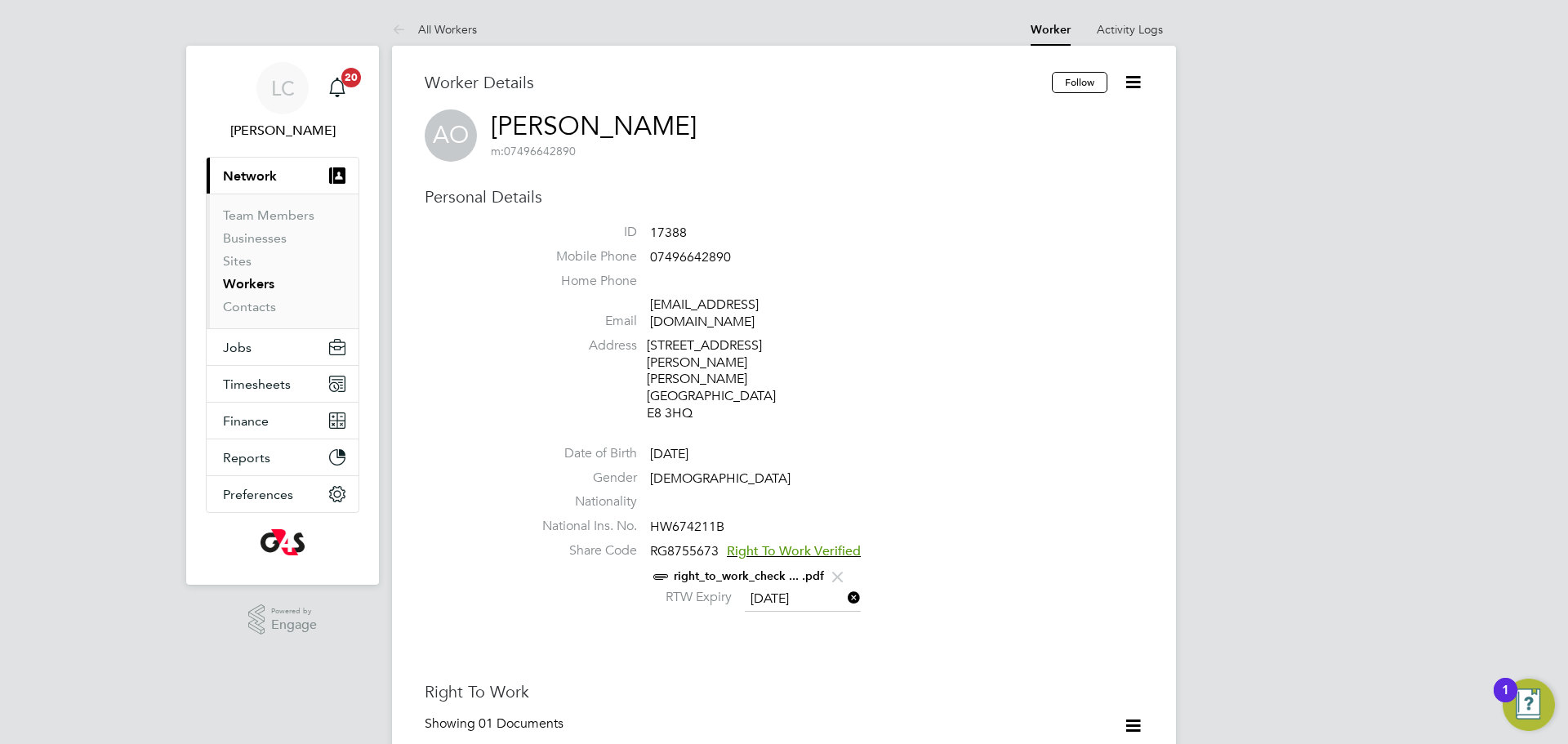
scroll to position [8, 0]
